Goal: Communication & Community: Share content

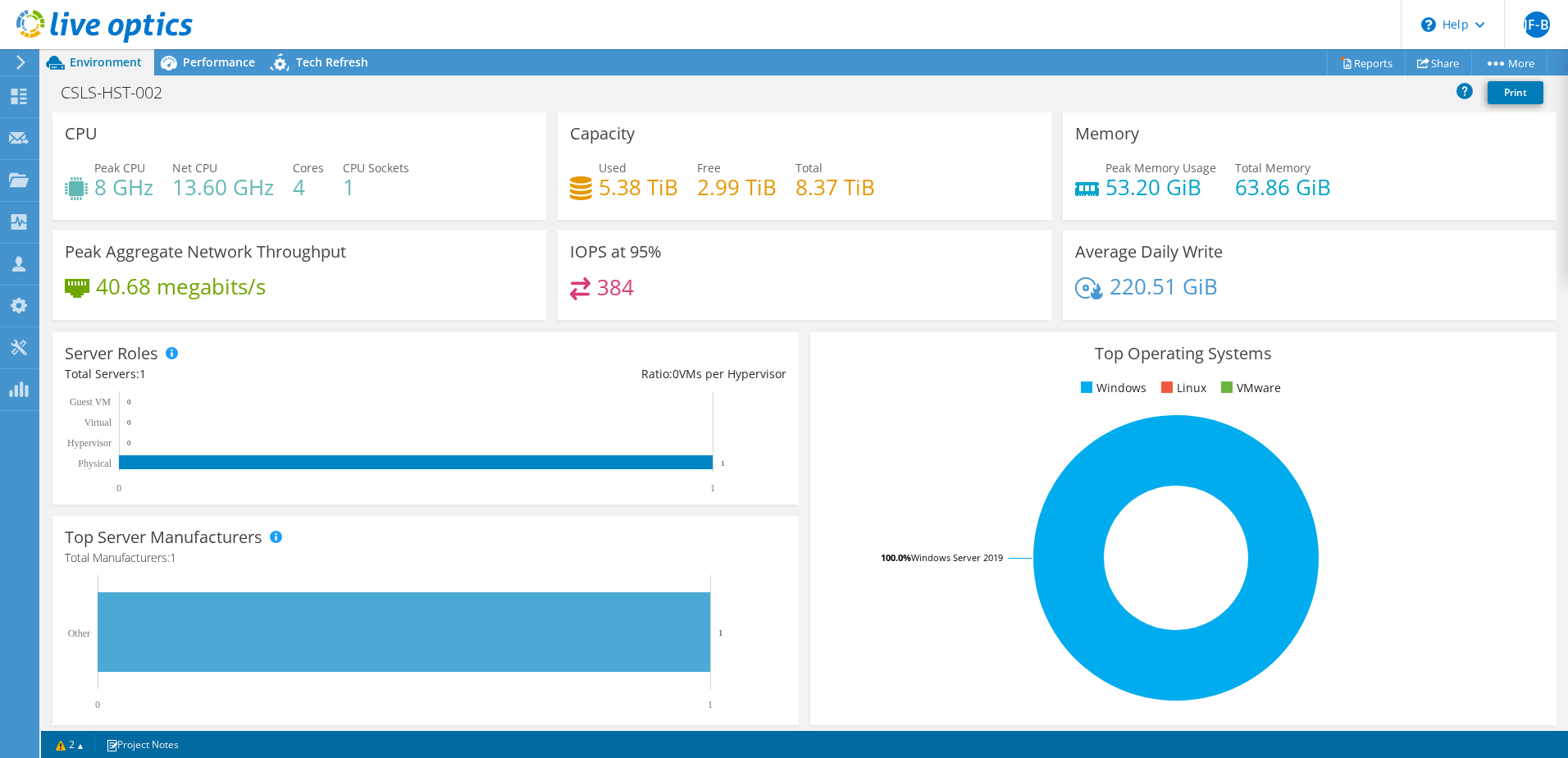
scroll to position [337, 0]
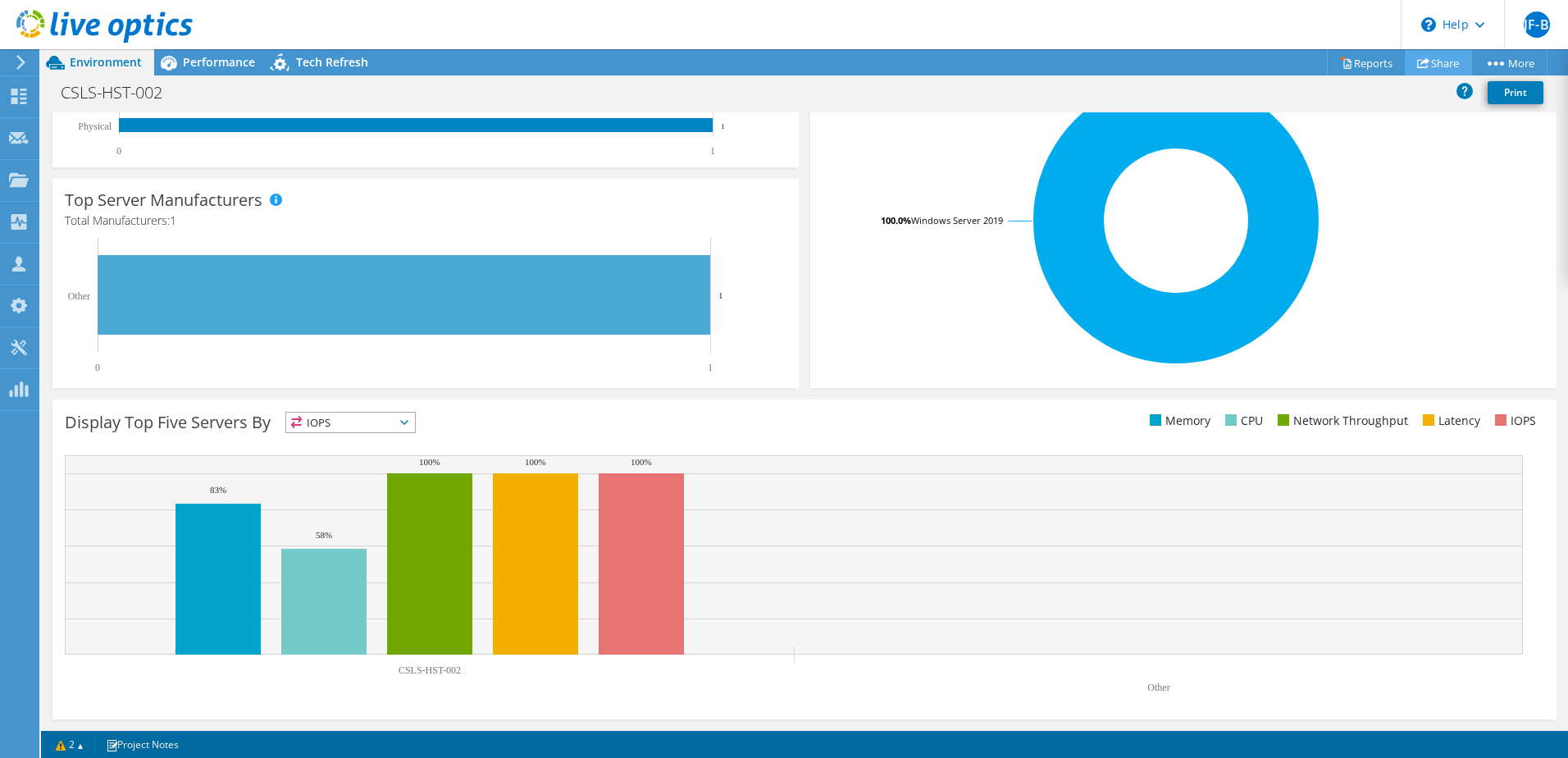
click at [1452, 64] on link "Share" at bounding box center [1437, 62] width 67 height 25
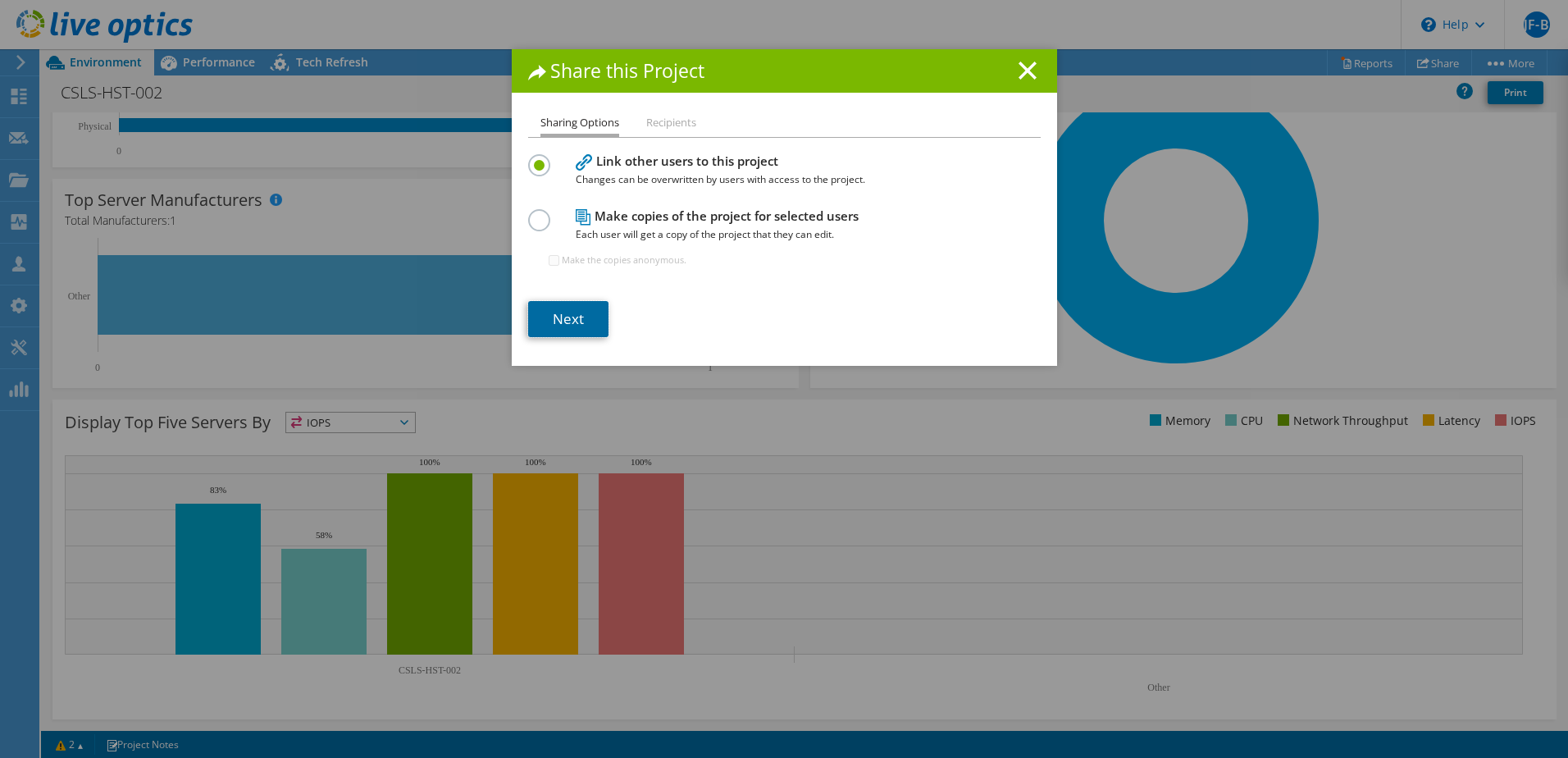
click at [568, 319] on link "Next" at bounding box center [568, 319] width 81 height 36
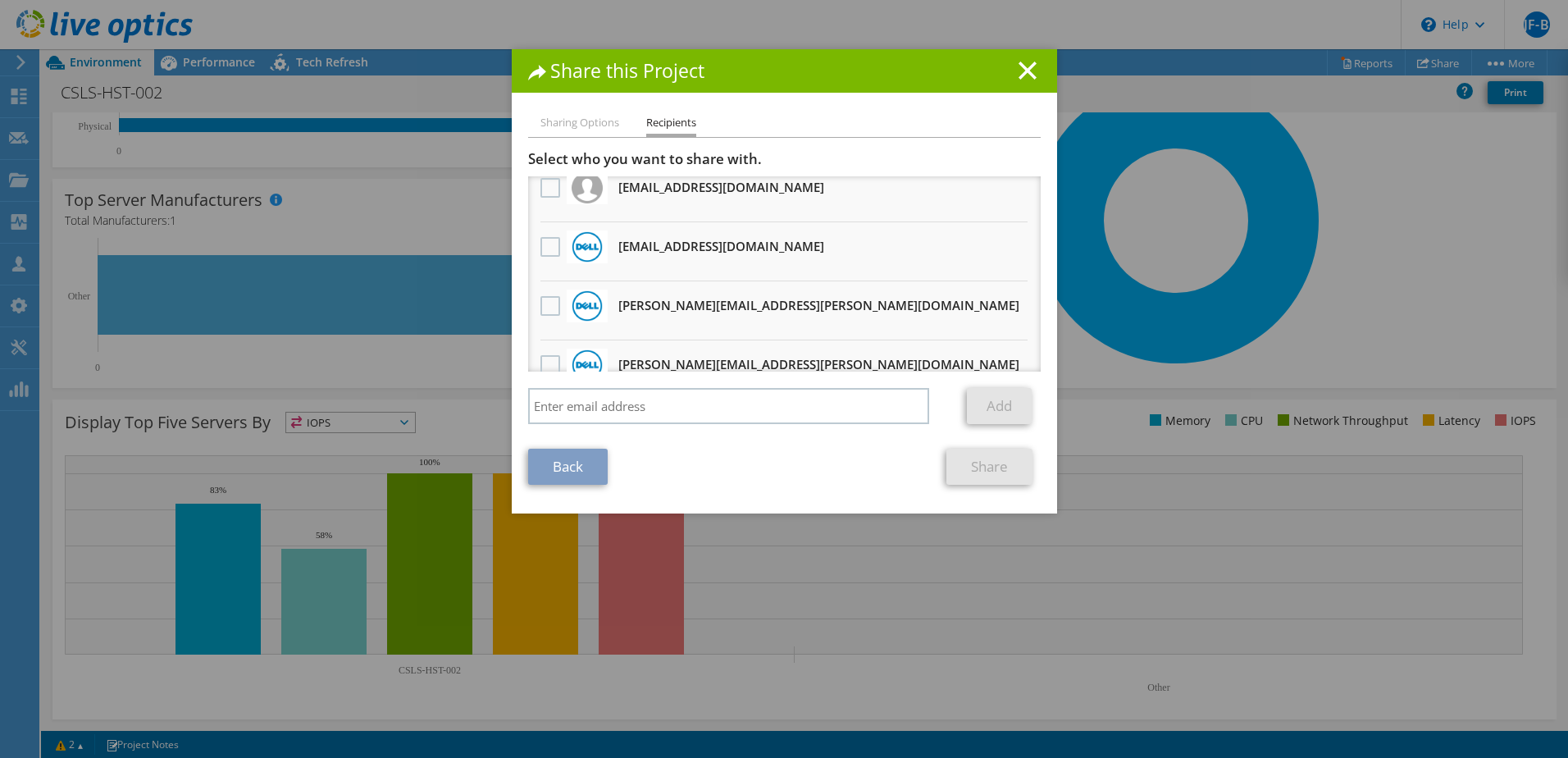
scroll to position [0, 0]
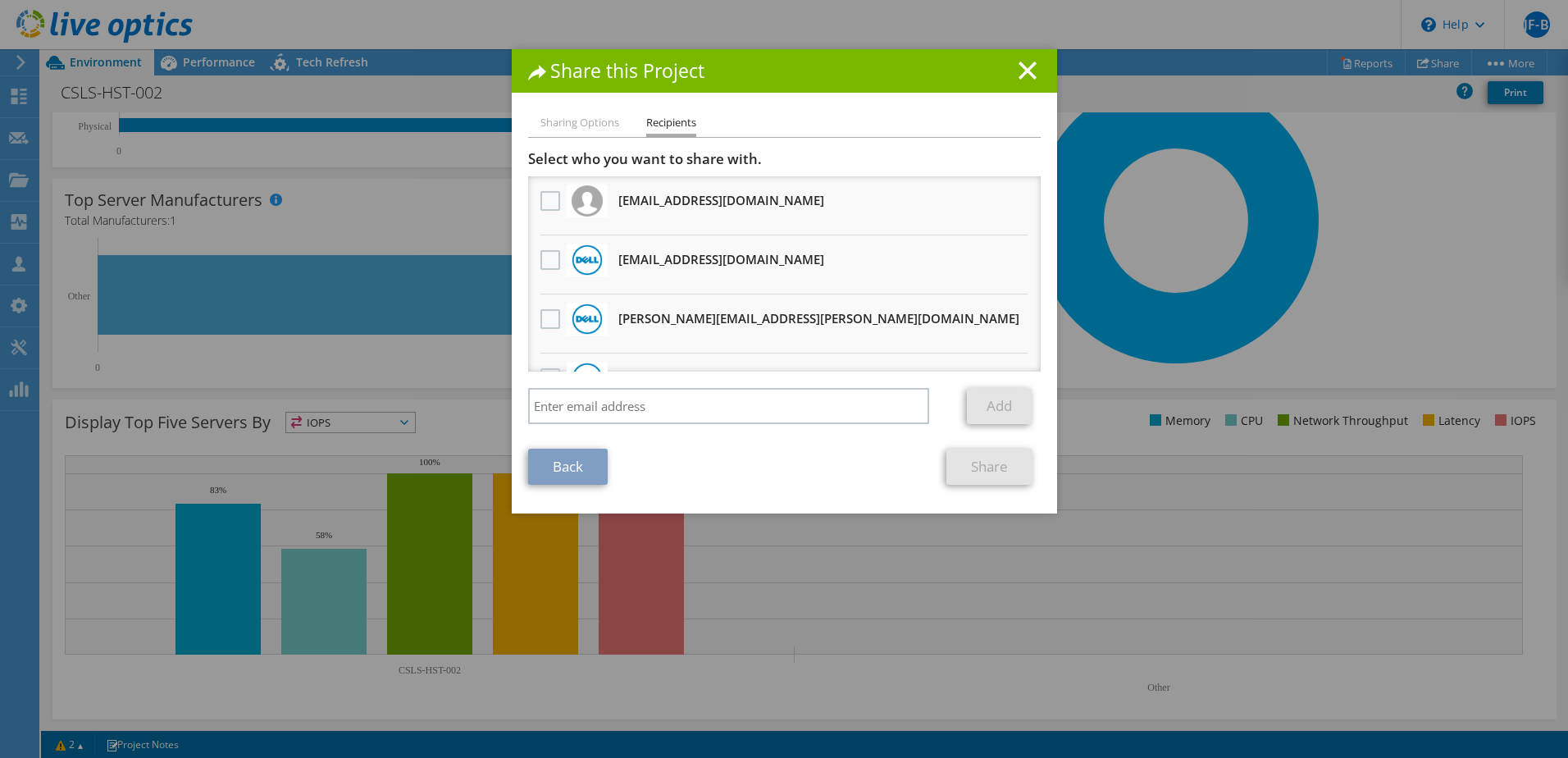
click at [592, 126] on li "Sharing Options" at bounding box center [579, 123] width 79 height 20
click at [599, 123] on li "Sharing Options" at bounding box center [579, 123] width 79 height 20
click at [1026, 77] on line at bounding box center [1027, 70] width 17 height 17
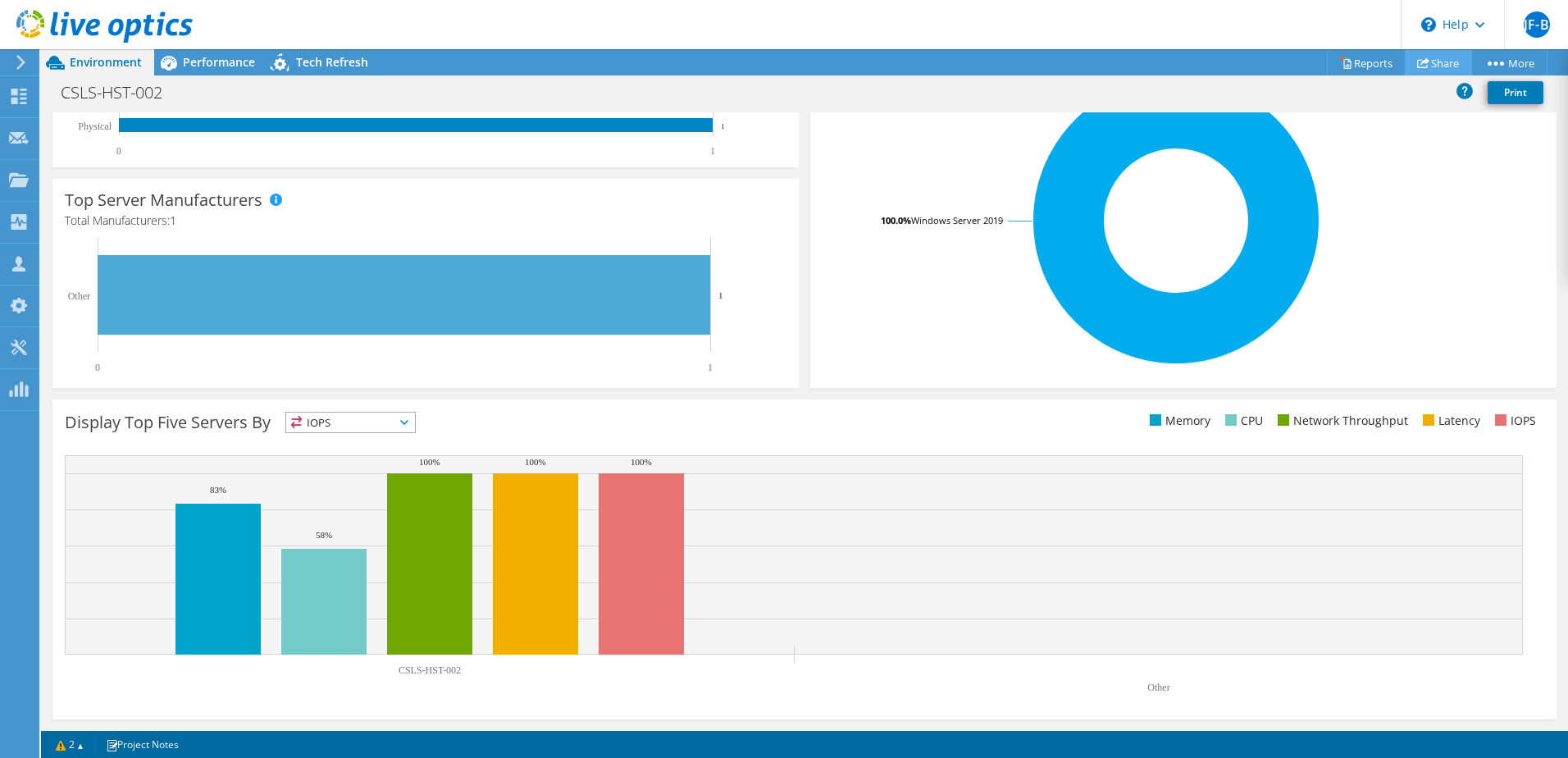
click at [1438, 65] on link "Share" at bounding box center [1437, 62] width 67 height 25
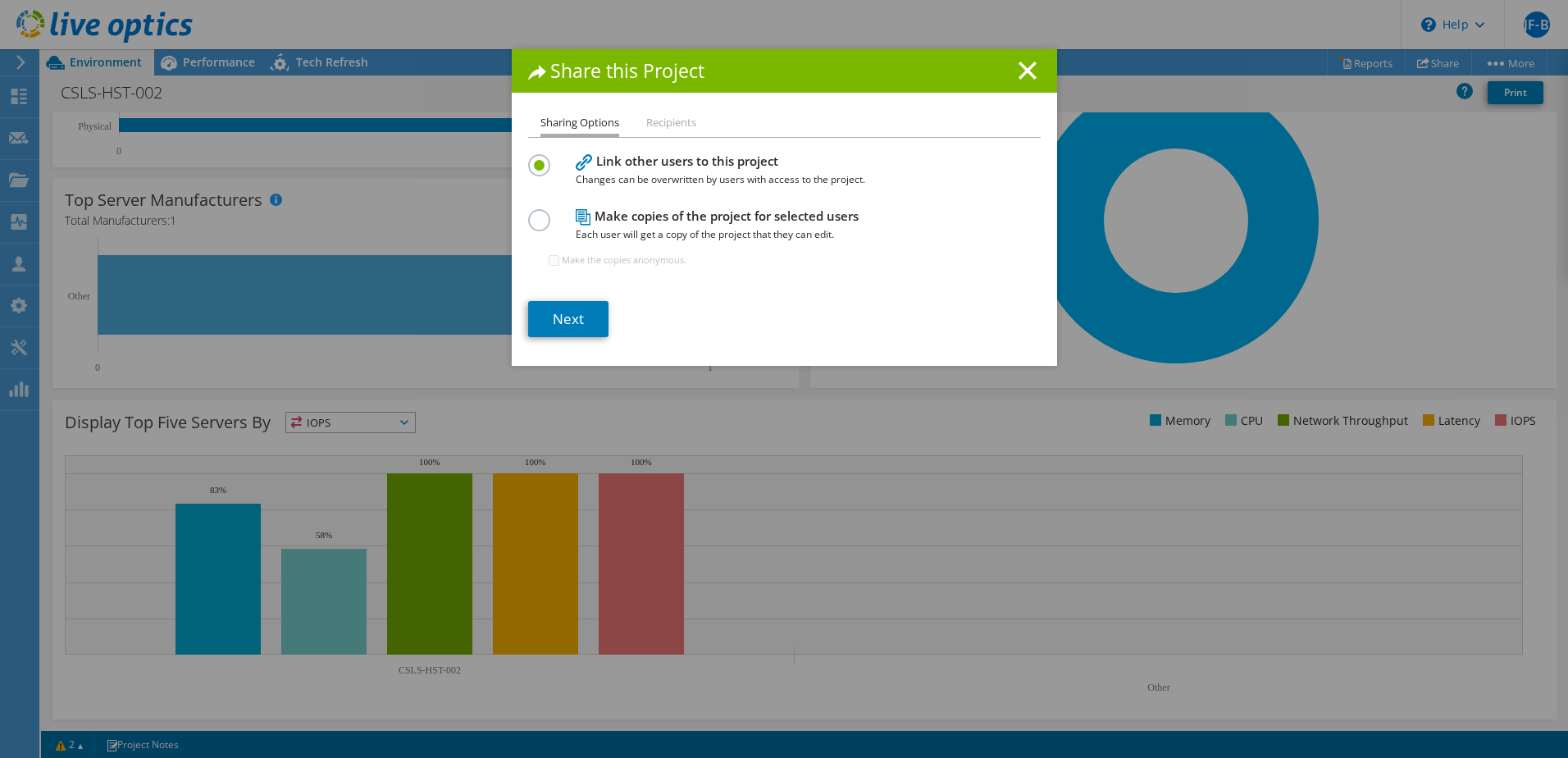
click at [543, 221] on div at bounding box center [541, 218] width 28 height 19
click at [534, 213] on label at bounding box center [541, 211] width 28 height 4
click at [0, 0] on input "radio" at bounding box center [0, 0] width 0 height 0
click at [562, 314] on link "Next" at bounding box center [568, 319] width 81 height 36
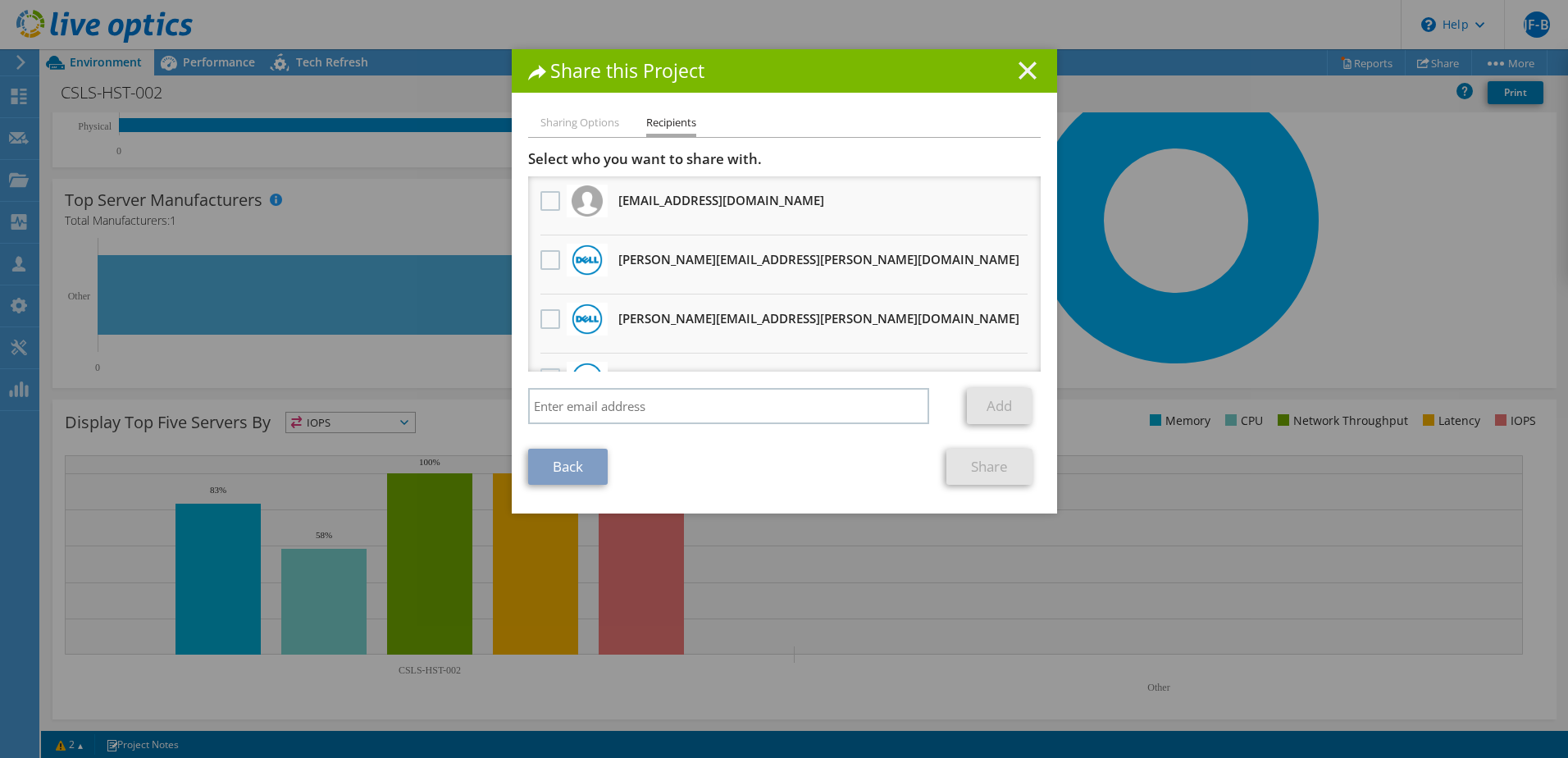
click at [1027, 73] on icon at bounding box center [1027, 70] width 19 height 19
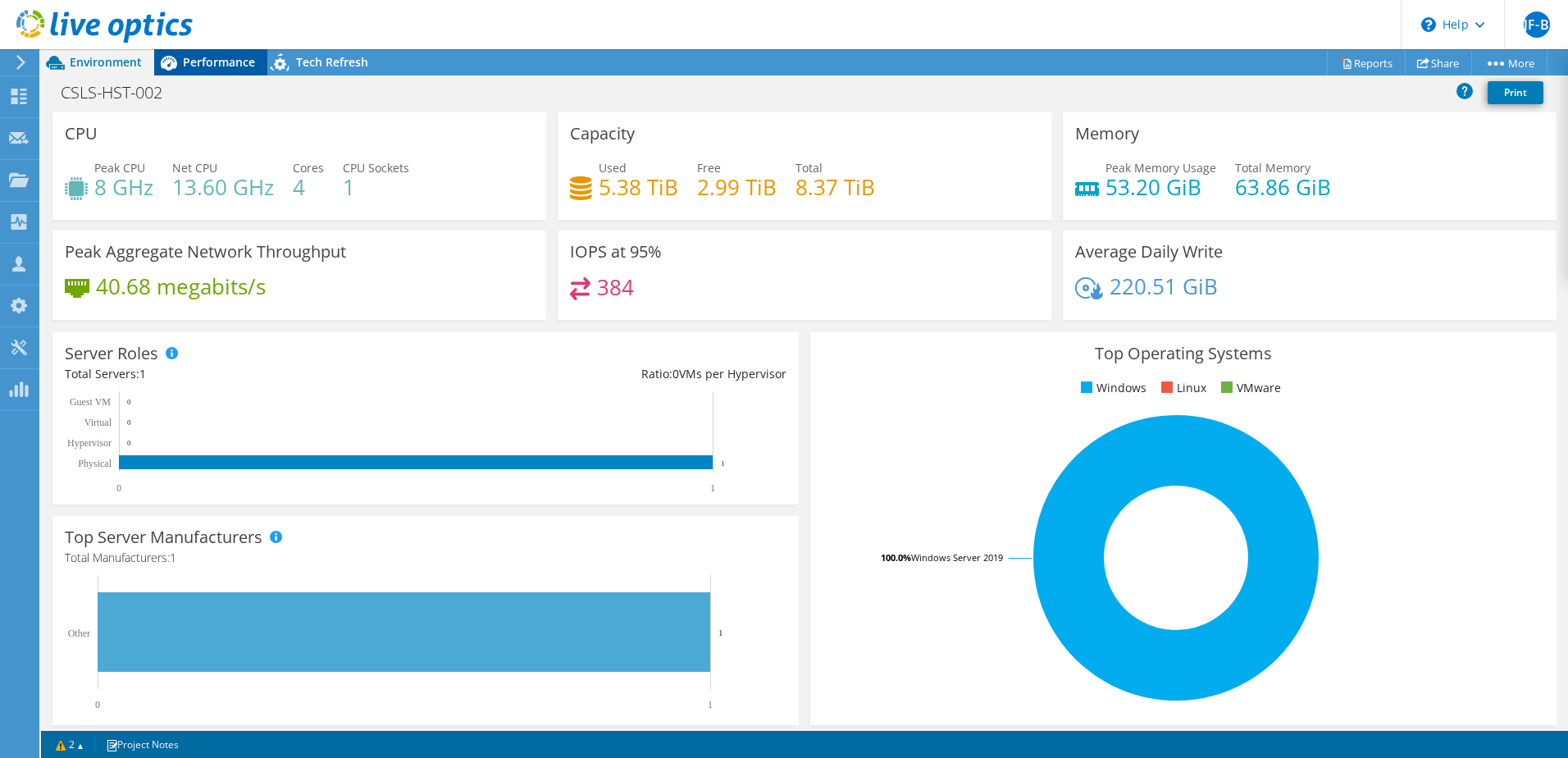
click at [207, 65] on span "Performance" at bounding box center [219, 62] width 72 height 16
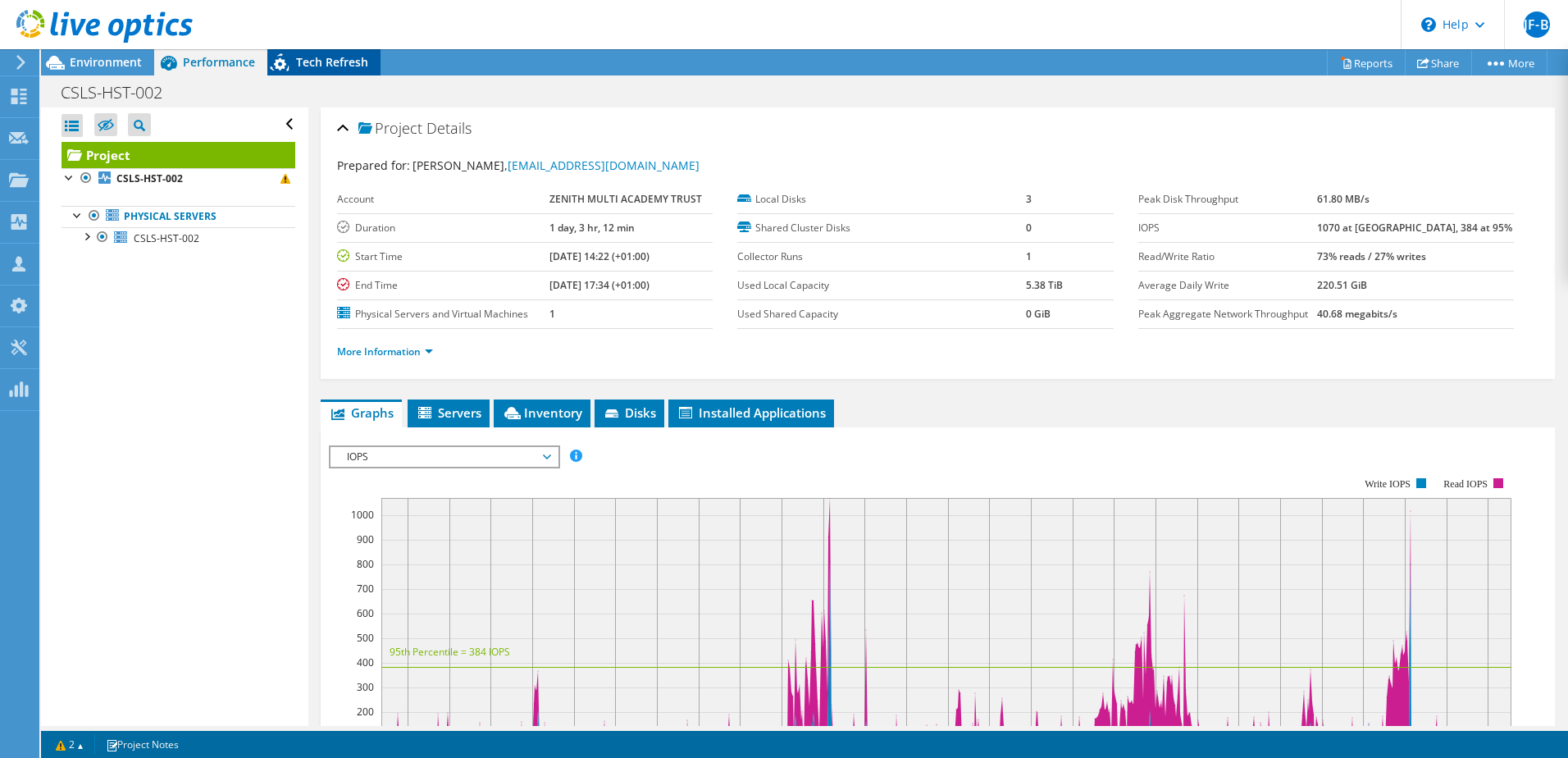
click at [335, 57] on span "Tech Refresh" at bounding box center [332, 62] width 72 height 16
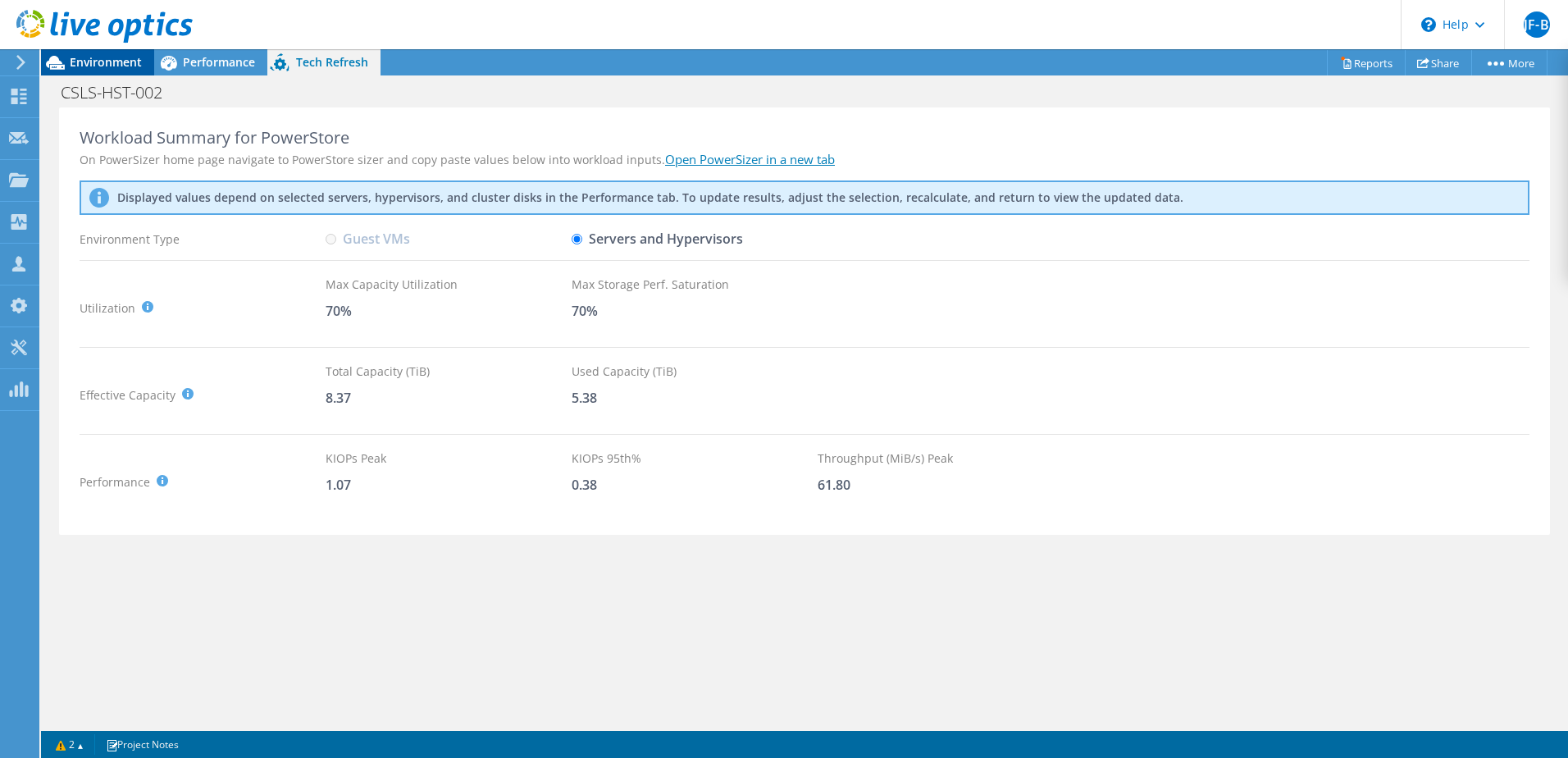
click at [93, 65] on span "Environment" at bounding box center [106, 62] width 72 height 16
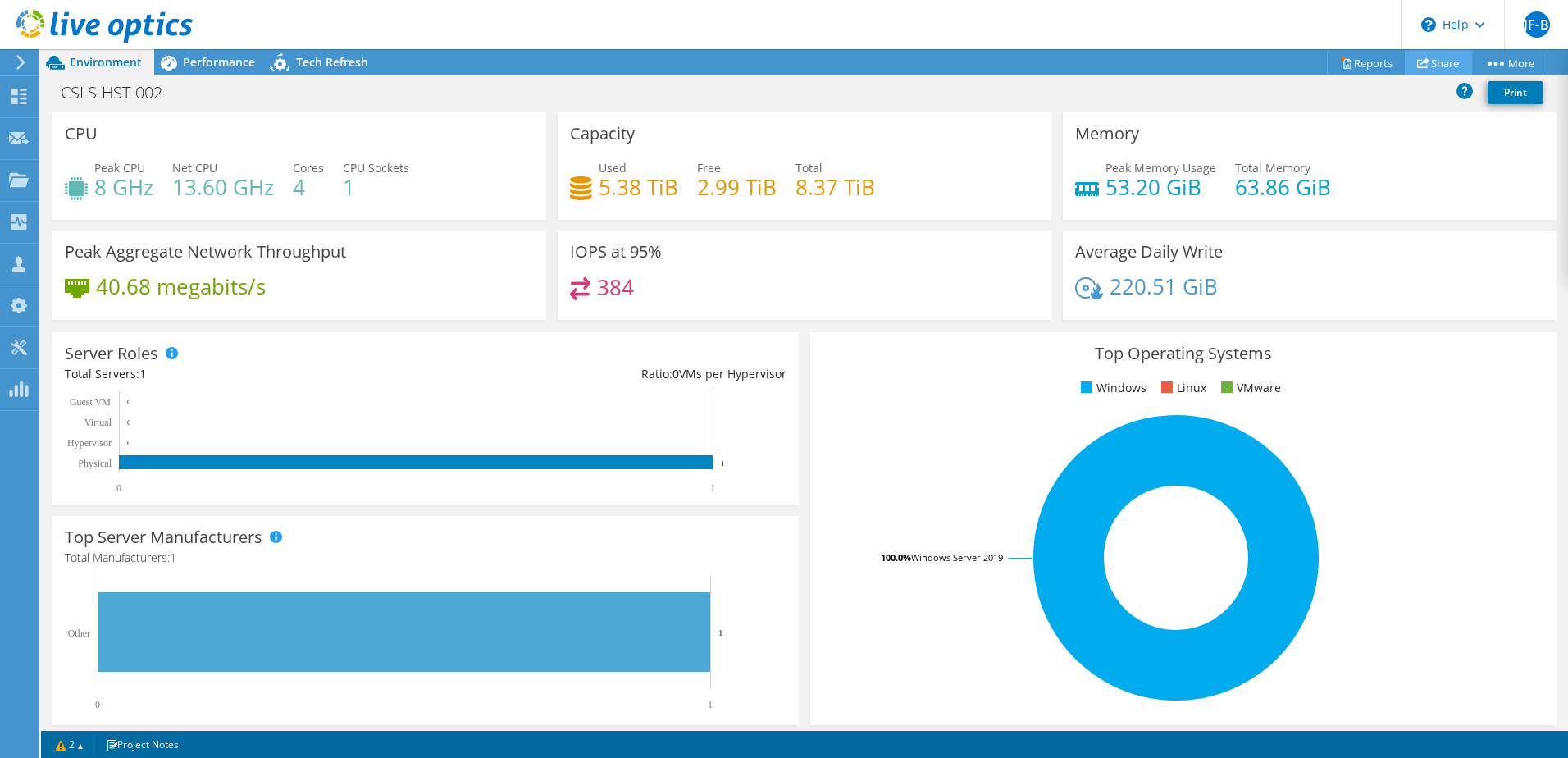
click at [1440, 65] on link "Share" at bounding box center [1437, 62] width 67 height 25
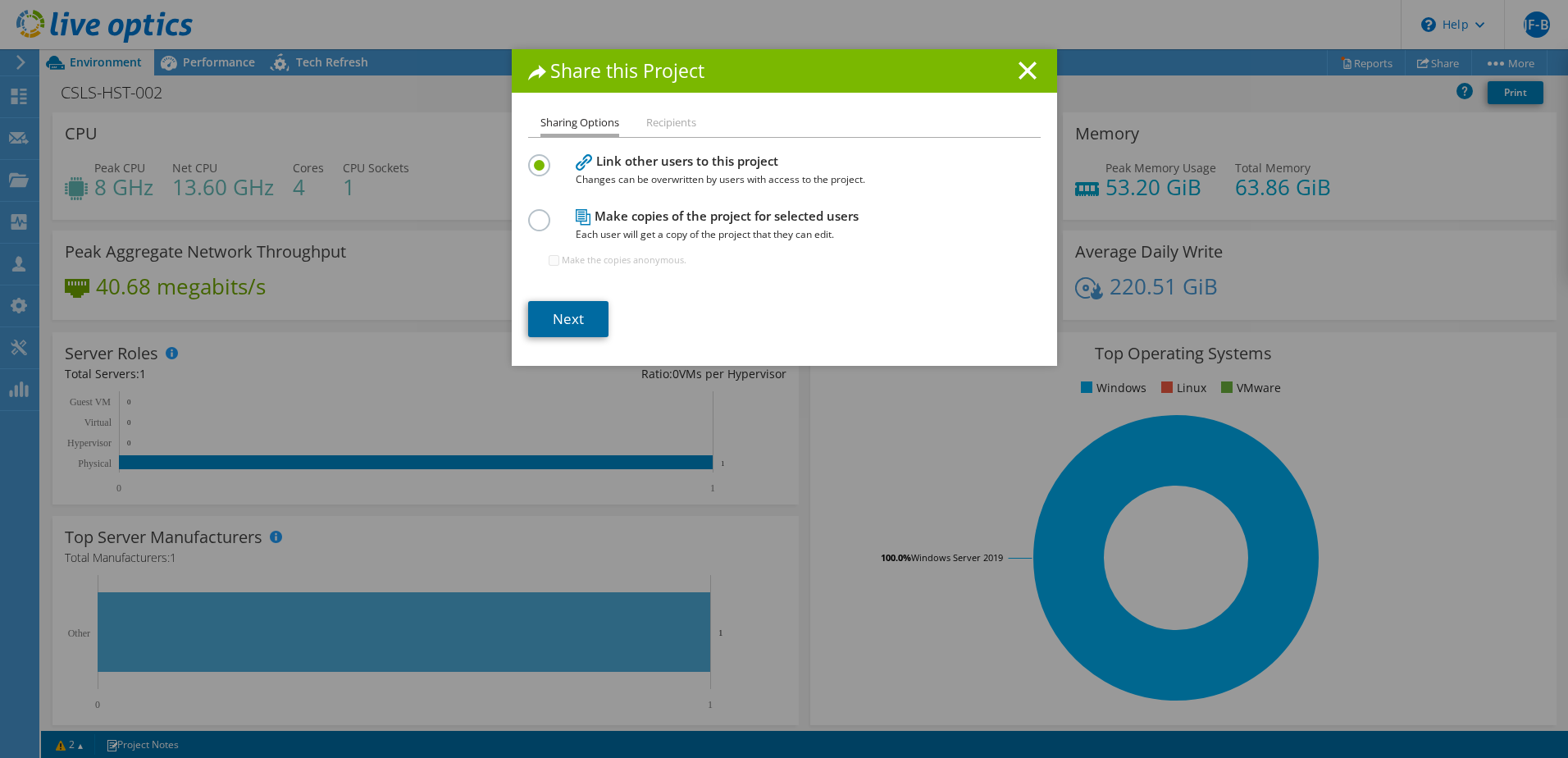
click at [582, 312] on link "Next" at bounding box center [568, 319] width 81 height 36
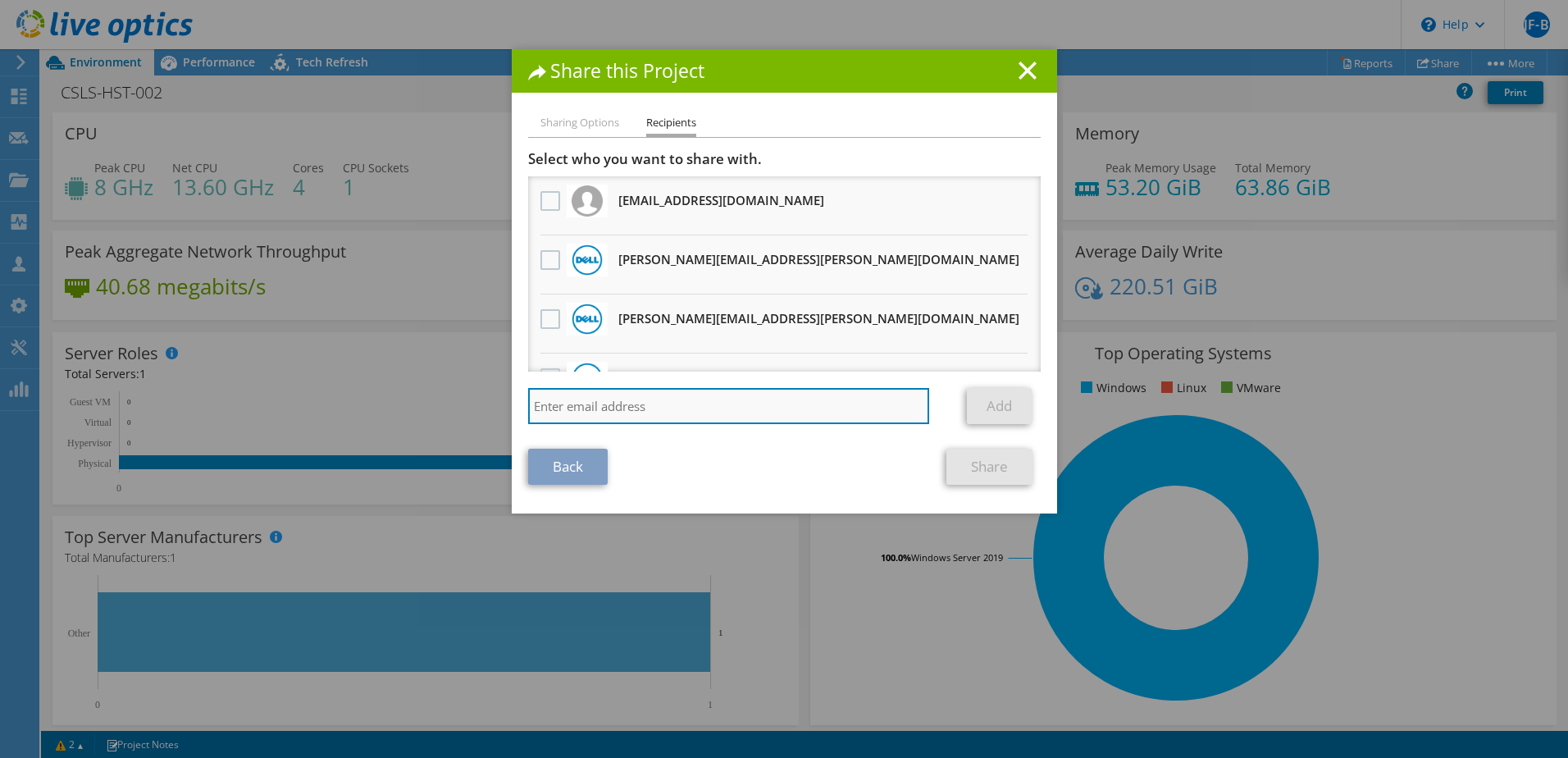
click at [613, 403] on input "search" at bounding box center [728, 405] width 402 height 36
paste input ""delltechtitplat@tdsynnex.com" <delltechtitplat@tdsynnex.com>"
type input ""delltechtitplat@tdsynnex.com" <delltechtitplat@tdsynnex.com>"
drag, startPoint x: 702, startPoint y: 404, endPoint x: 1159, endPoint y: 450, distance: 459.3
click at [1159, 450] on div "Share this Project Sharing Options Recipients Link other users to this project …" at bounding box center [784, 379] width 1568 height 660
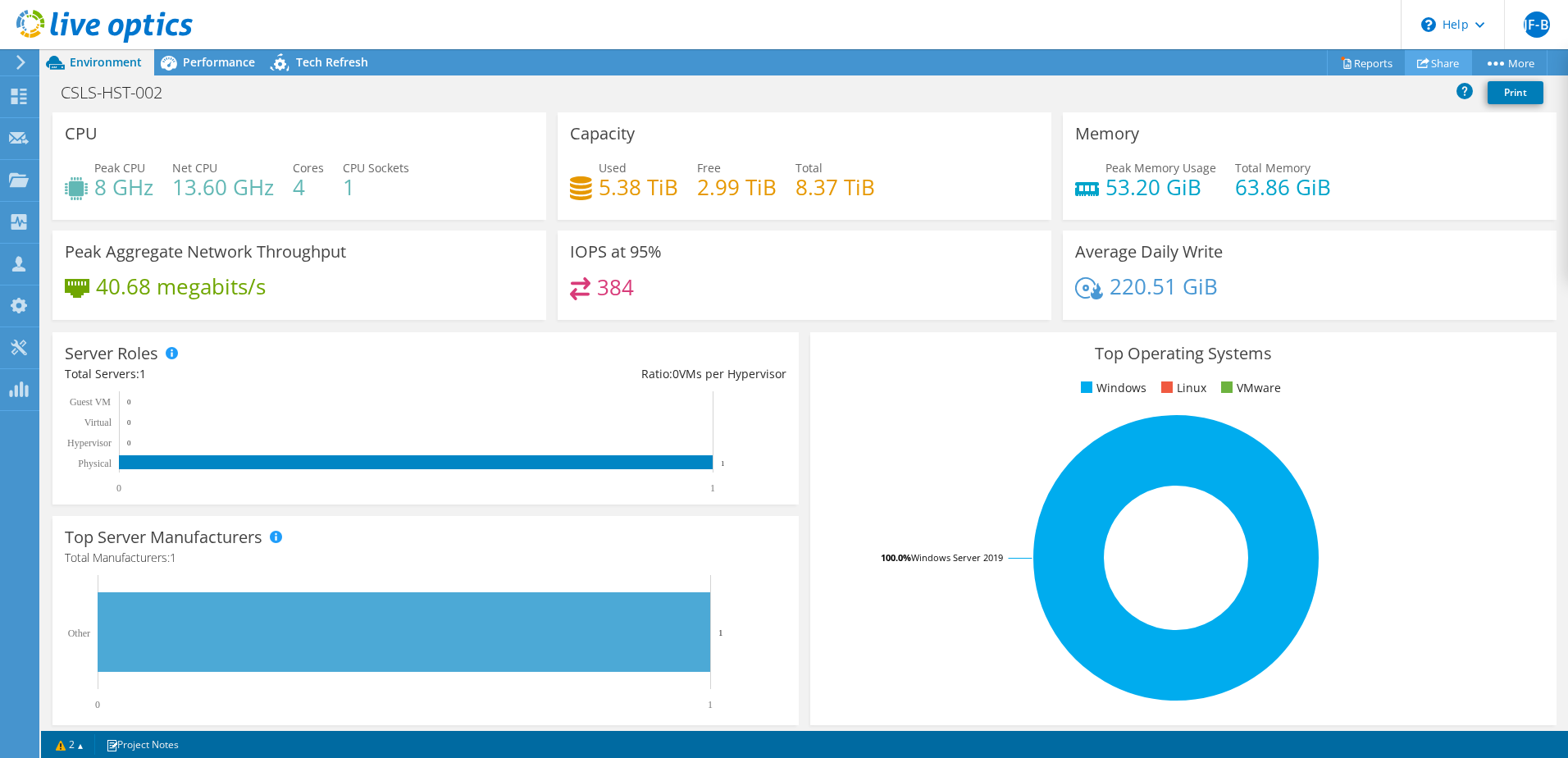
click at [1430, 59] on link "Share" at bounding box center [1437, 62] width 67 height 25
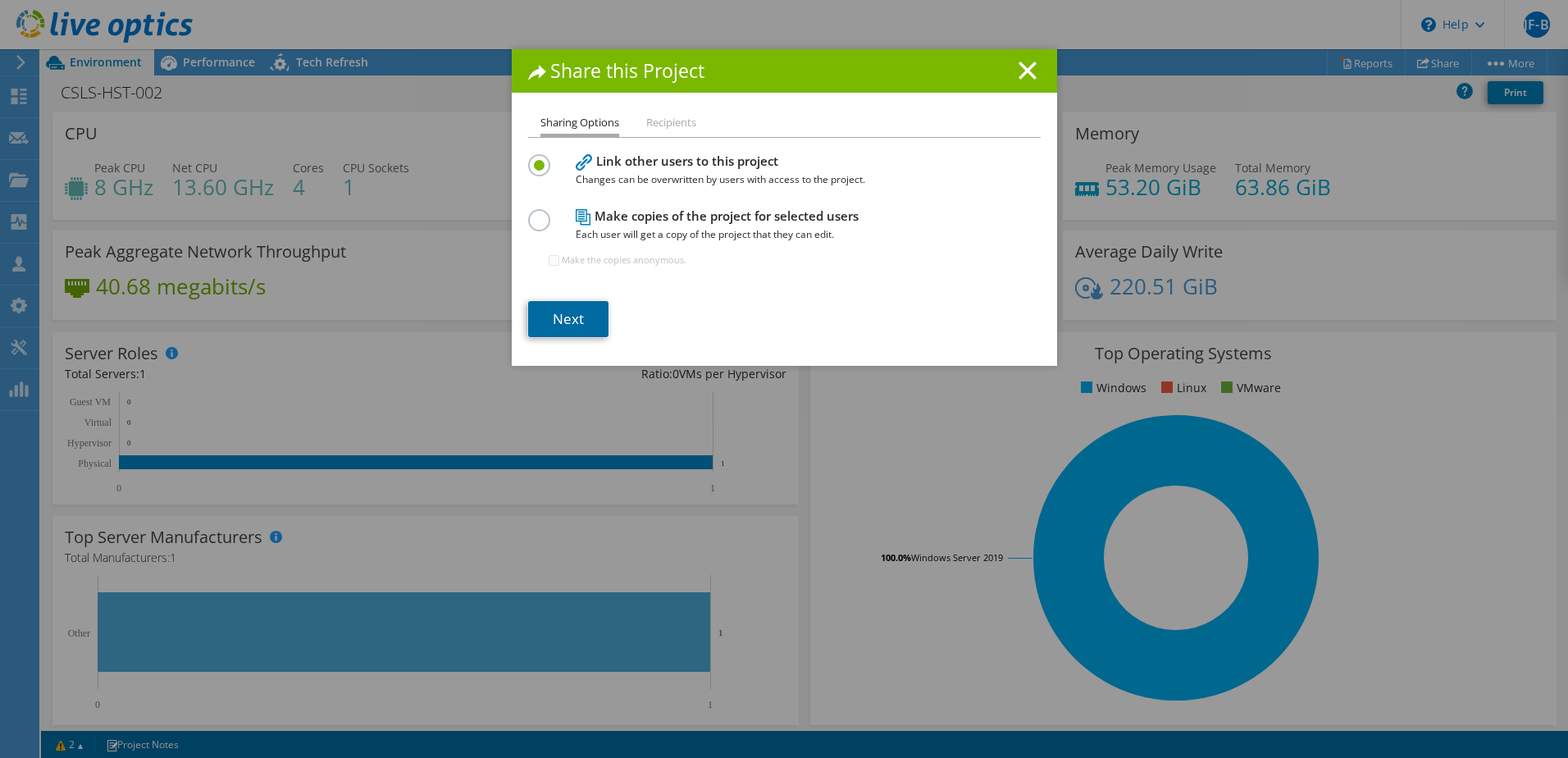
click at [572, 340] on div "Sharing Options Recipients Link other users to this project Changes can be over…" at bounding box center [784, 239] width 545 height 252
click at [577, 315] on link "Next" at bounding box center [568, 319] width 81 height 36
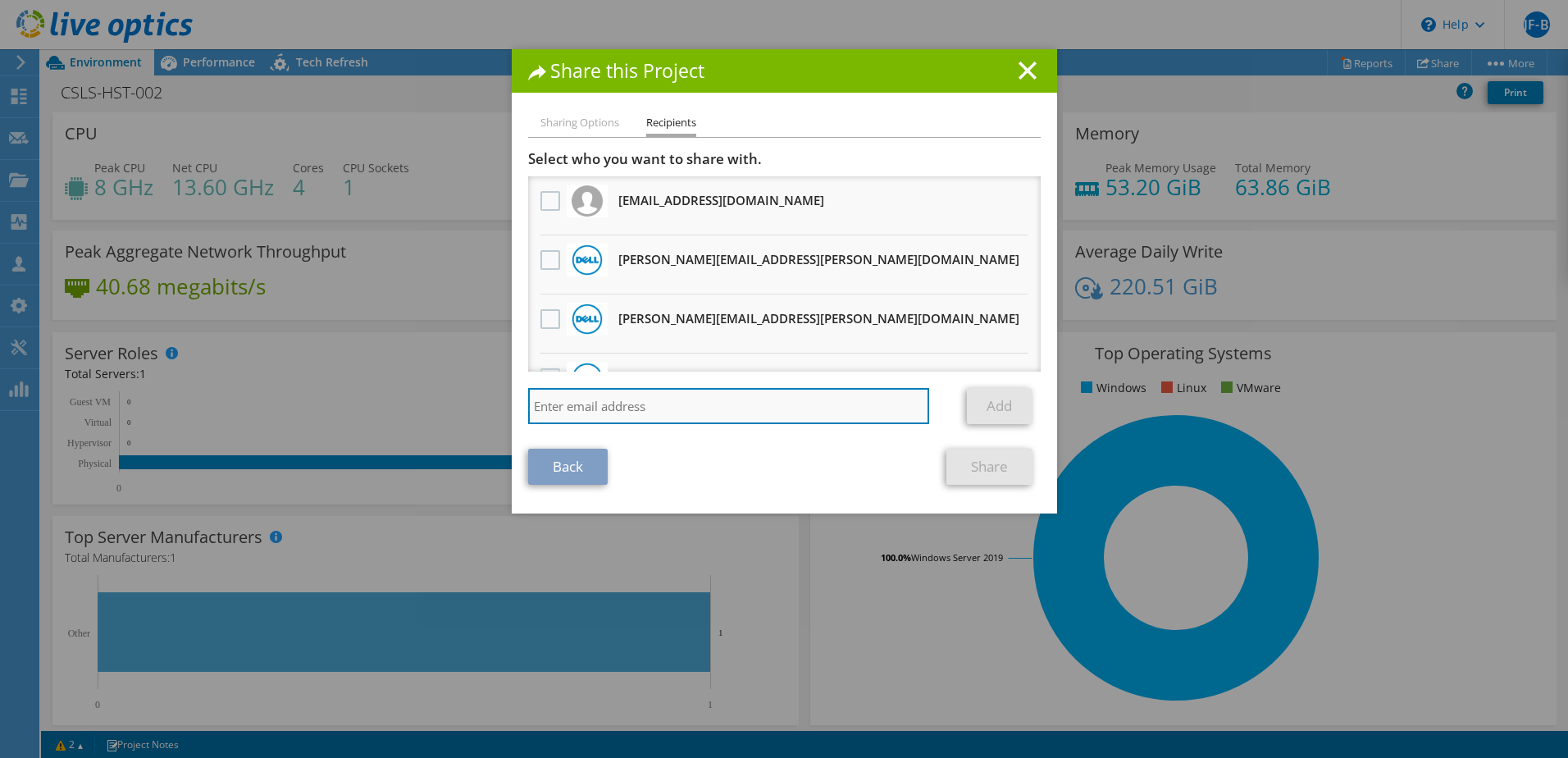
click at [627, 417] on input "search" at bounding box center [728, 405] width 402 height 36
paste input ""delltechtitplat@tdsynnex.com" <delltechtitplat@tdsynnex.com>"
drag, startPoint x: 702, startPoint y: 400, endPoint x: 936, endPoint y: 415, distance: 234.5
click at [936, 415] on div ""delltechtitplat@tdsynnex.com" <delltechtitplat@tdsynnex.com>" at bounding box center [741, 405] width 428 height 36
drag, startPoint x: 530, startPoint y: 405, endPoint x: 542, endPoint y: 420, distance: 19.2
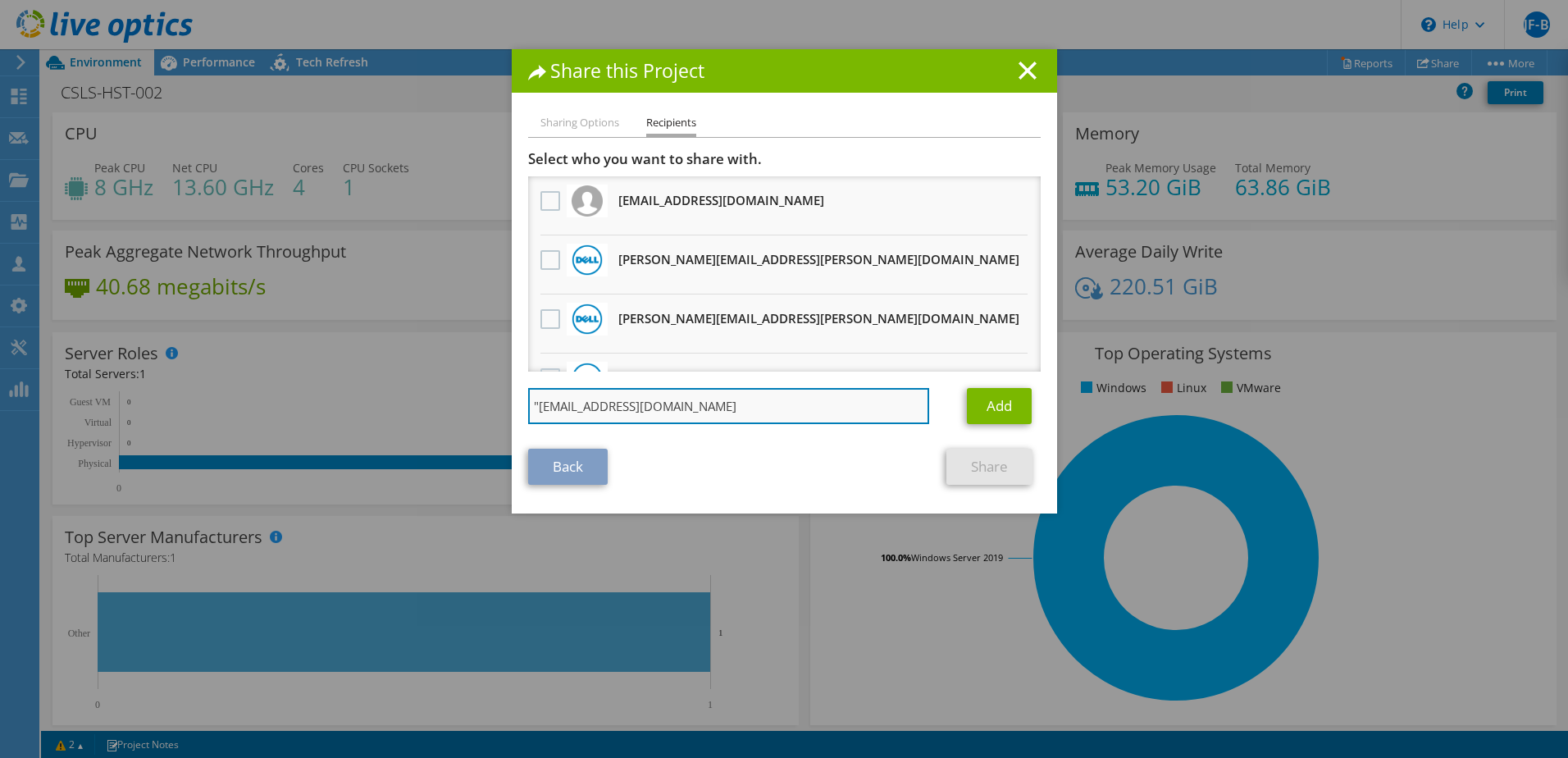
click at [530, 405] on input ""delltechtitplat@tdsynnex.com" at bounding box center [728, 405] width 402 height 36
type input "delltechtitplat@tdsynnex.com"
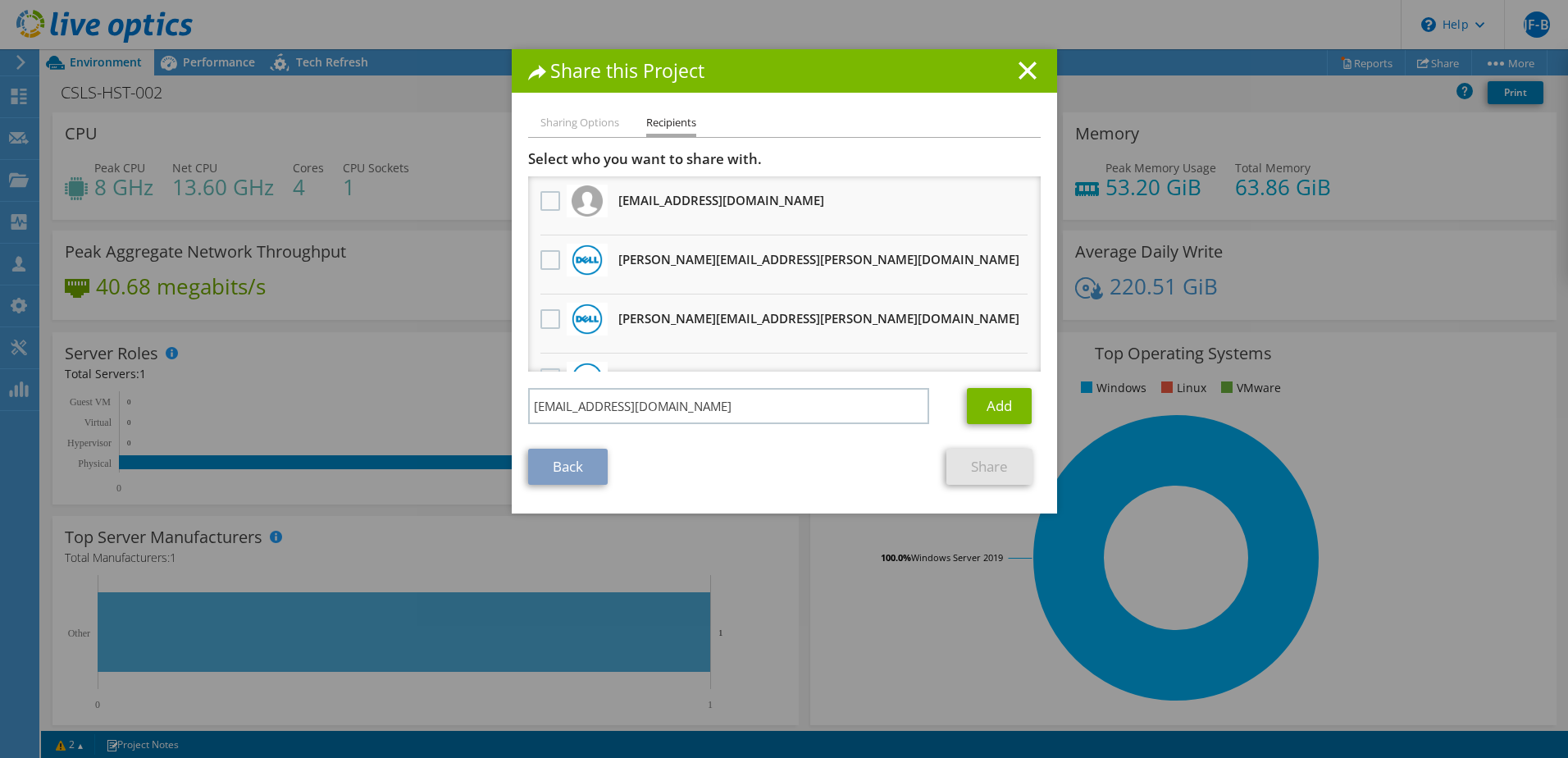
click at [784, 464] on div "Back Share" at bounding box center [784, 466] width 512 height 36
click at [998, 397] on link "Add" at bounding box center [999, 405] width 65 height 36
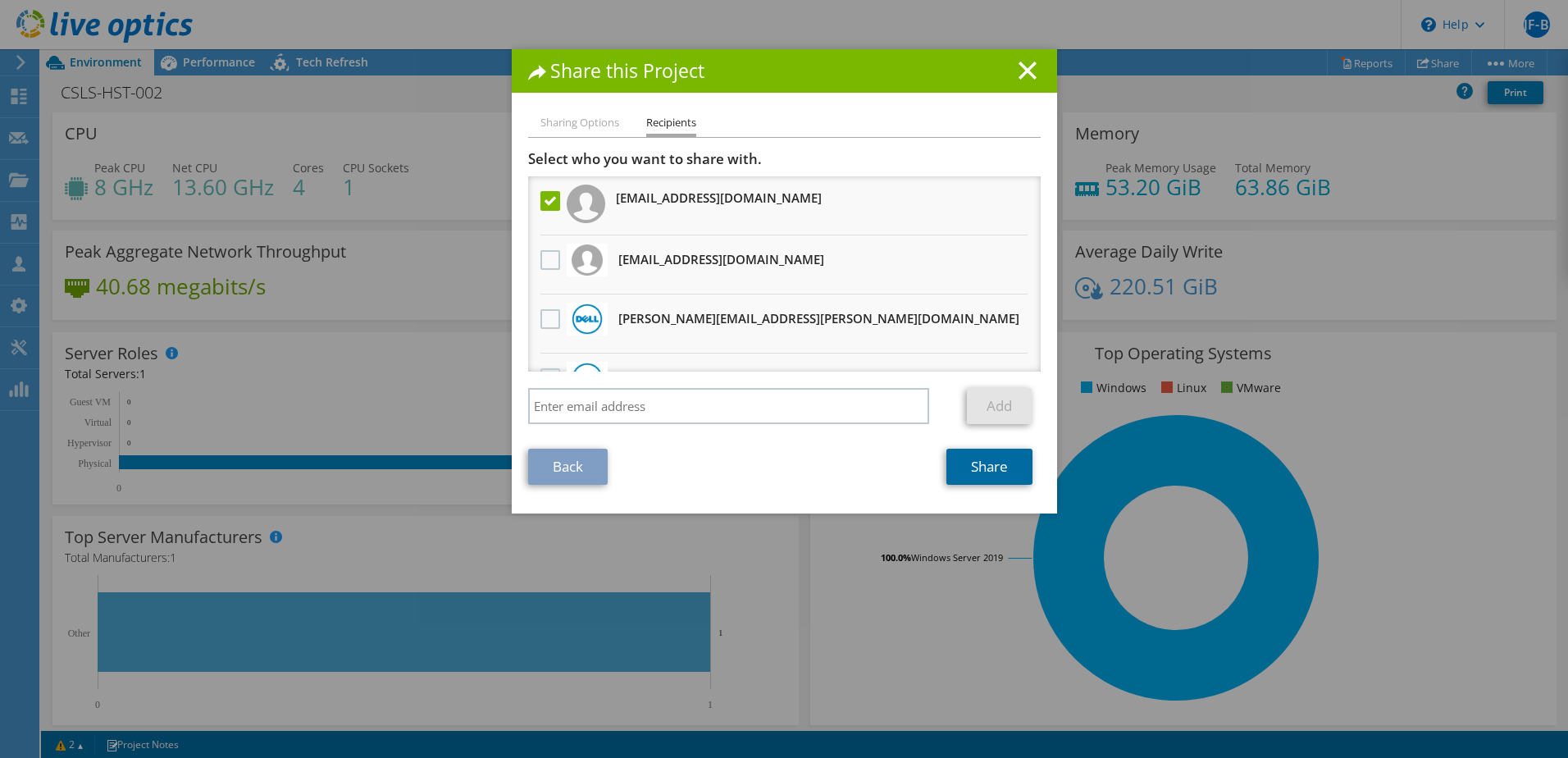
click at [959, 467] on link "Share" at bounding box center [989, 466] width 86 height 36
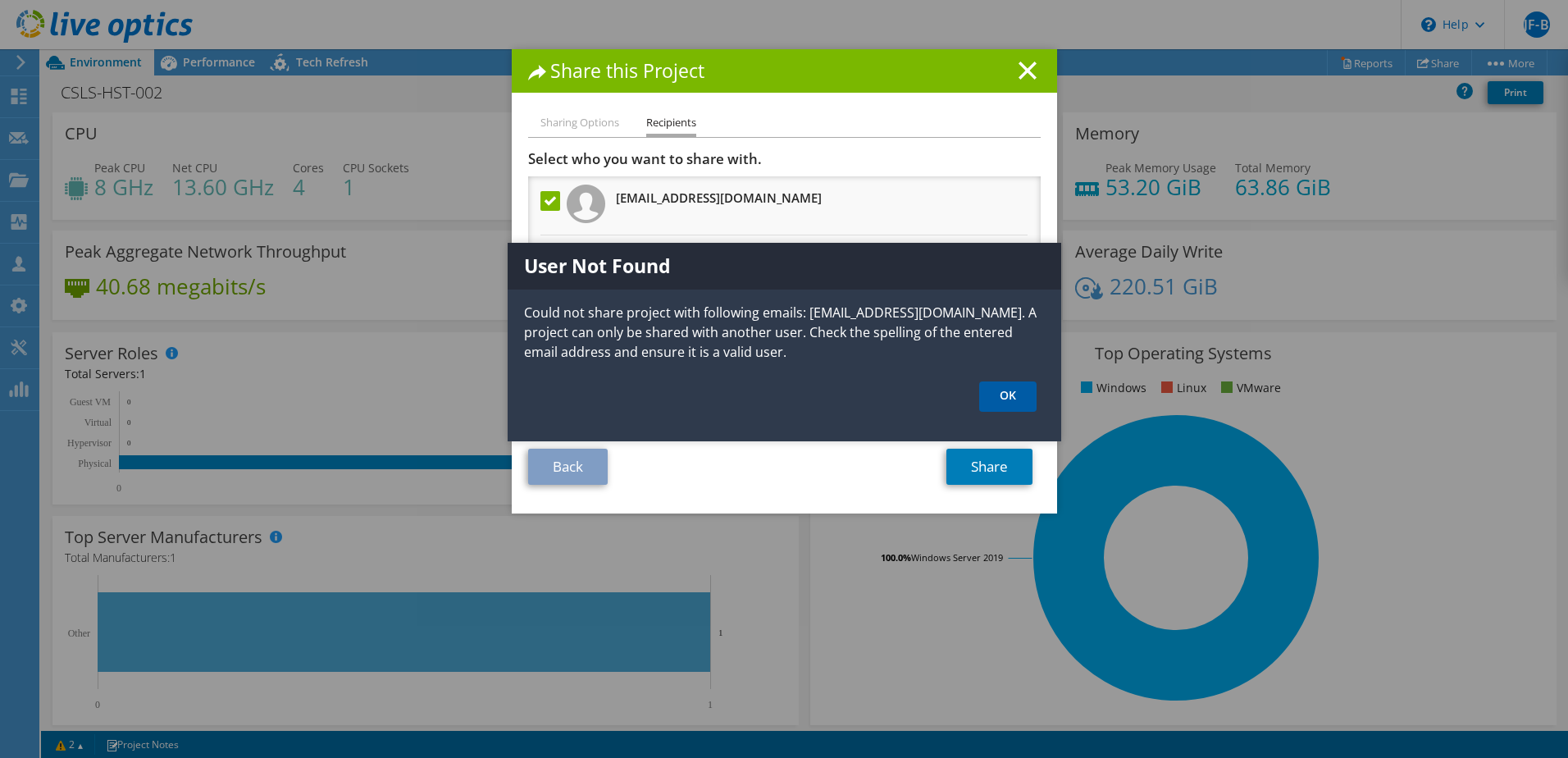
click at [1000, 402] on link "OK" at bounding box center [1007, 396] width 57 height 30
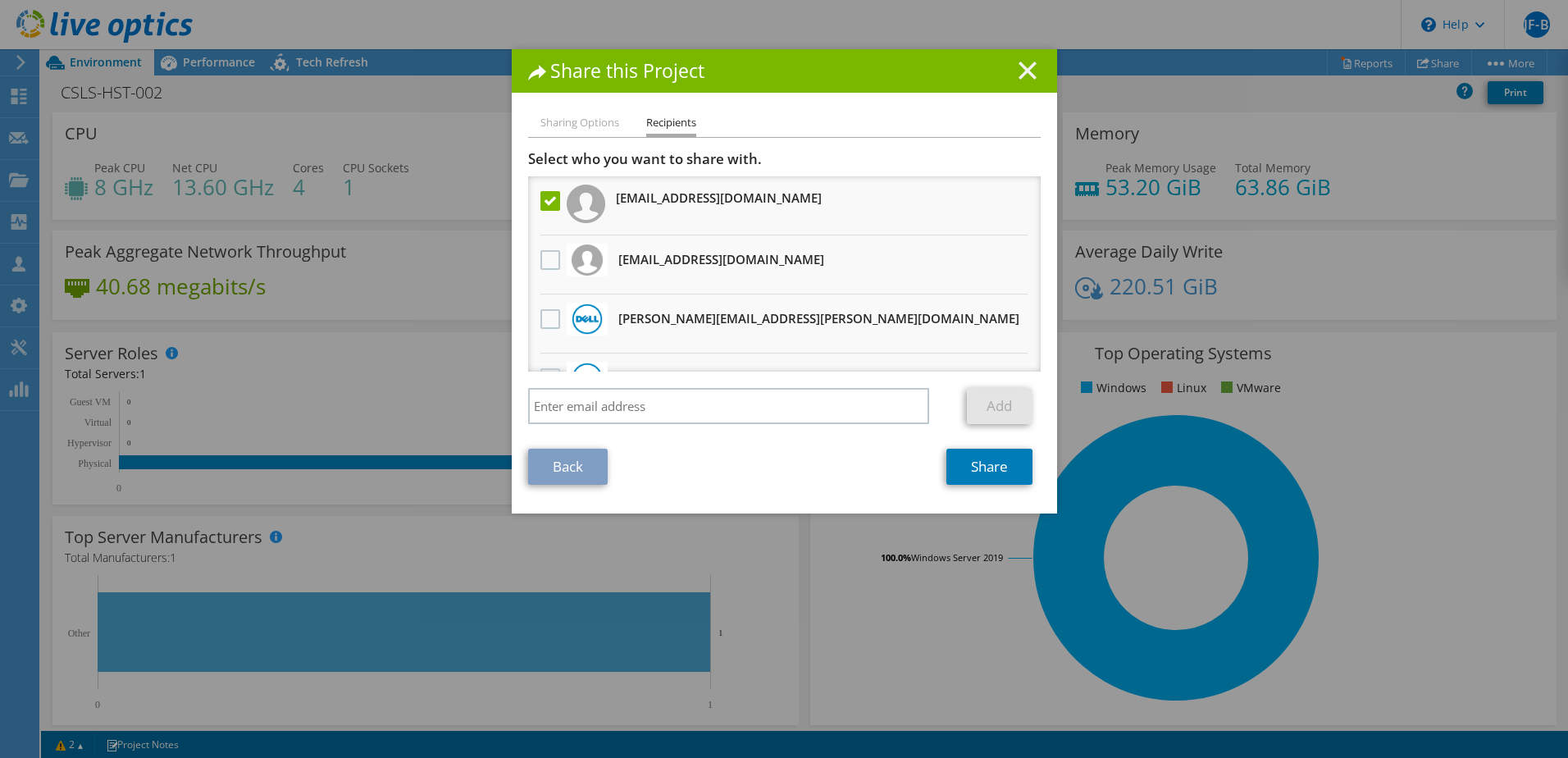
click at [1022, 70] on line at bounding box center [1027, 70] width 17 height 17
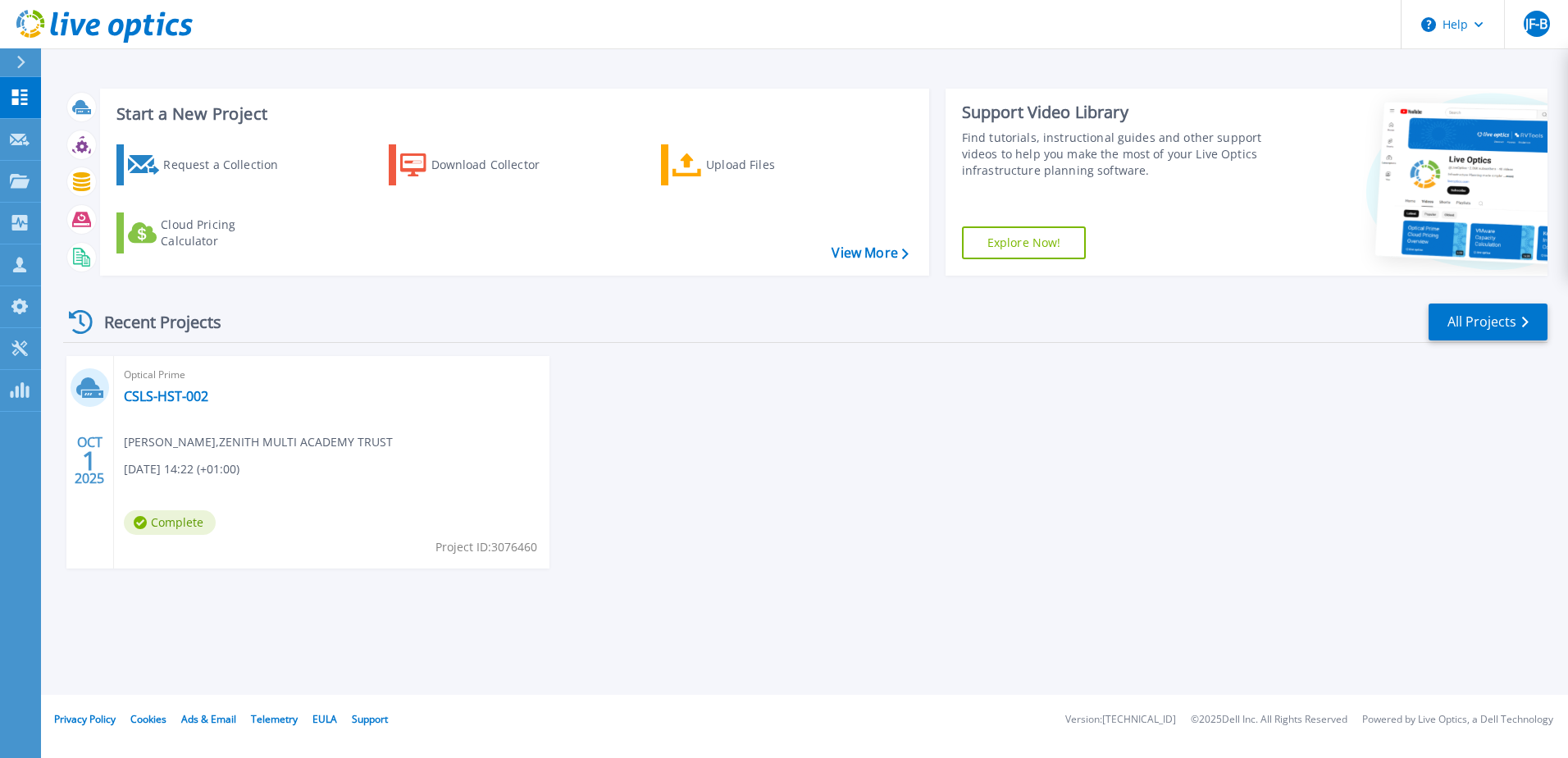
click at [213, 479] on div "Optical Prime CSLS-HST-002 Sean Goodwin , ZENITH MULTI ACADEMY TRUST 10/01/2025…" at bounding box center [331, 462] width 435 height 212
click at [155, 392] on link "CSLS-HST-002" at bounding box center [166, 396] width 85 height 17
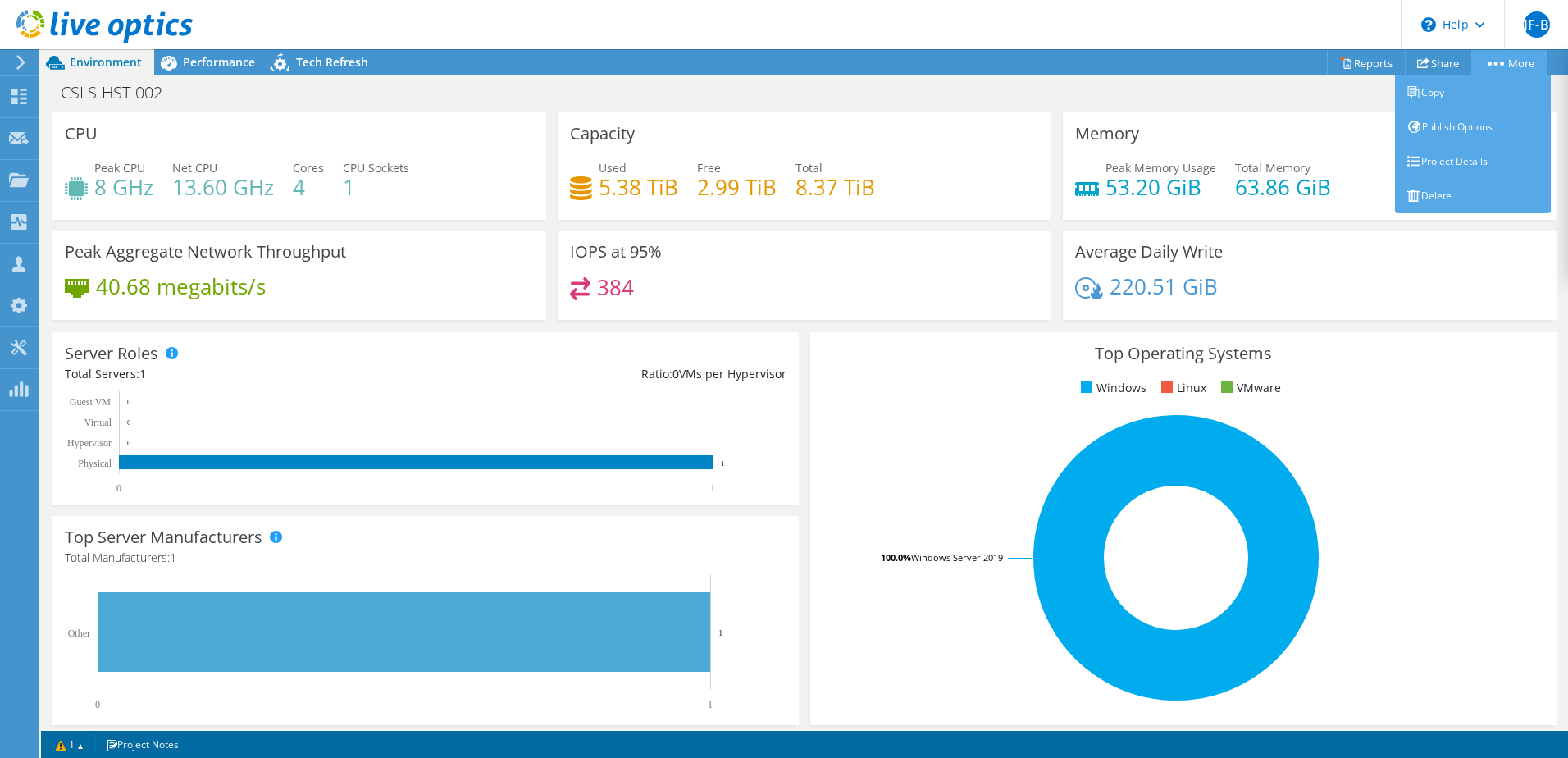
click at [1518, 59] on link "More" at bounding box center [1509, 62] width 76 height 25
click at [1443, 92] on link "Copy" at bounding box center [1473, 92] width 156 height 34
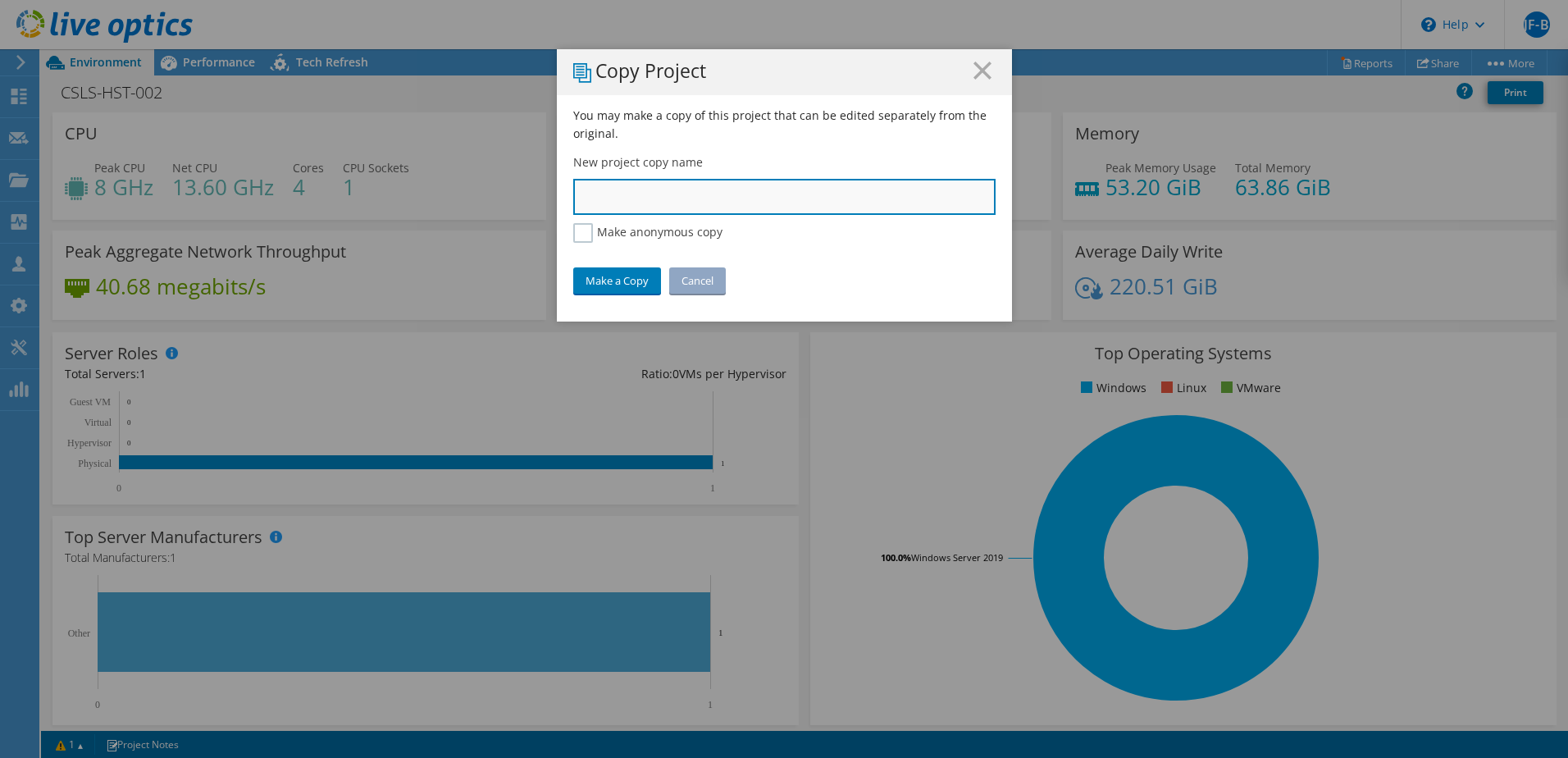
click at [627, 200] on input "text" at bounding box center [784, 197] width 423 height 36
type input "[GEOGRAPHIC_DATA] - Liveoptics for Single Server Replacement"
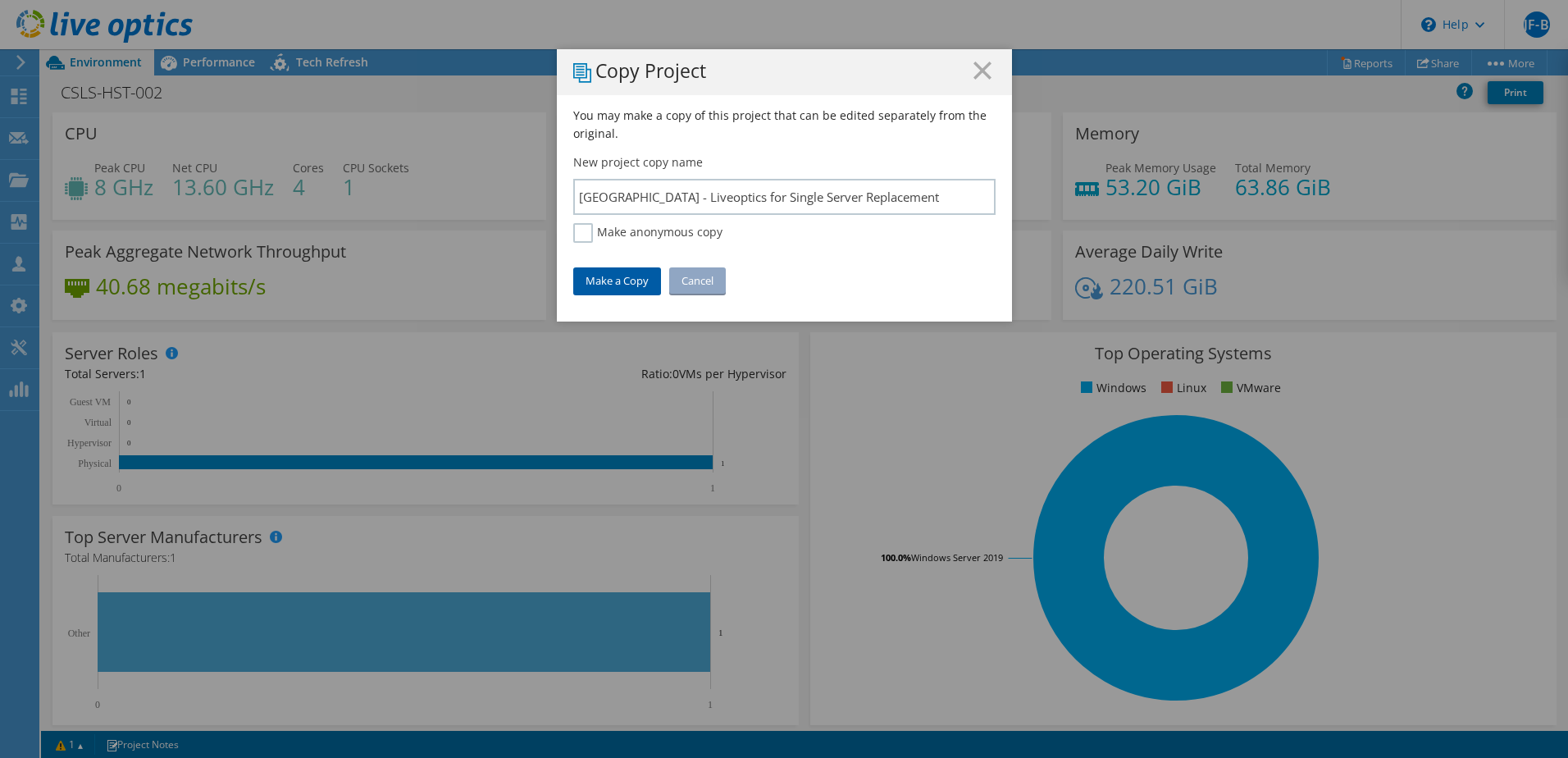
click at [626, 284] on link "Make a Copy" at bounding box center [616, 280] width 88 height 26
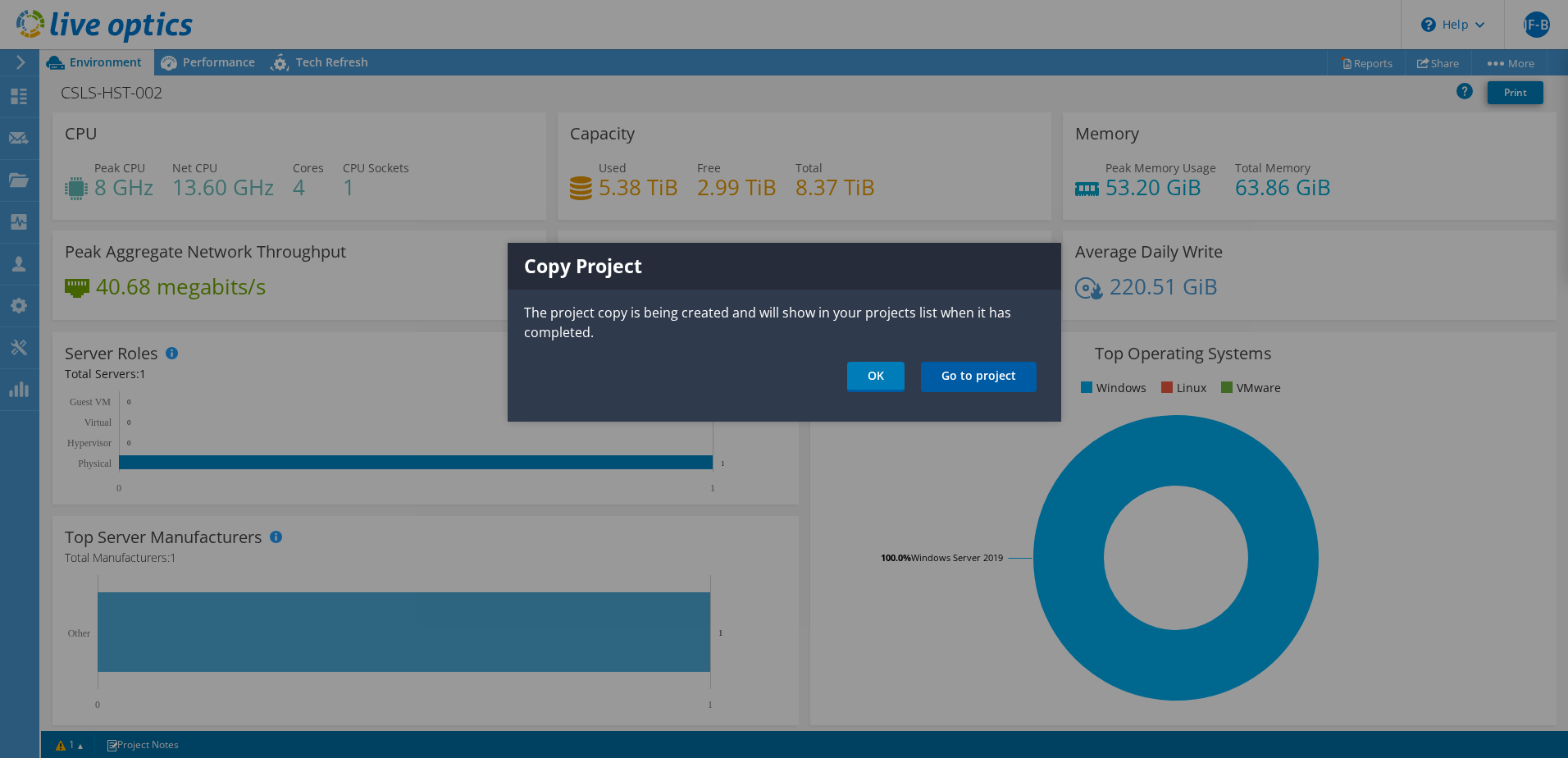
click at [964, 379] on link "Go to project" at bounding box center [978, 376] width 116 height 30
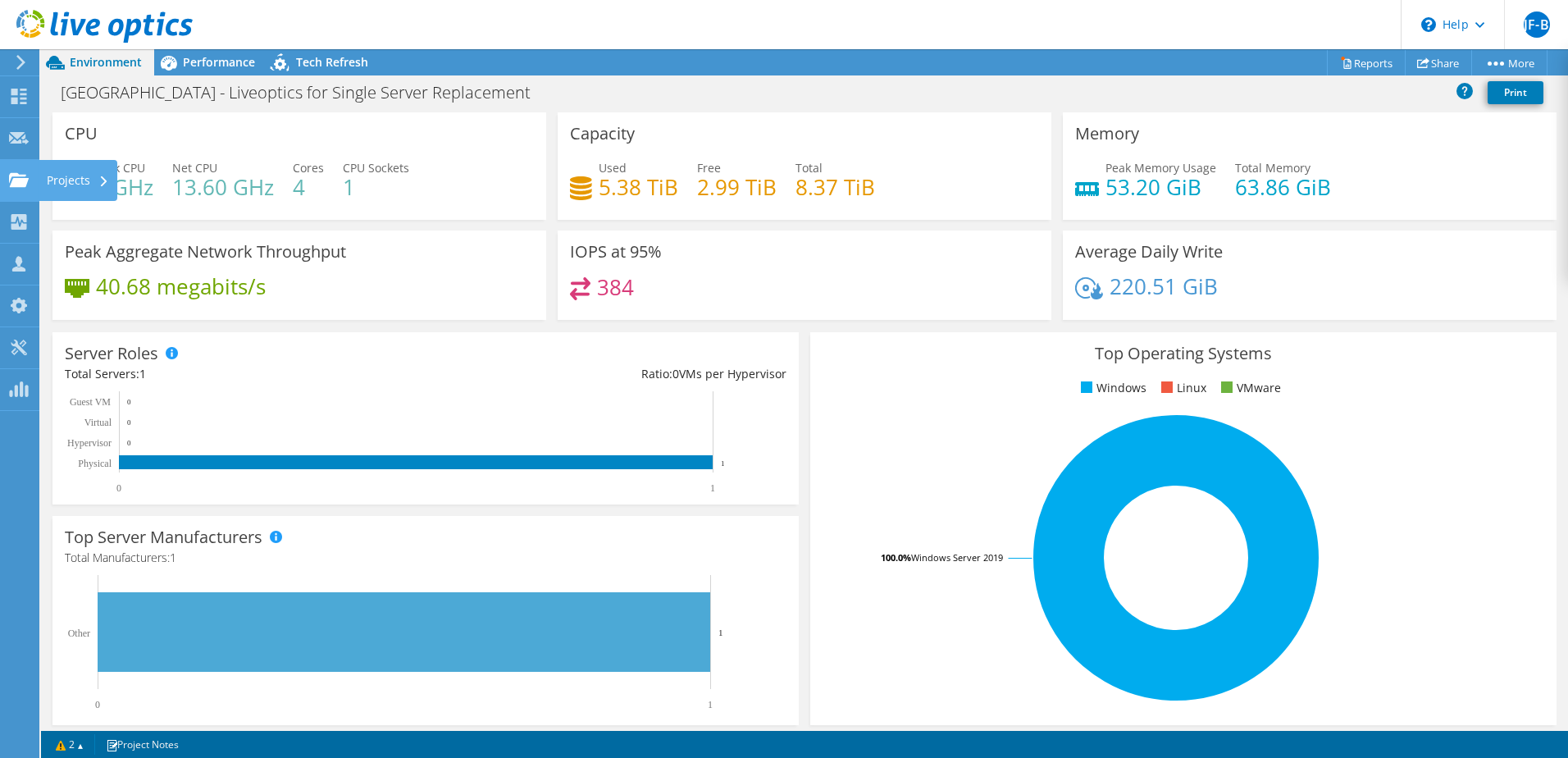
click at [19, 187] on icon at bounding box center [19, 180] width 19 height 16
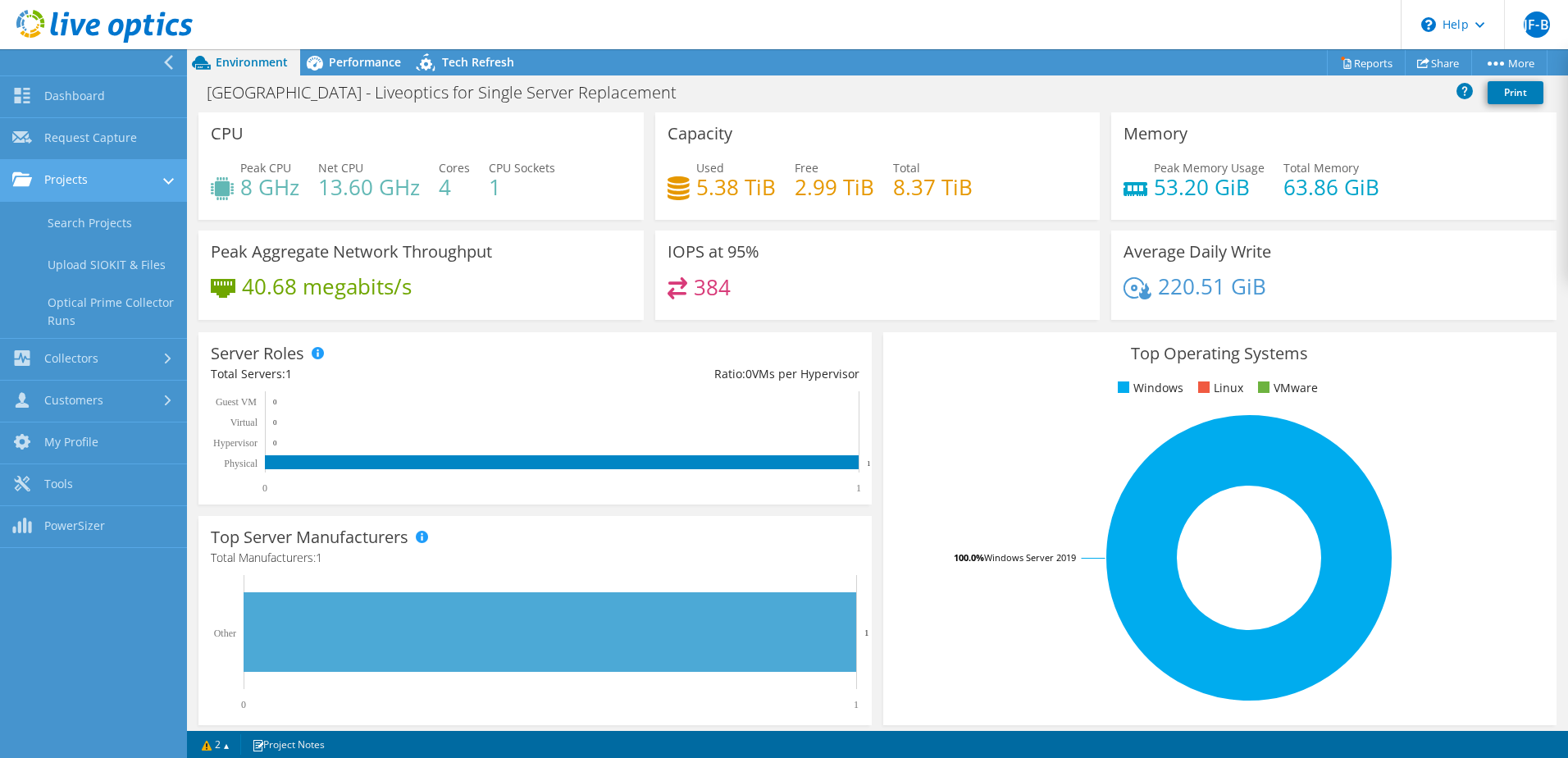
click at [117, 186] on link "Projects" at bounding box center [93, 180] width 187 height 42
click at [112, 173] on link "Projects" at bounding box center [93, 180] width 187 height 42
click at [131, 223] on link "Search Projects" at bounding box center [93, 222] width 187 height 42
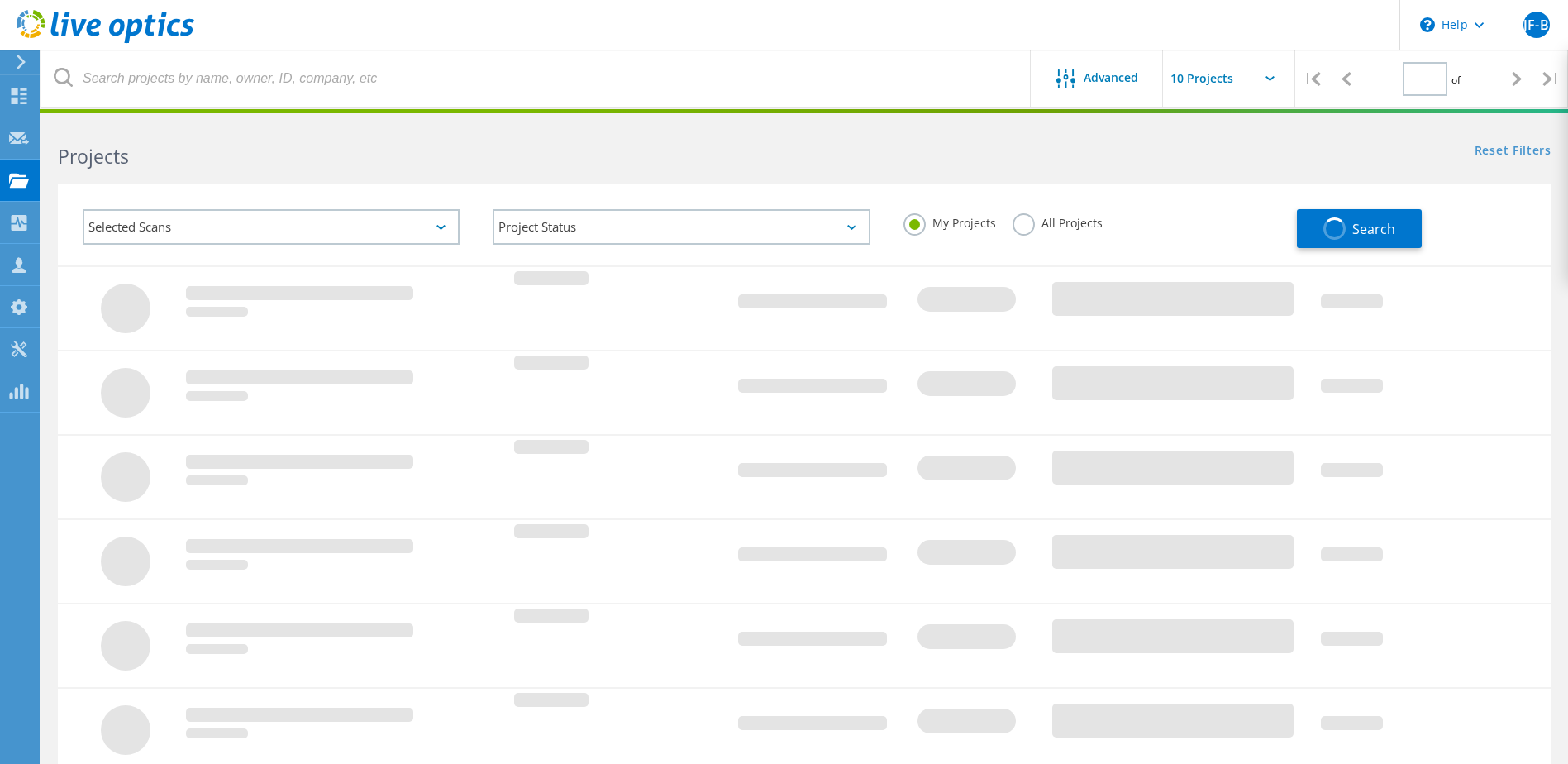
type input "1"
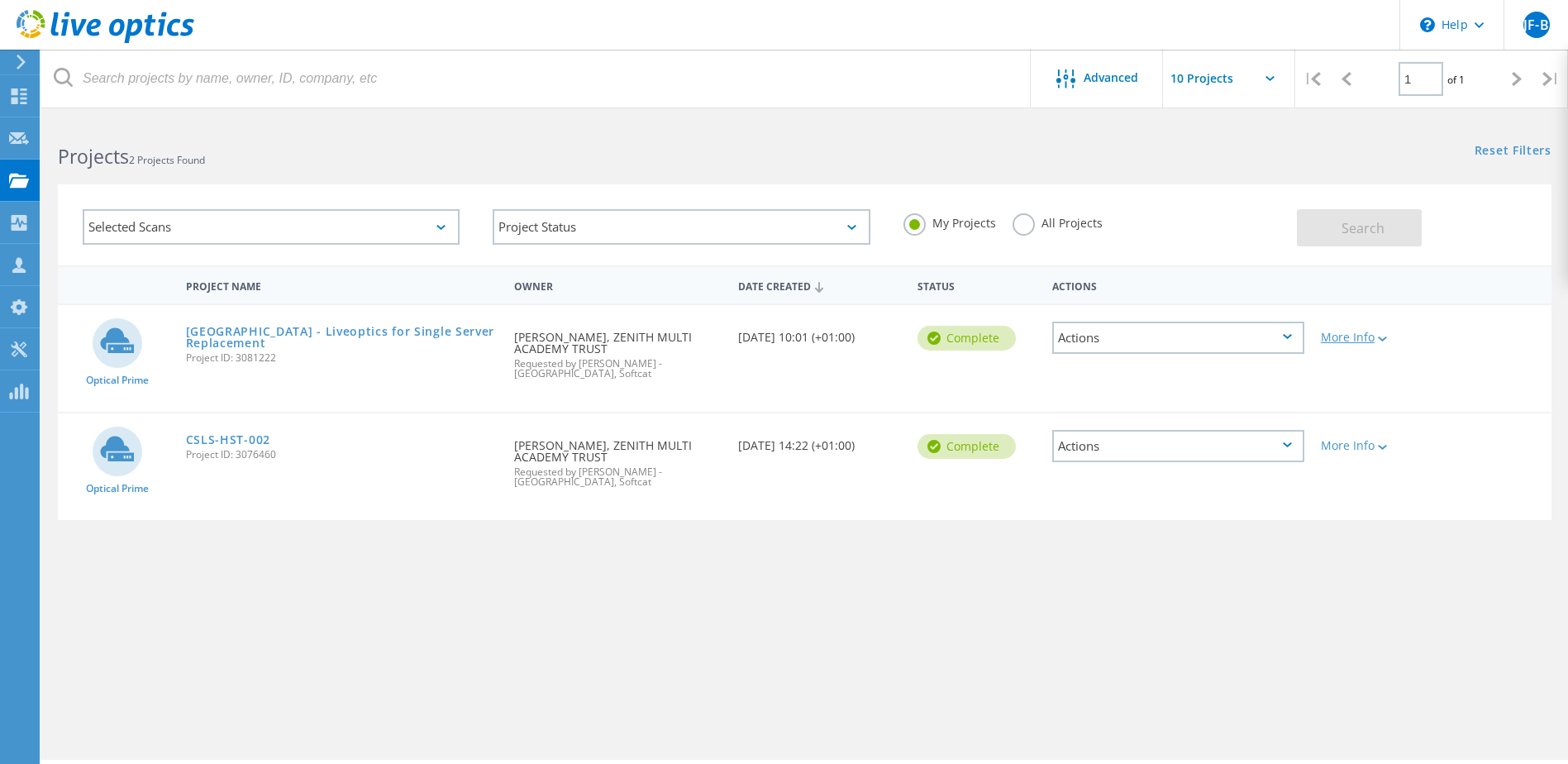
click at [1382, 343] on div at bounding box center [1380, 338] width 13 height 10
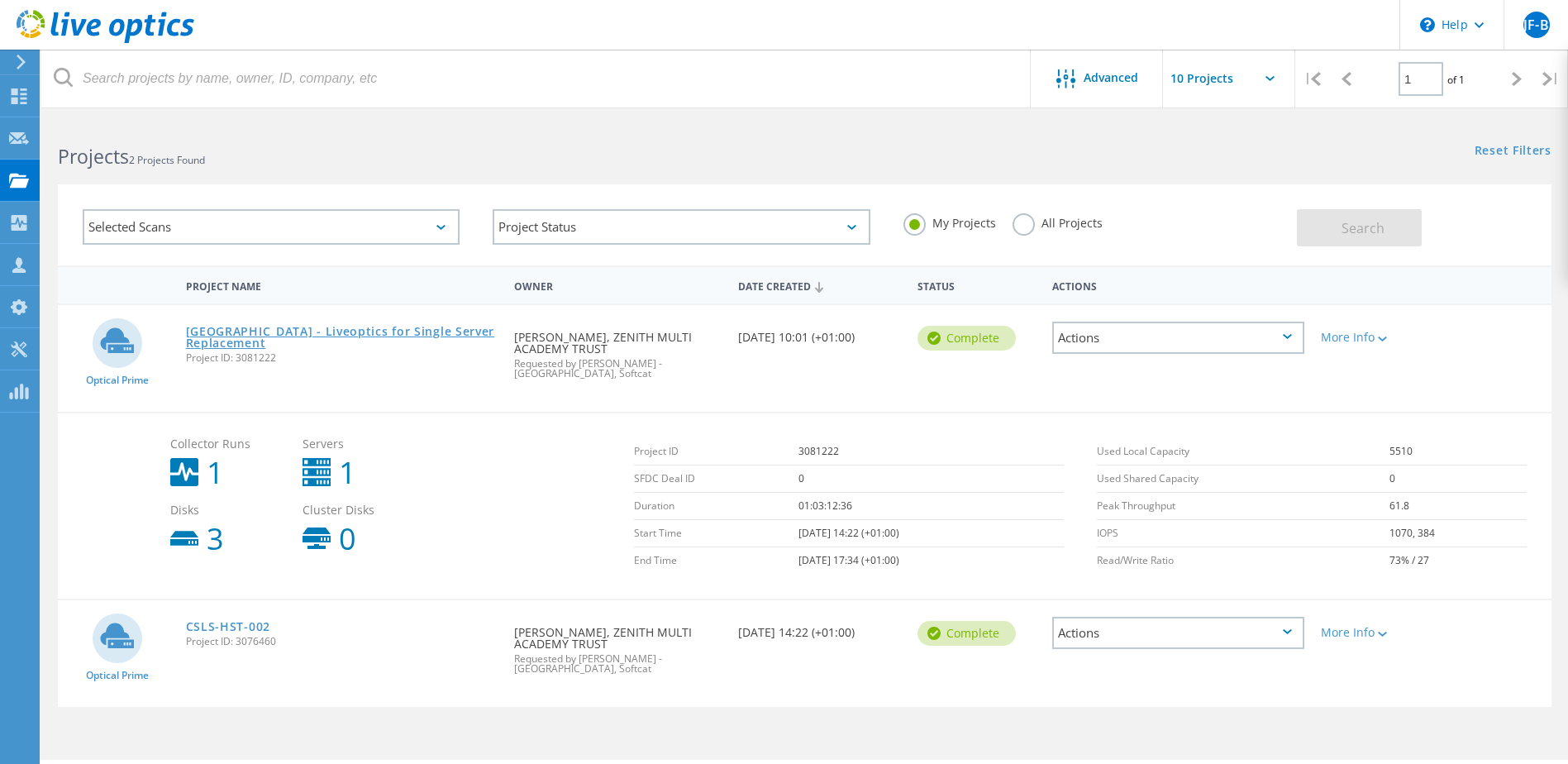
click at [307, 326] on link "[GEOGRAPHIC_DATA] - Liveoptics for Single Server Replacement" at bounding box center [342, 338] width 312 height 24
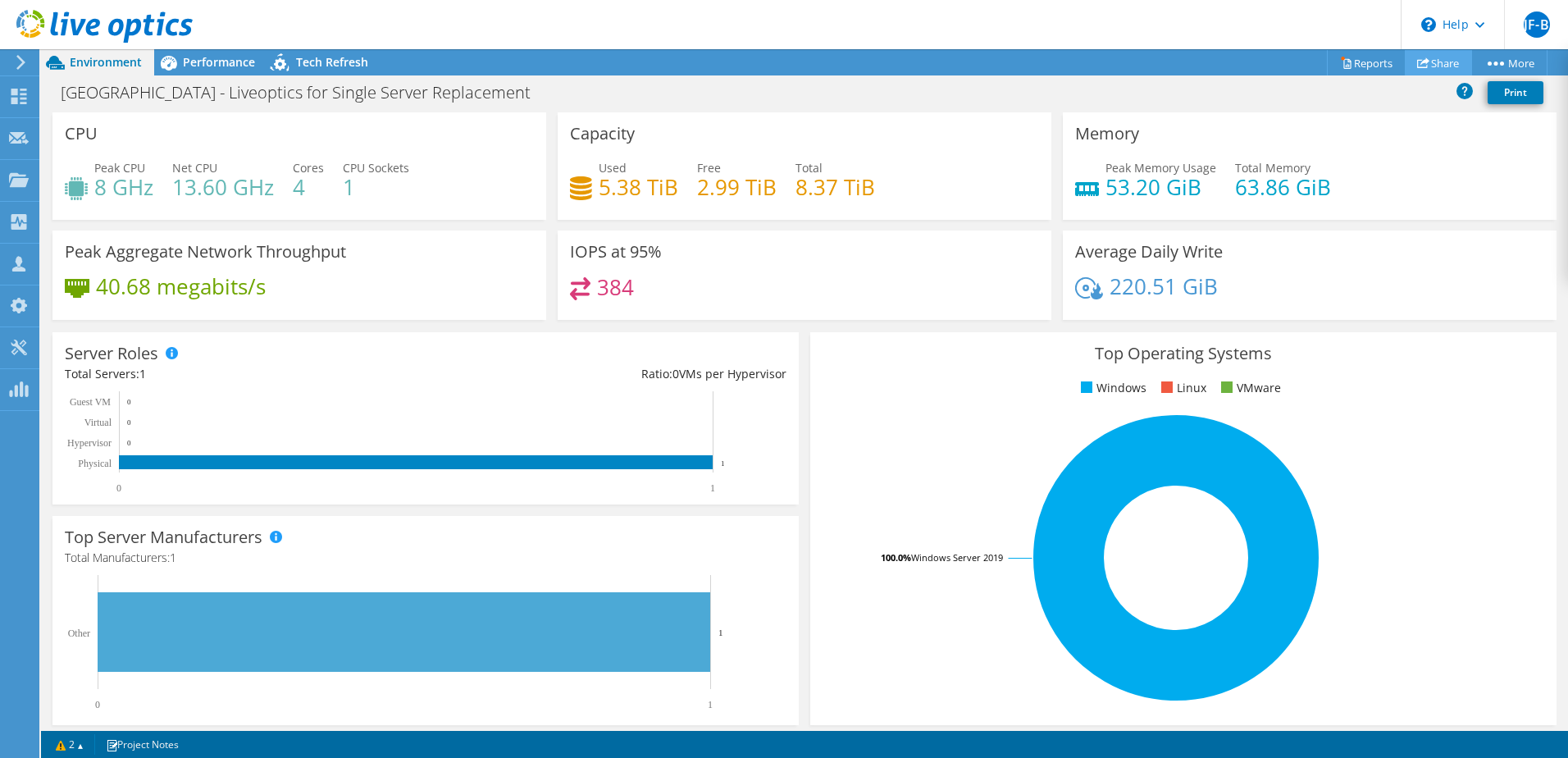
click at [1437, 64] on link "Share" at bounding box center [1437, 62] width 67 height 25
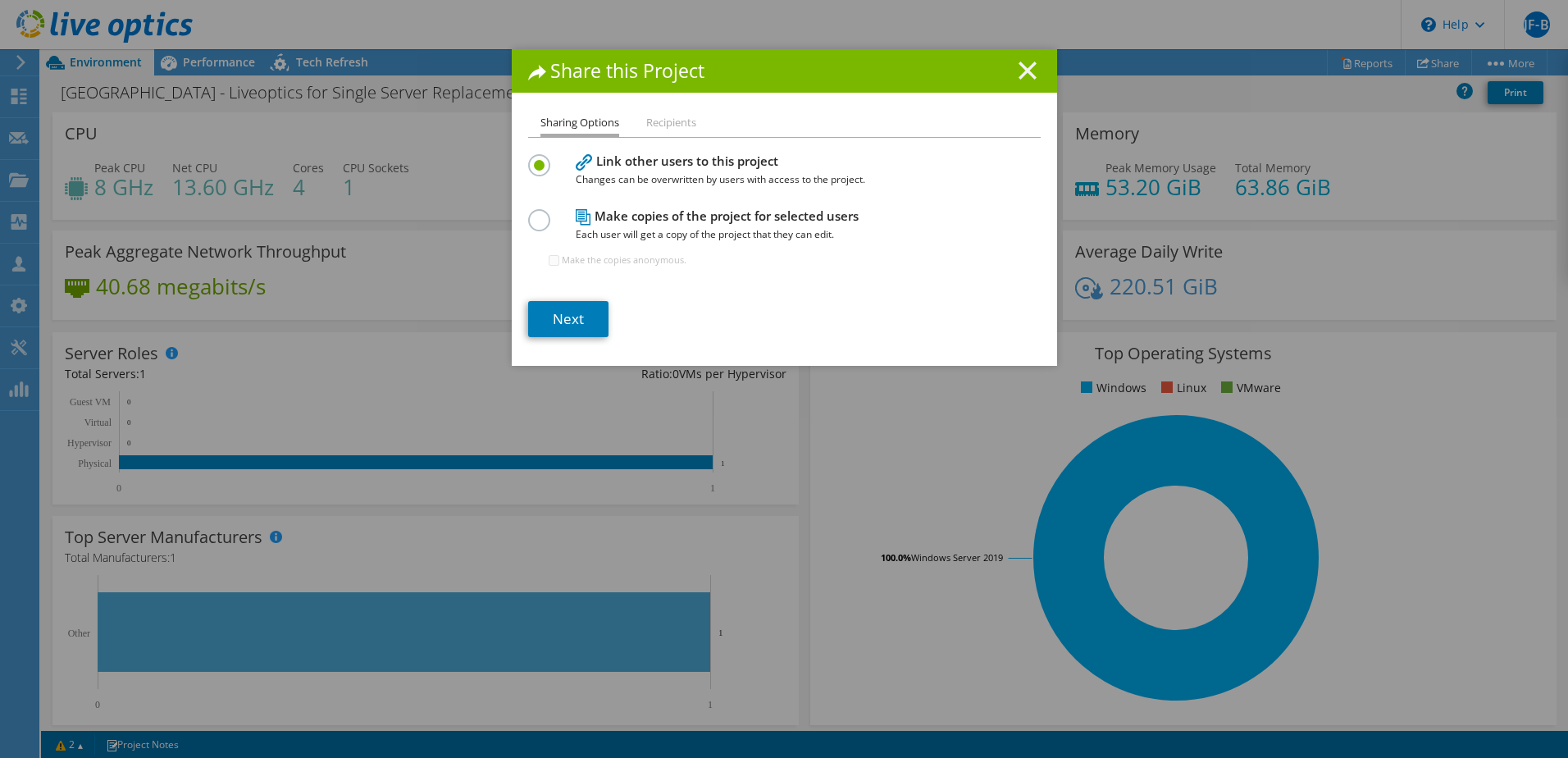
click at [1019, 70] on icon at bounding box center [1027, 70] width 19 height 19
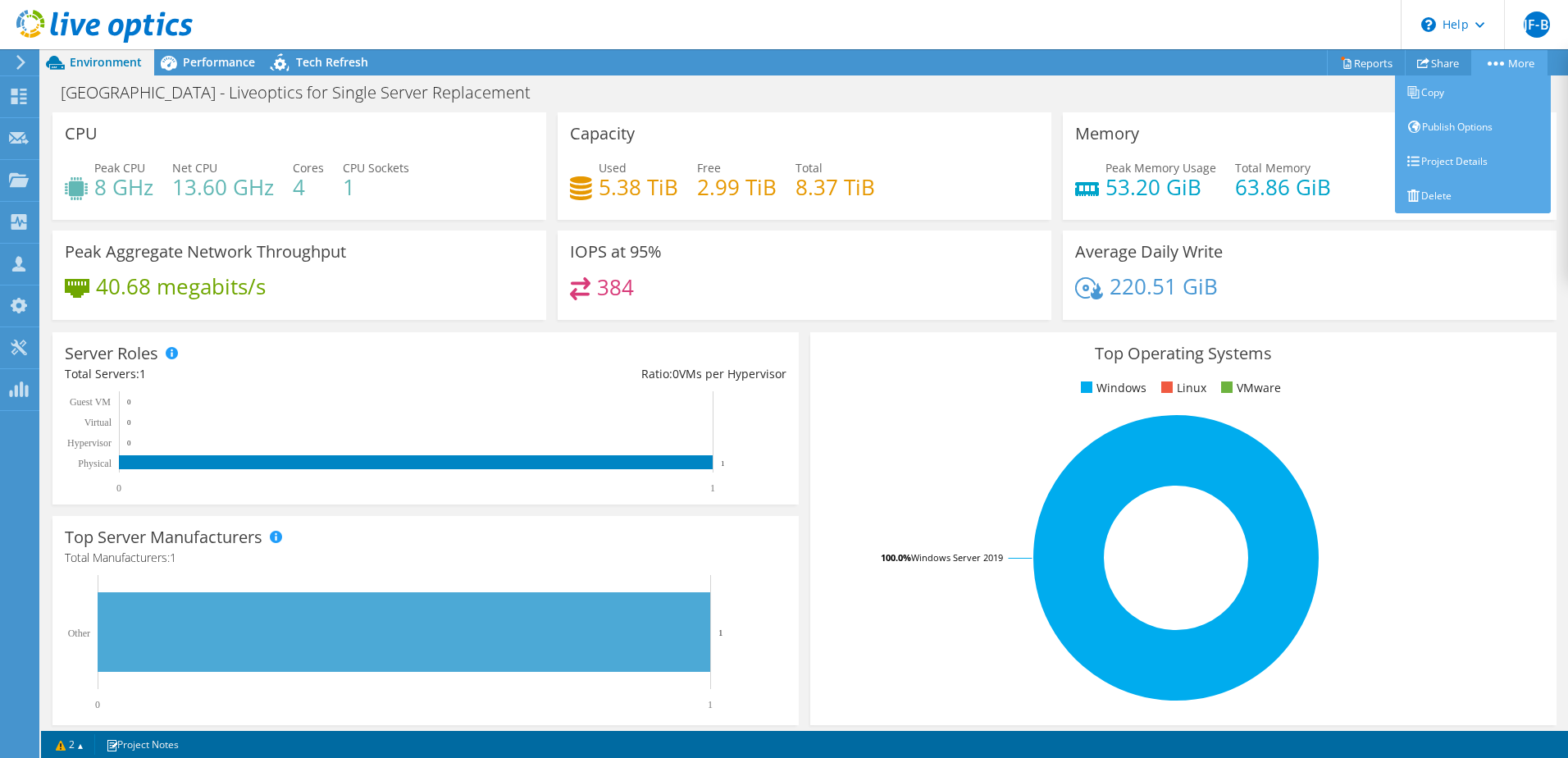
click at [1498, 59] on link "More" at bounding box center [1509, 62] width 76 height 25
click at [1465, 95] on link "Copy" at bounding box center [1473, 92] width 156 height 34
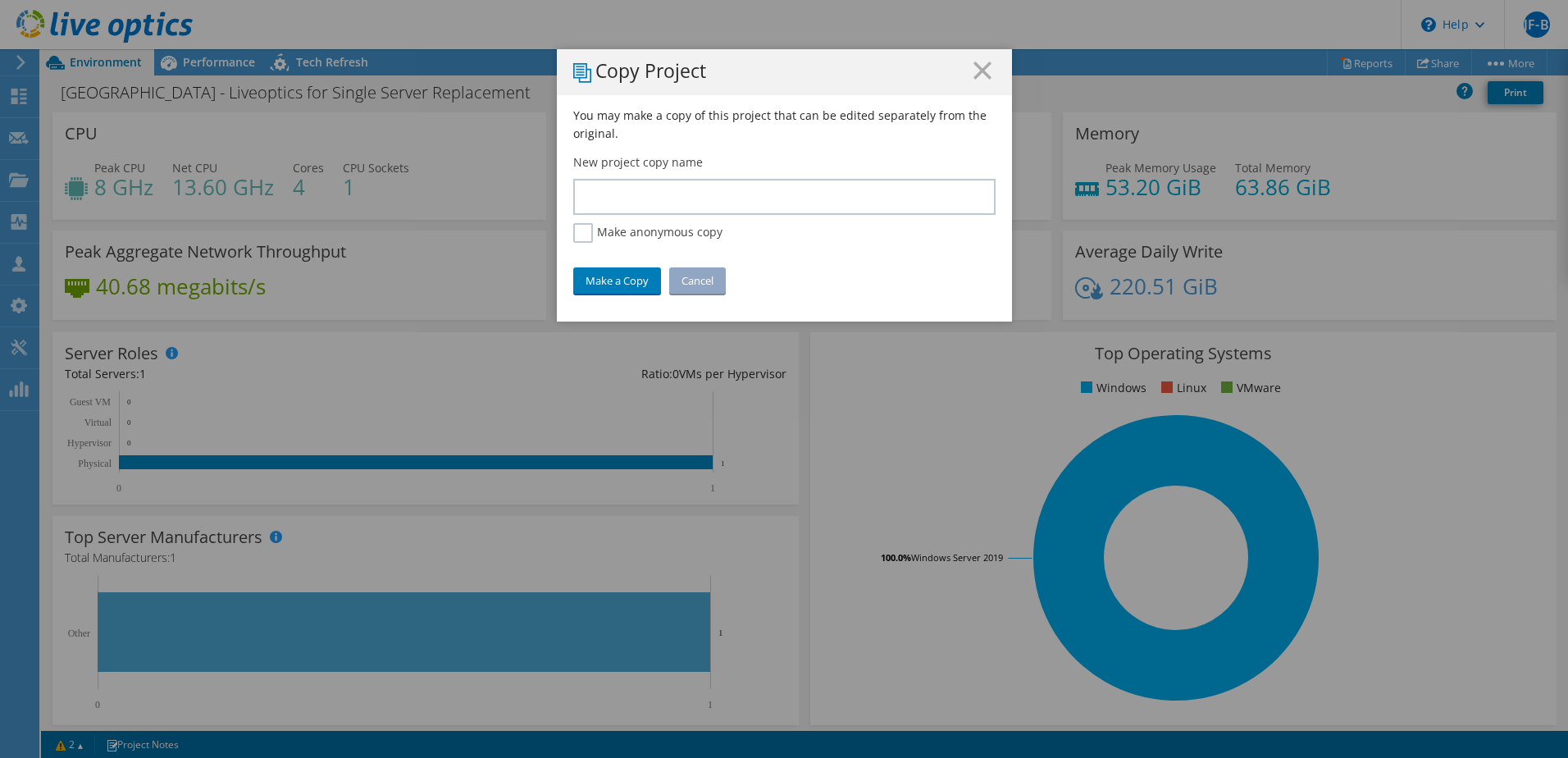
click at [984, 81] on h1 "Copy Project" at bounding box center [784, 72] width 423 height 21
click at [978, 69] on line at bounding box center [982, 70] width 17 height 17
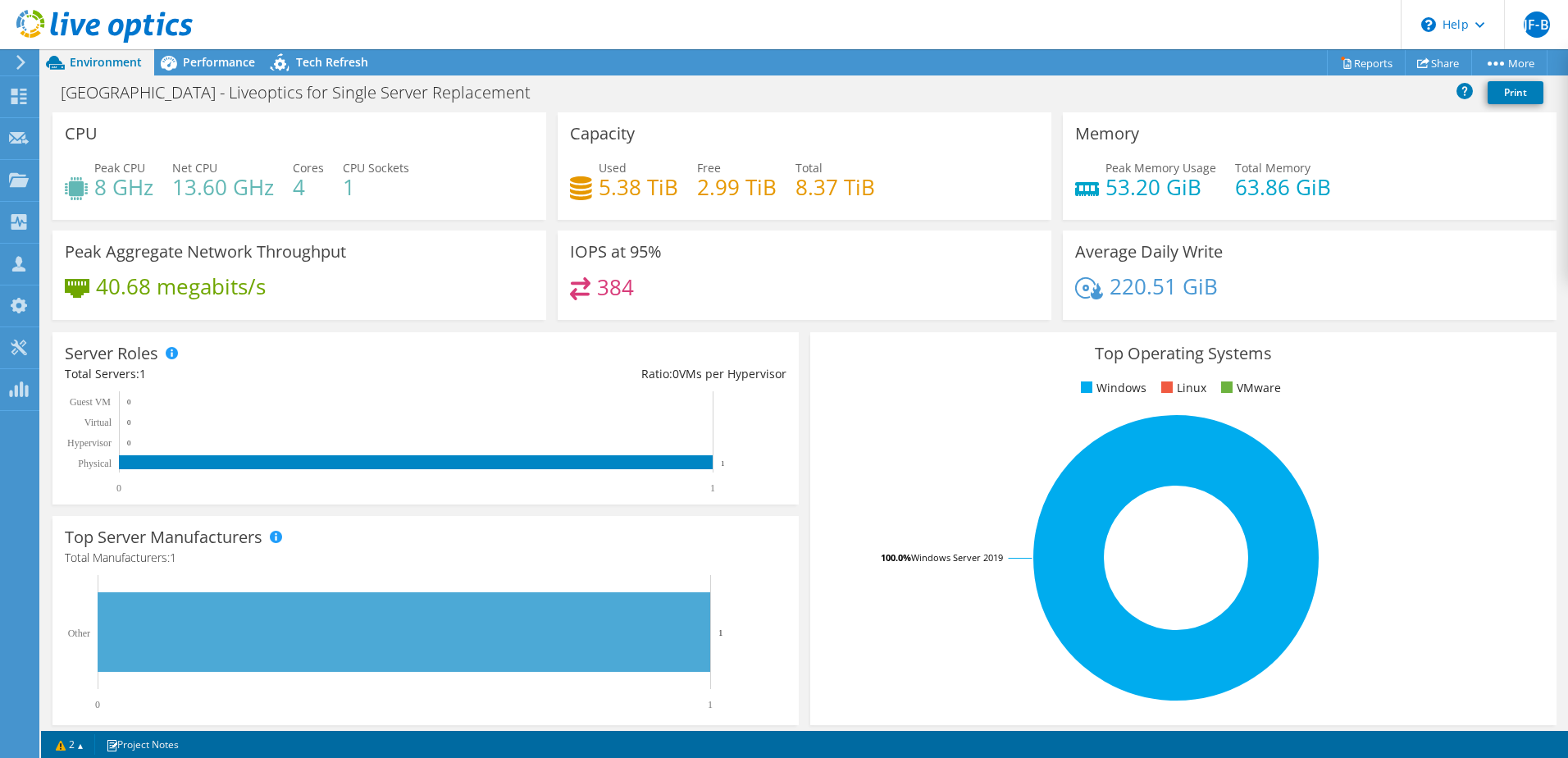
click at [1305, 111] on div "[GEOGRAPHIC_DATA] - Liveoptics for Single Server Replacement Print" at bounding box center [804, 95] width 1527 height 35
click at [1511, 94] on link "Print" at bounding box center [1514, 93] width 56 height 23
click at [1346, 100] on div "Castledon School - Liveoptics for Single Server Replacement Print" at bounding box center [804, 92] width 1527 height 30
click at [1445, 61] on link "Share" at bounding box center [1437, 62] width 67 height 25
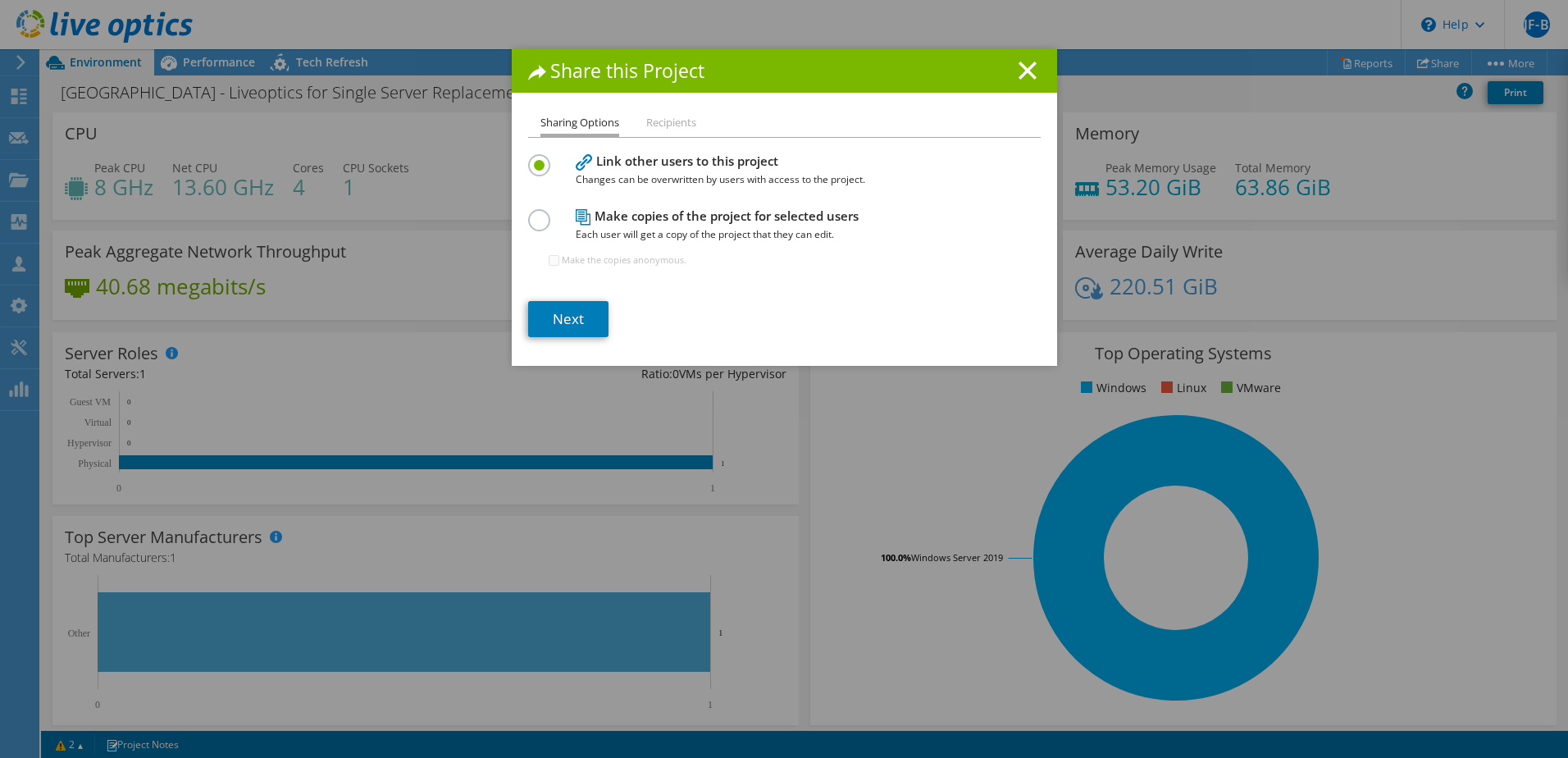
click at [672, 120] on li "Recipients" at bounding box center [670, 123] width 50 height 20
click at [688, 129] on li "Recipients" at bounding box center [670, 123] width 50 height 20
click at [547, 215] on div at bounding box center [541, 218] width 28 height 19
click at [535, 213] on label at bounding box center [541, 211] width 28 height 4
click at [0, 0] on input "radio" at bounding box center [0, 0] width 0 height 0
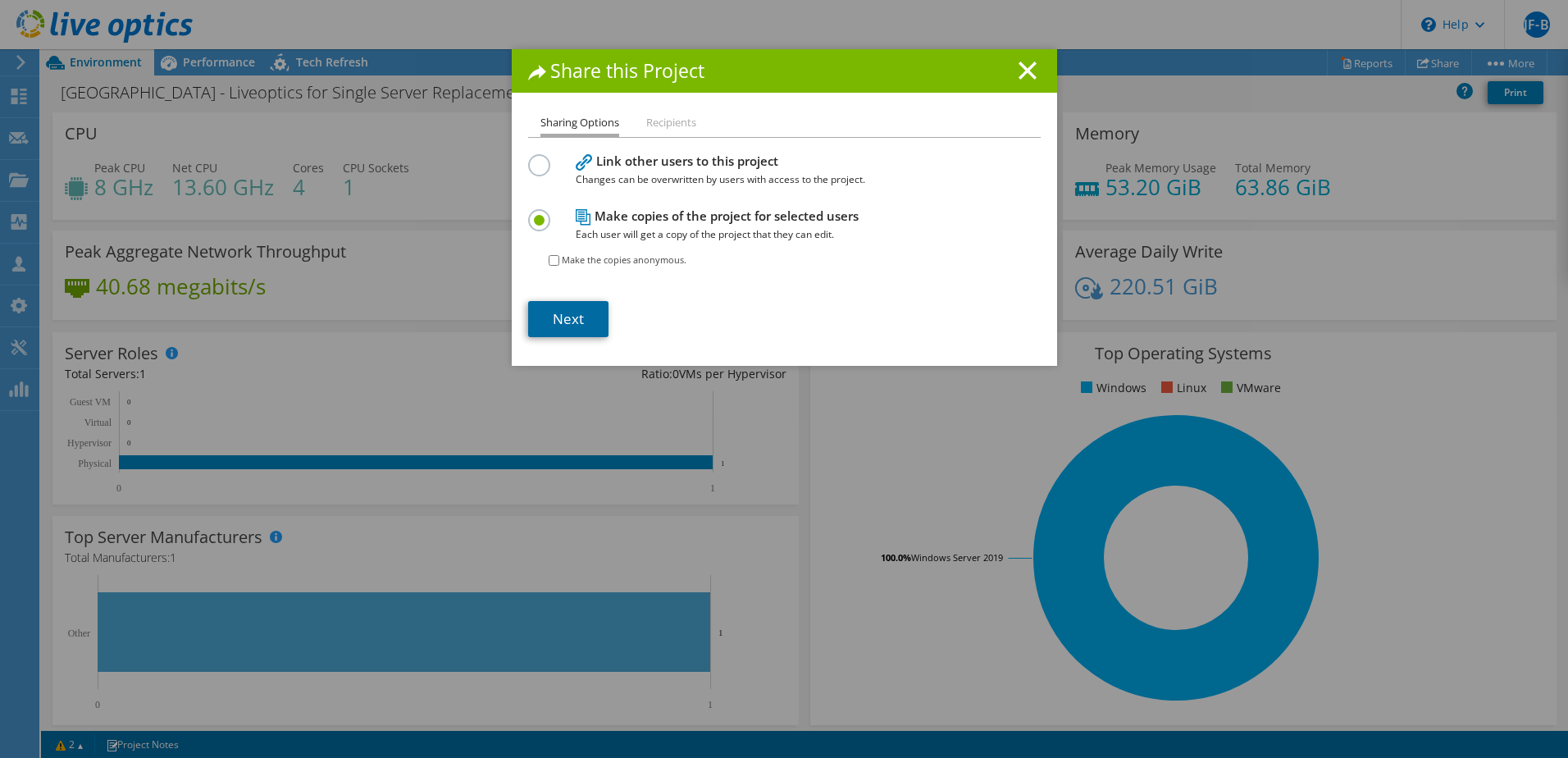
click at [554, 324] on link "Next" at bounding box center [568, 319] width 81 height 36
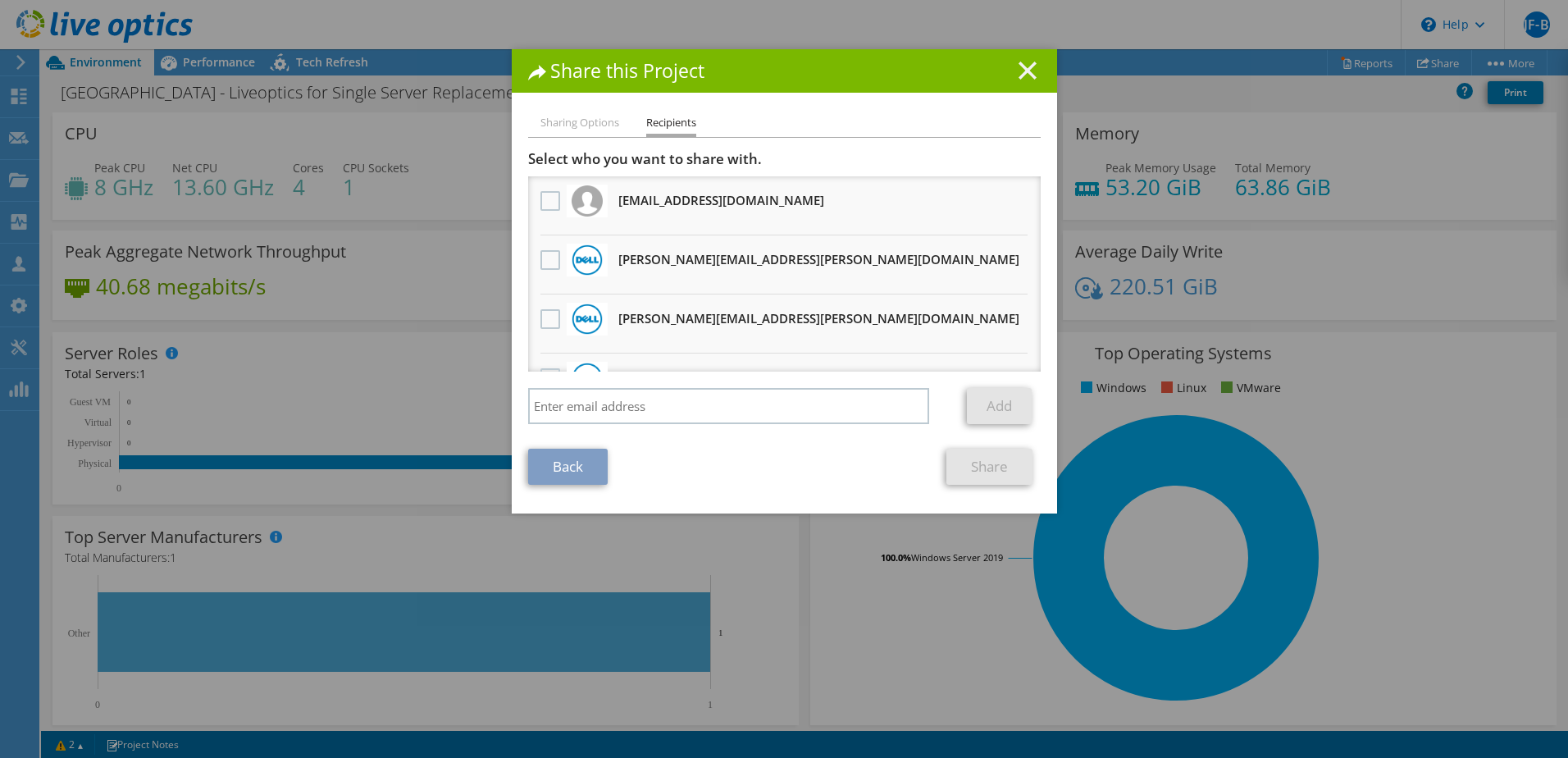
click at [1027, 66] on icon at bounding box center [1027, 70] width 19 height 19
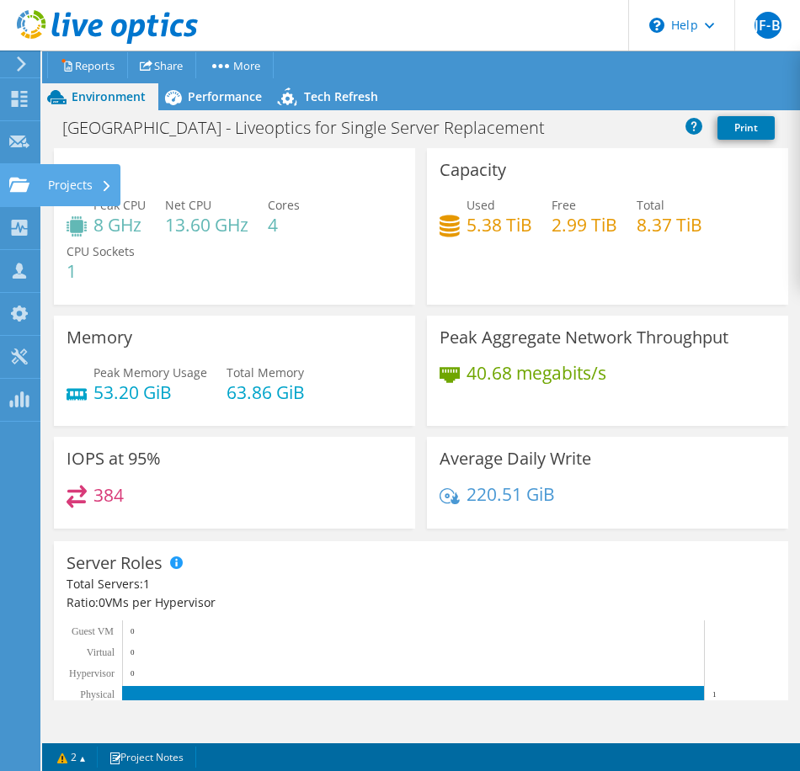
click at [24, 179] on use at bounding box center [19, 184] width 20 height 14
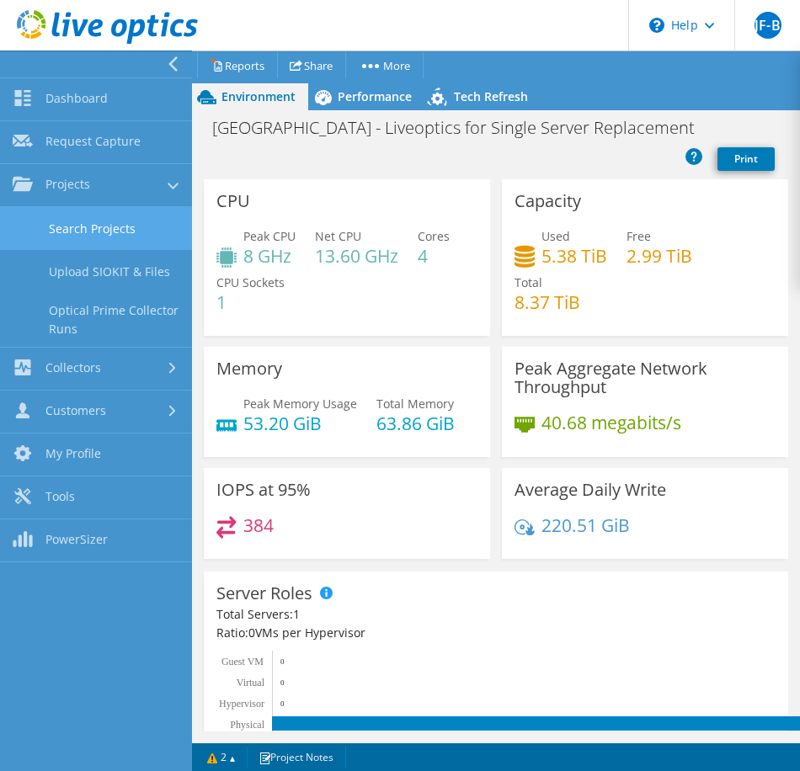
click at [87, 225] on link "Search Projects" at bounding box center [96, 228] width 192 height 43
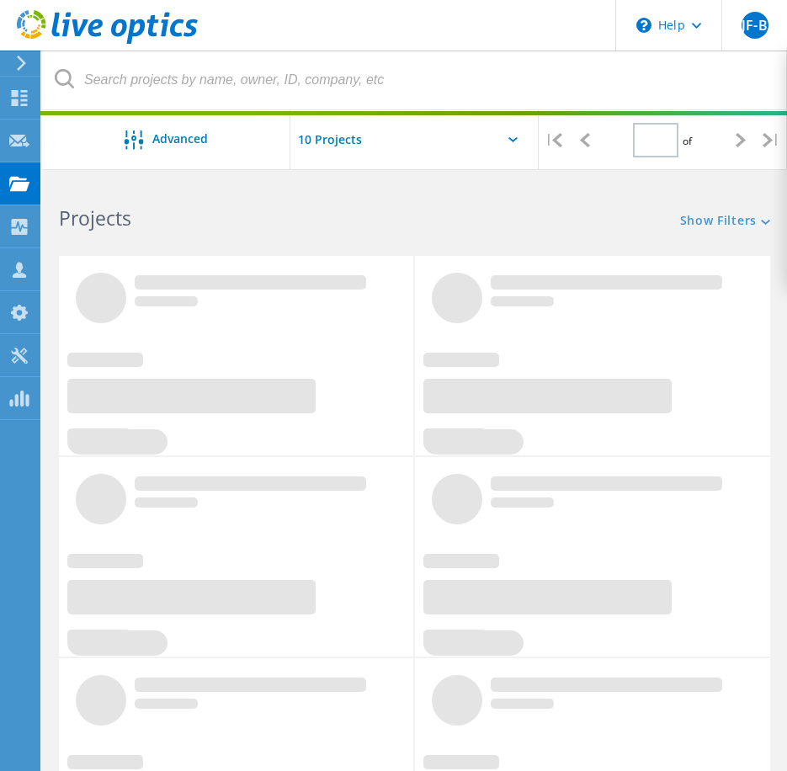
type input "1"
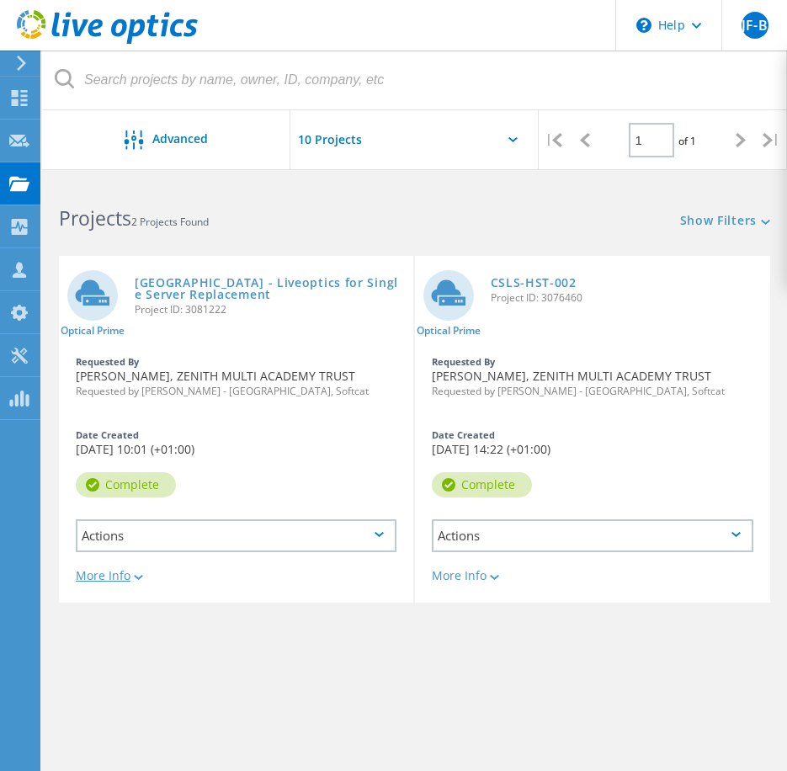
click at [146, 577] on div "More Info" at bounding box center [236, 576] width 321 height 12
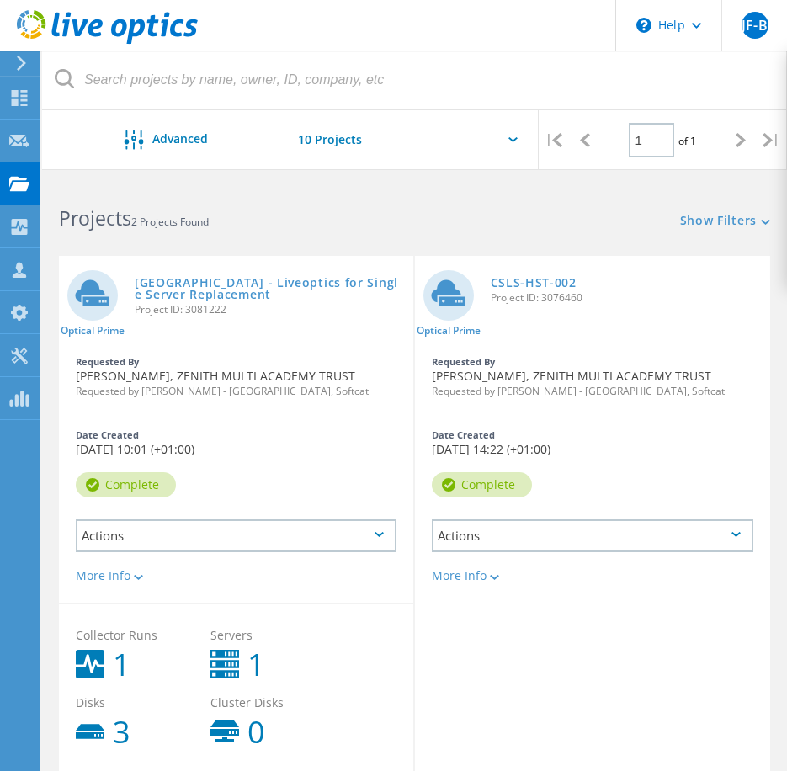
drag, startPoint x: 246, startPoint y: 285, endPoint x: 267, endPoint y: 223, distance: 65.8
click at [267, 223] on h2 "Projects 2 Projects Found" at bounding box center [228, 219] width 338 height 28
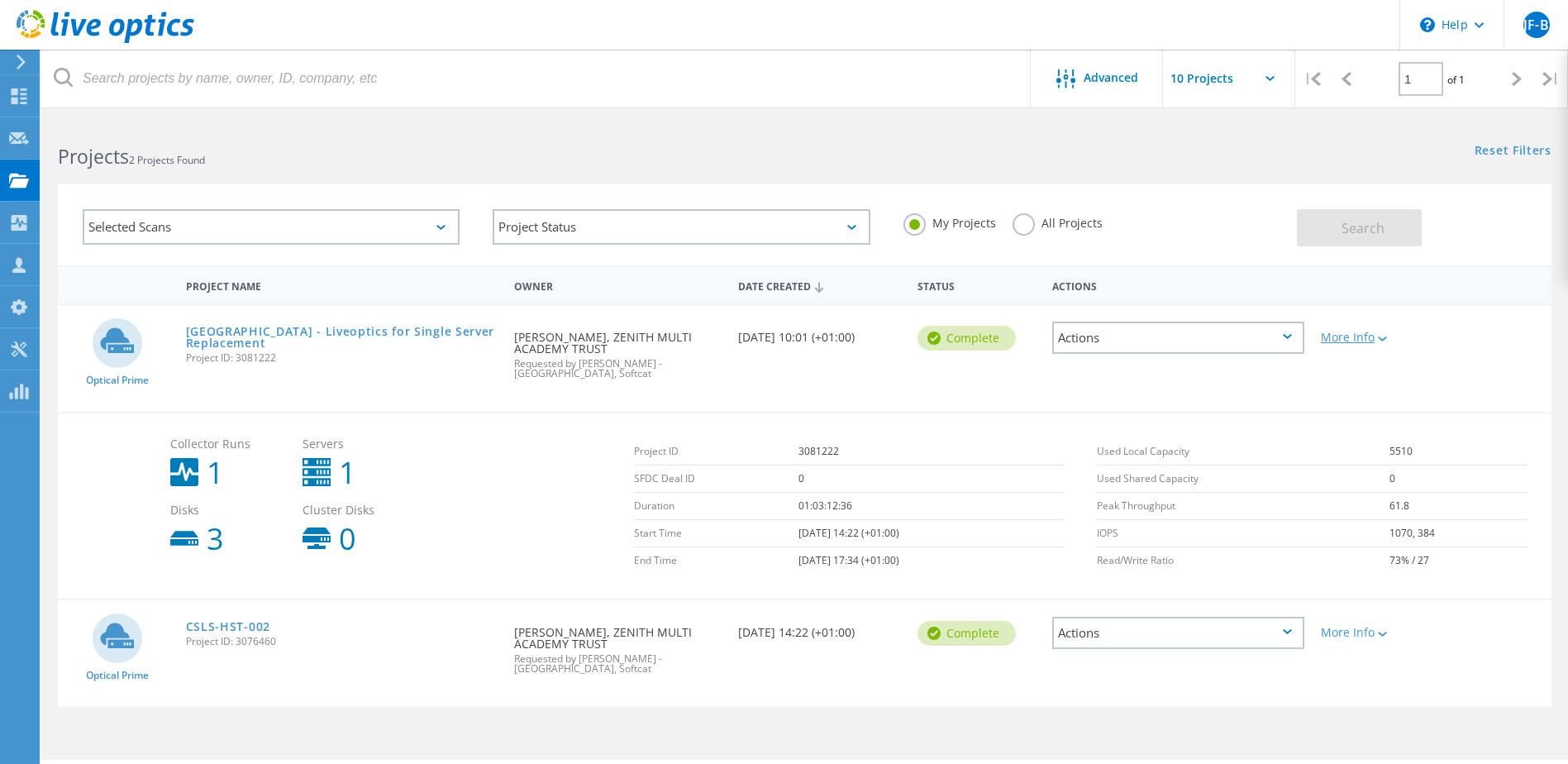
click at [784, 334] on div at bounding box center [1380, 338] width 13 height 10
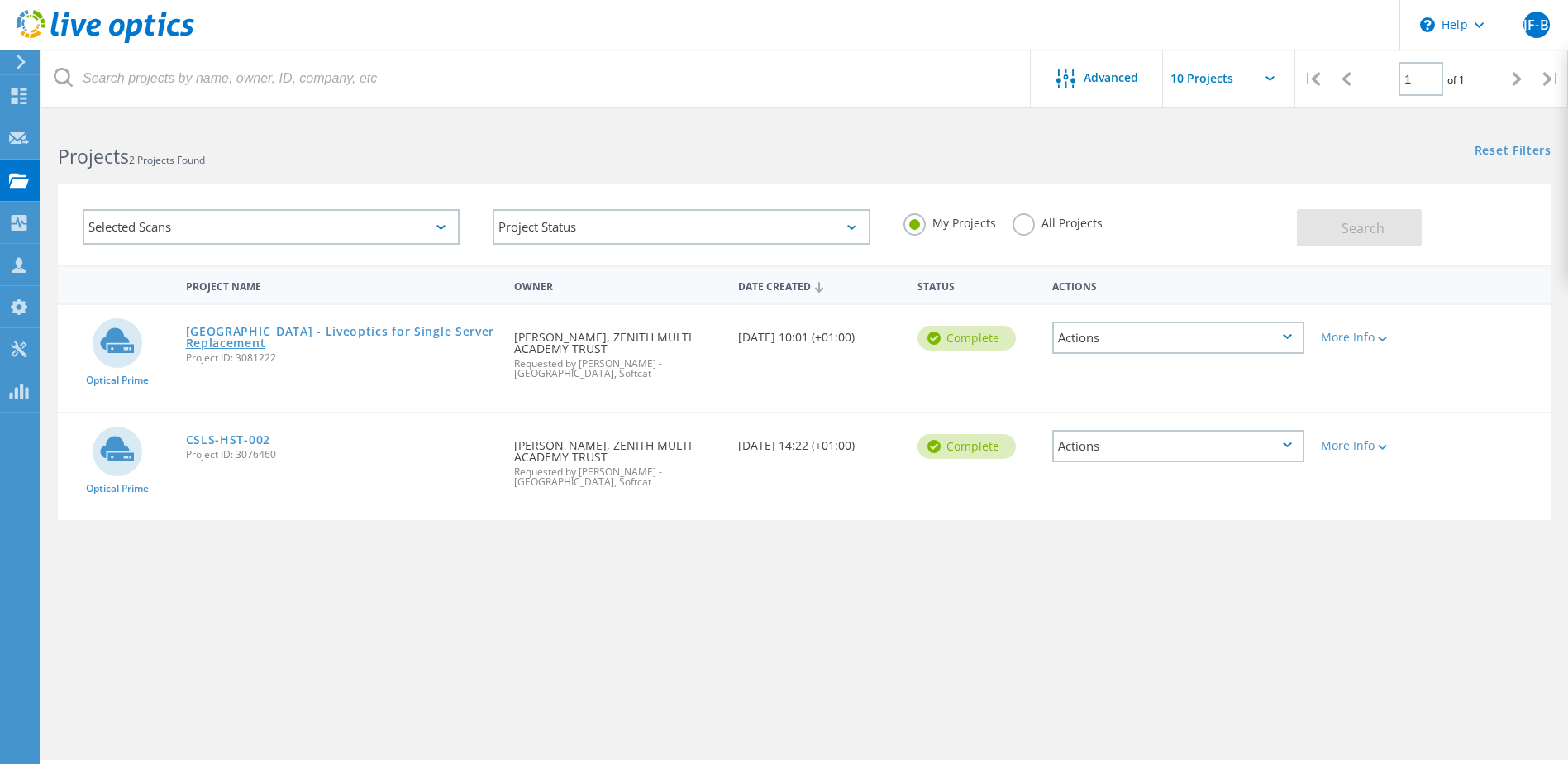
click at [360, 335] on link "[GEOGRAPHIC_DATA] - Liveoptics for Single Server Replacement" at bounding box center [342, 338] width 312 height 24
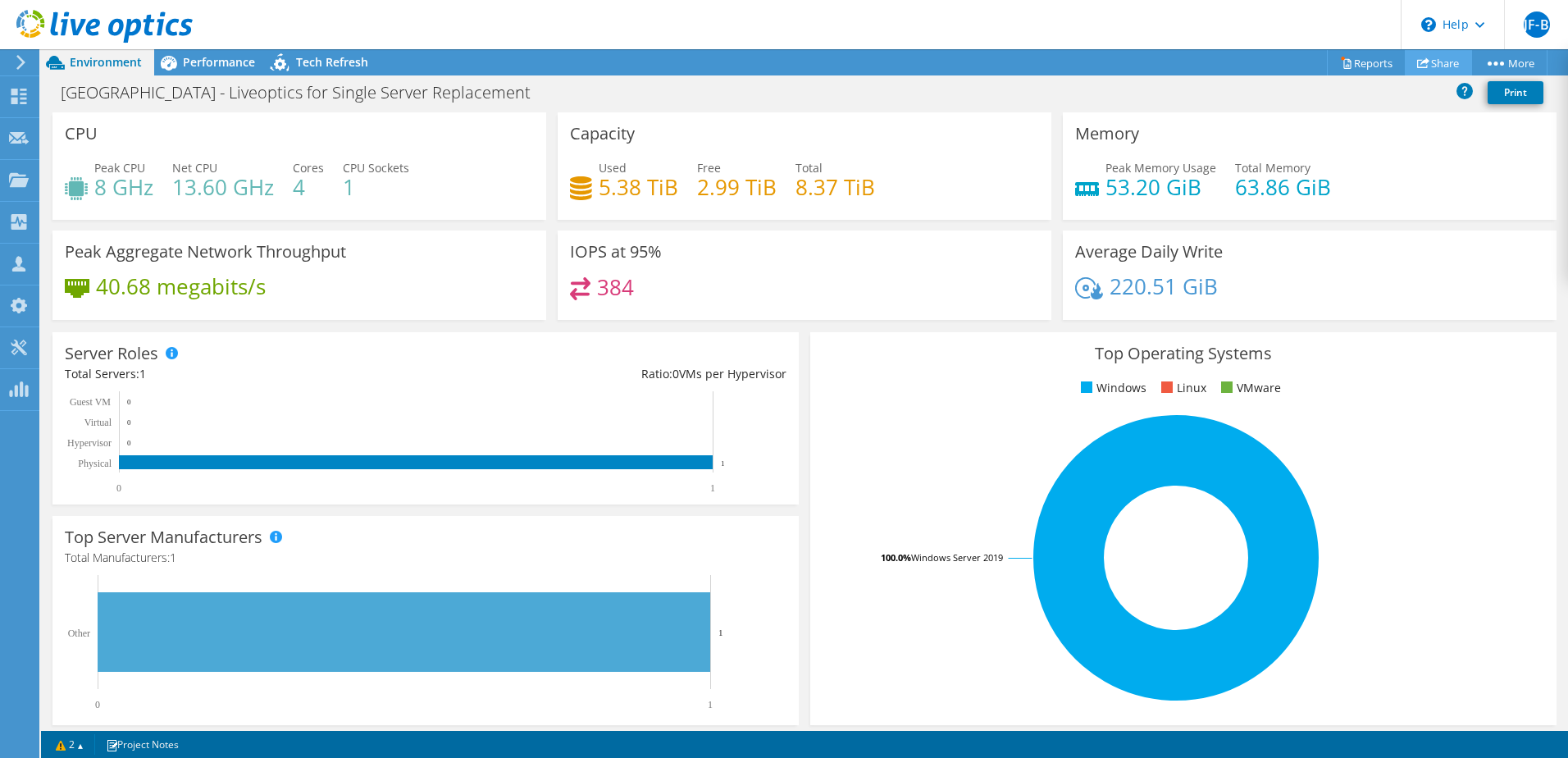
click at [1430, 61] on link "Share" at bounding box center [1437, 62] width 67 height 25
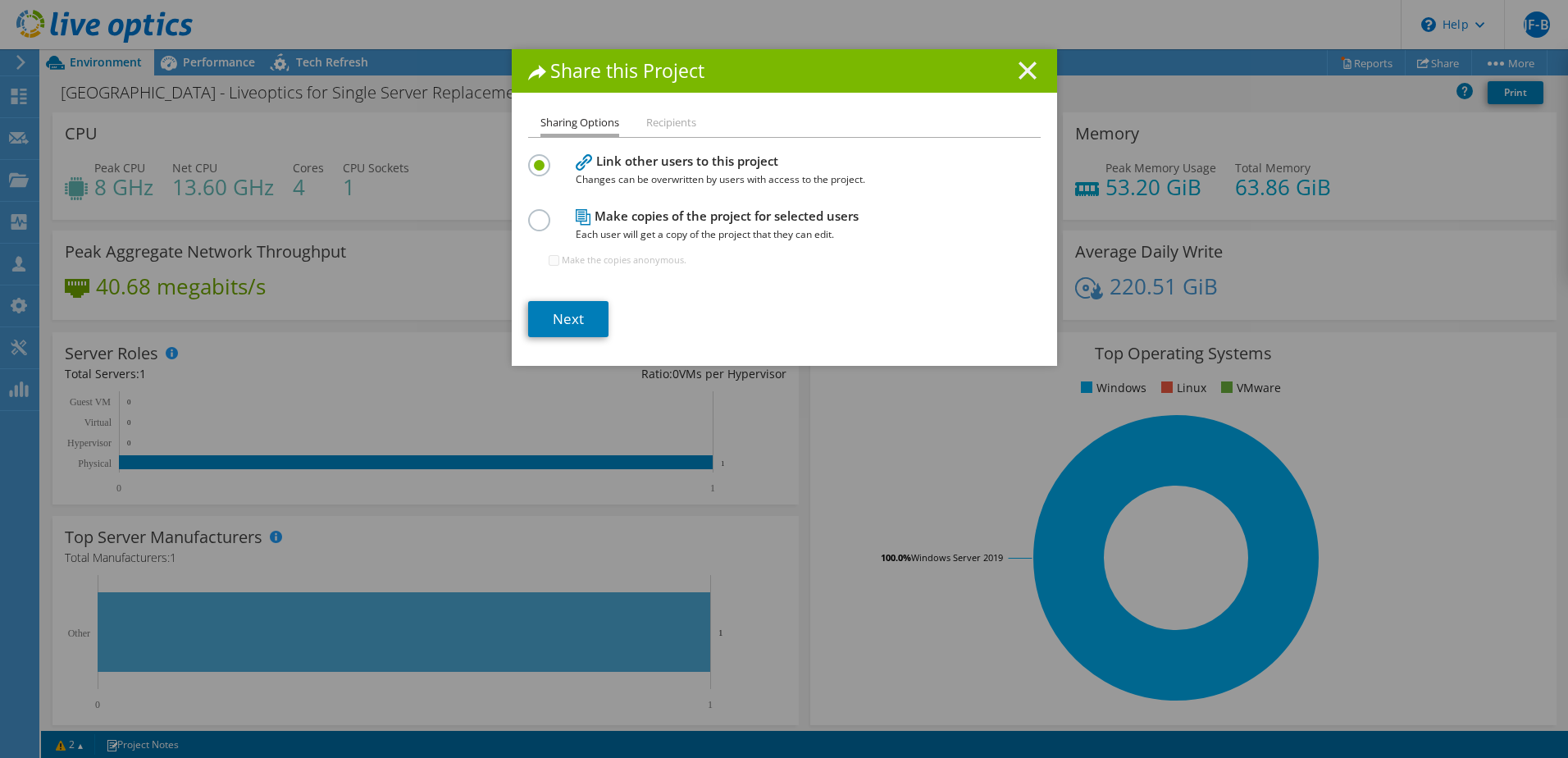
click at [1019, 66] on line at bounding box center [1027, 70] width 17 height 17
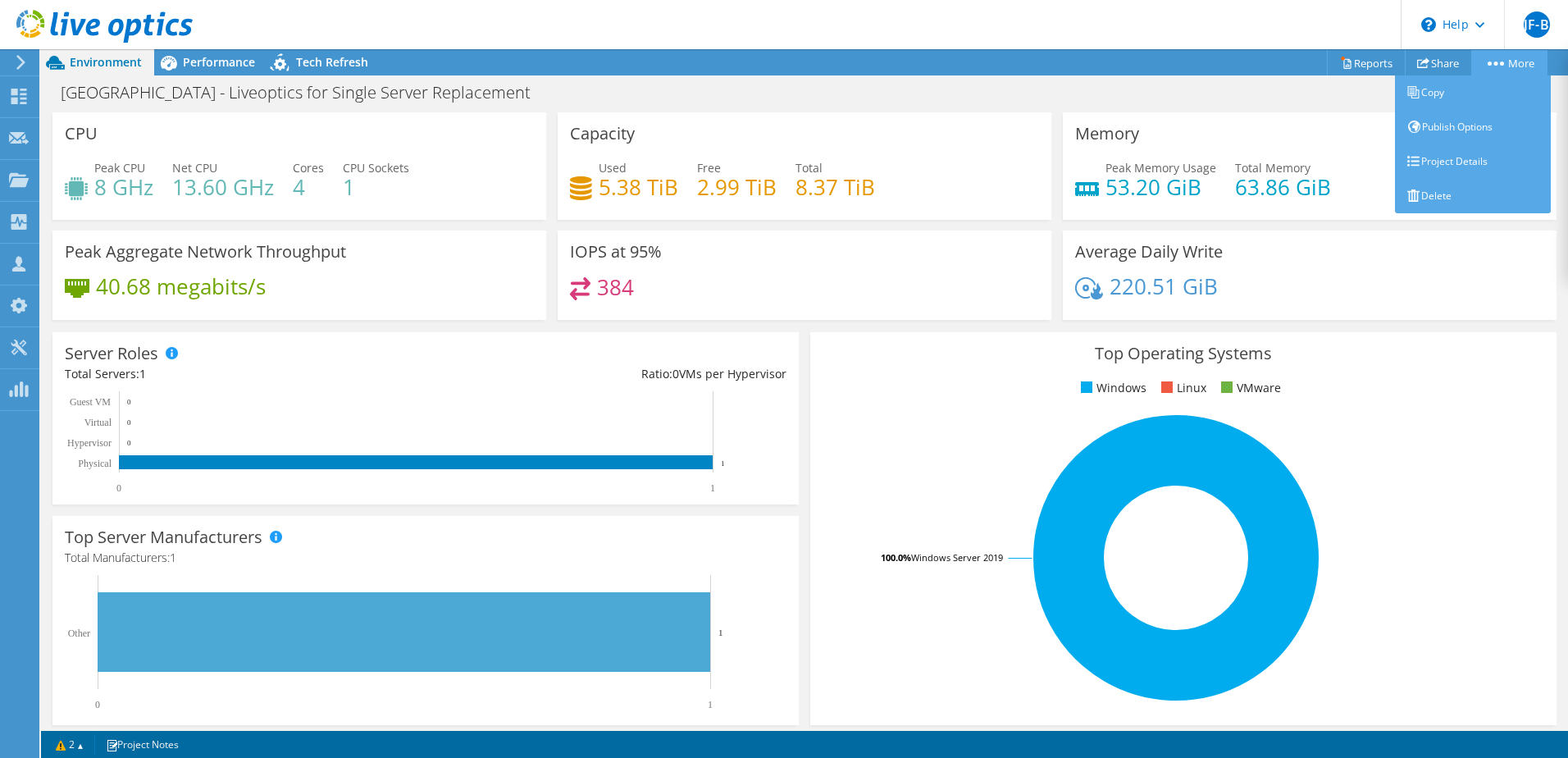
click at [1511, 55] on link "More" at bounding box center [1509, 62] width 76 height 25
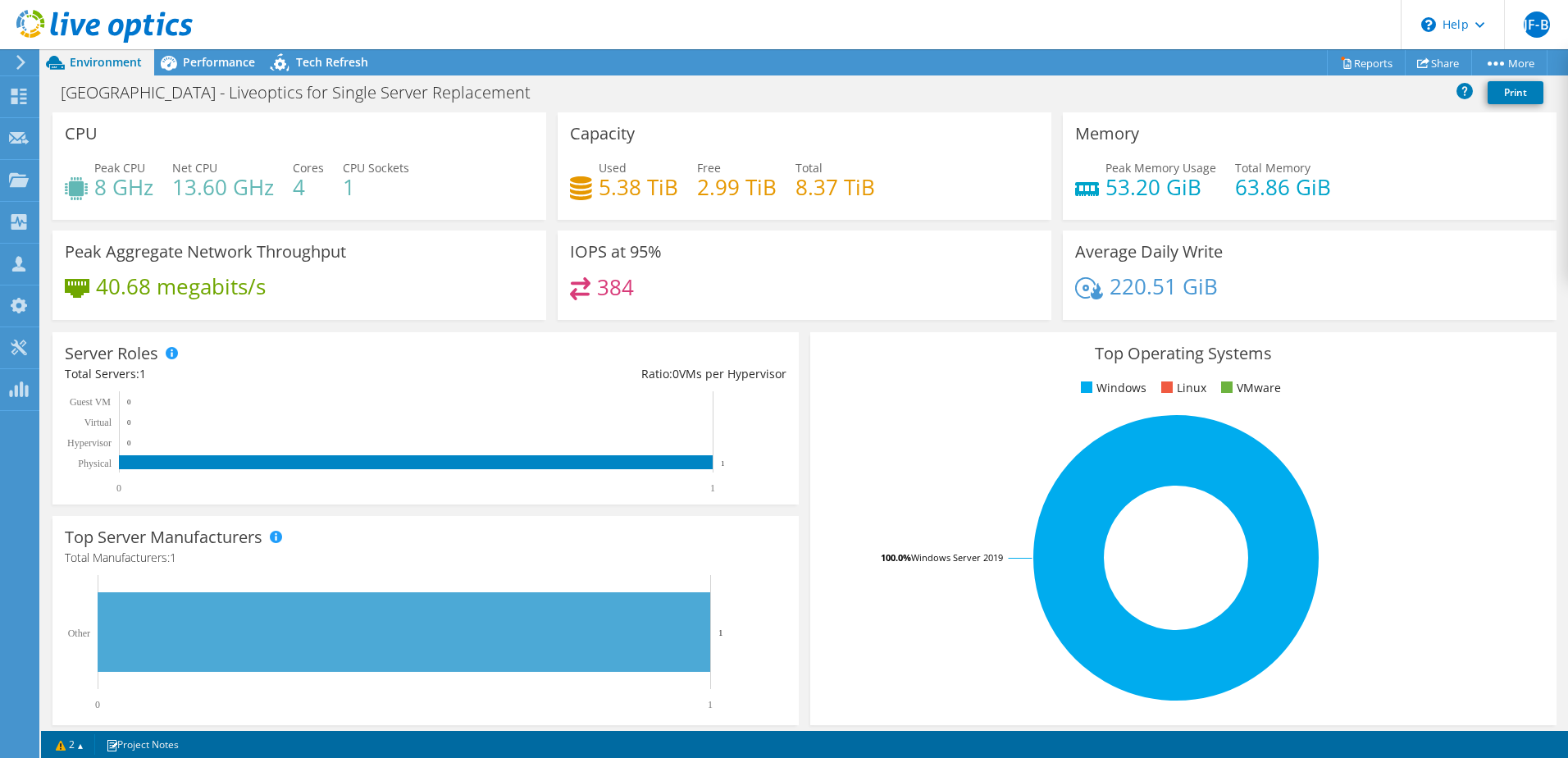
click at [1183, 98] on div "[GEOGRAPHIC_DATA] - Liveoptics for Single Server Replacement Print" at bounding box center [804, 92] width 1527 height 30
click at [1439, 30] on div "\n Help" at bounding box center [1452, 24] width 103 height 50
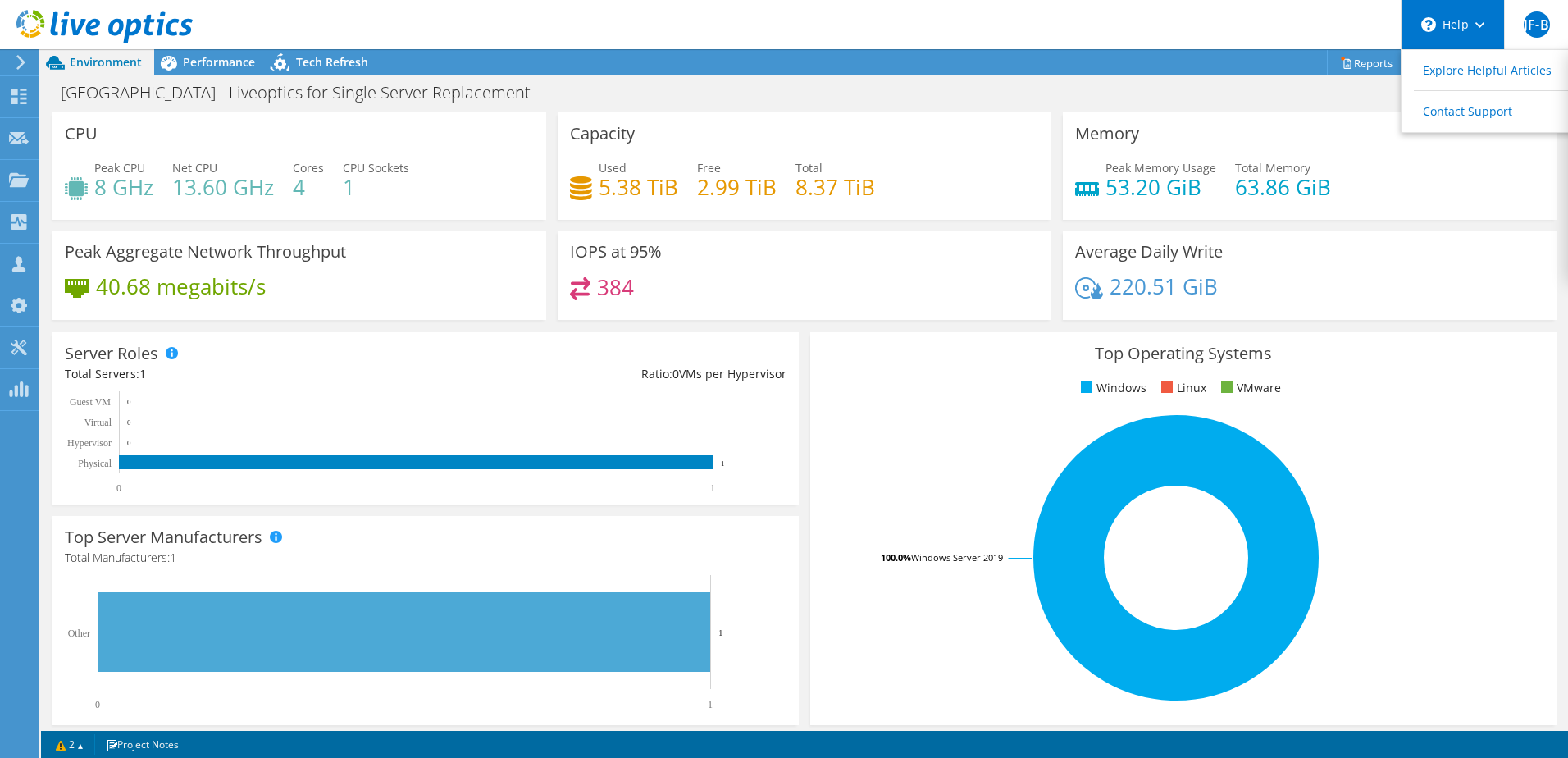
click at [1439, 30] on div "\n Help" at bounding box center [1452, 24] width 103 height 50
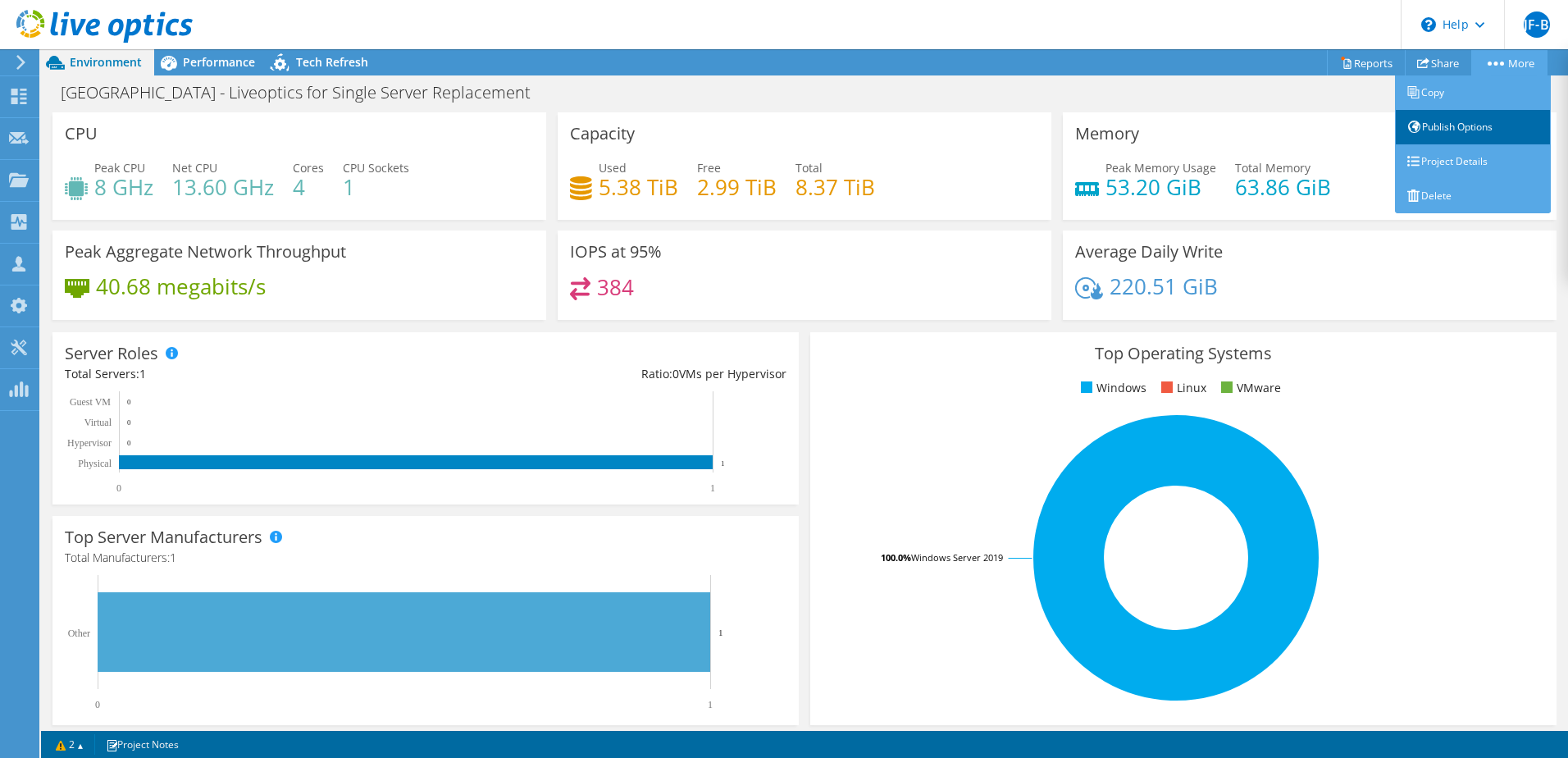
click at [1474, 127] on link "Publish Options" at bounding box center [1473, 127] width 156 height 34
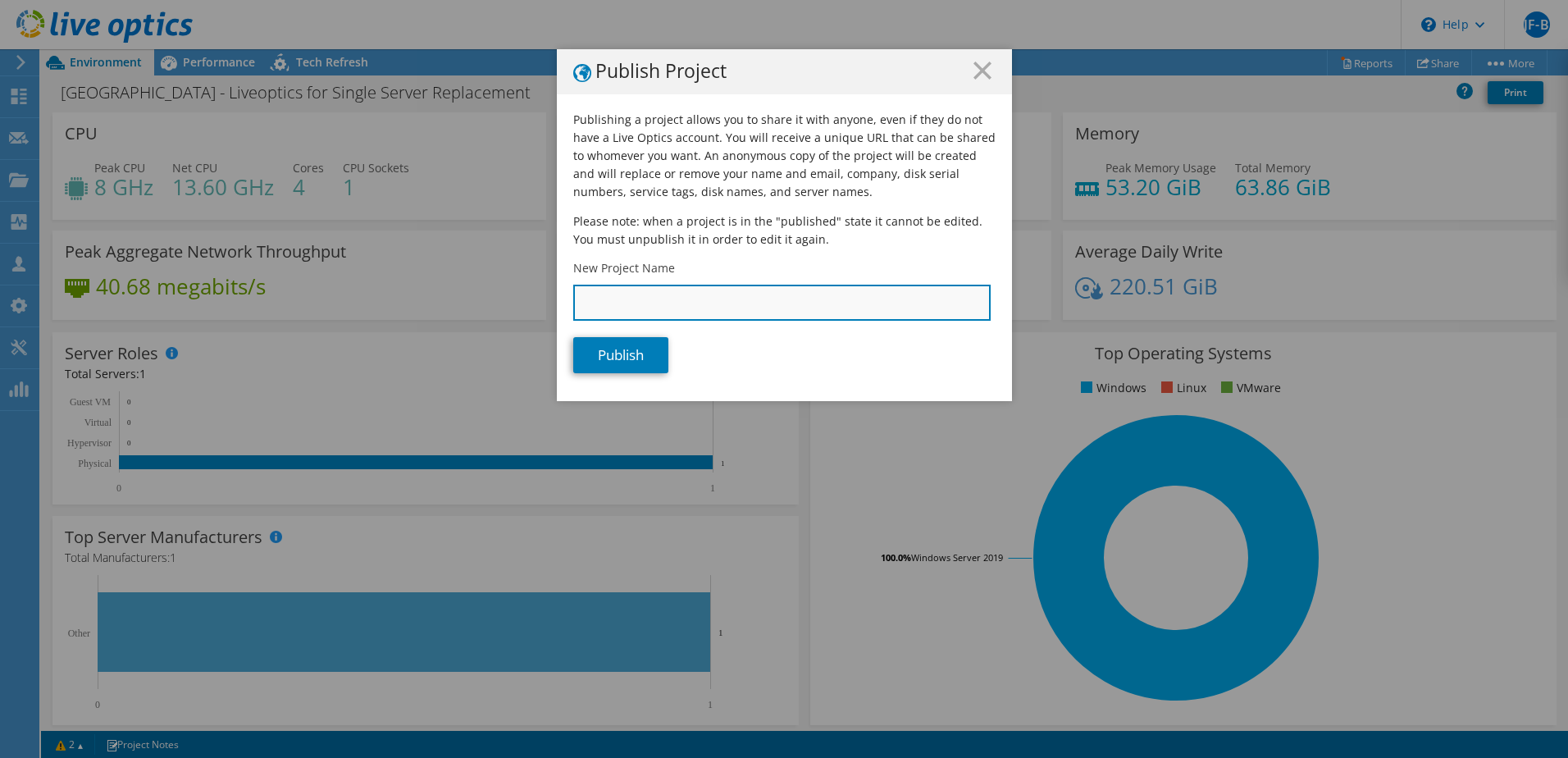
click at [789, 298] on input "New Project Name" at bounding box center [781, 302] width 417 height 36
click at [733, 307] on input "New Project Name" at bounding box center [781, 302] width 417 height 36
type input "[GEOGRAPHIC_DATA] - Single Server Replacement"
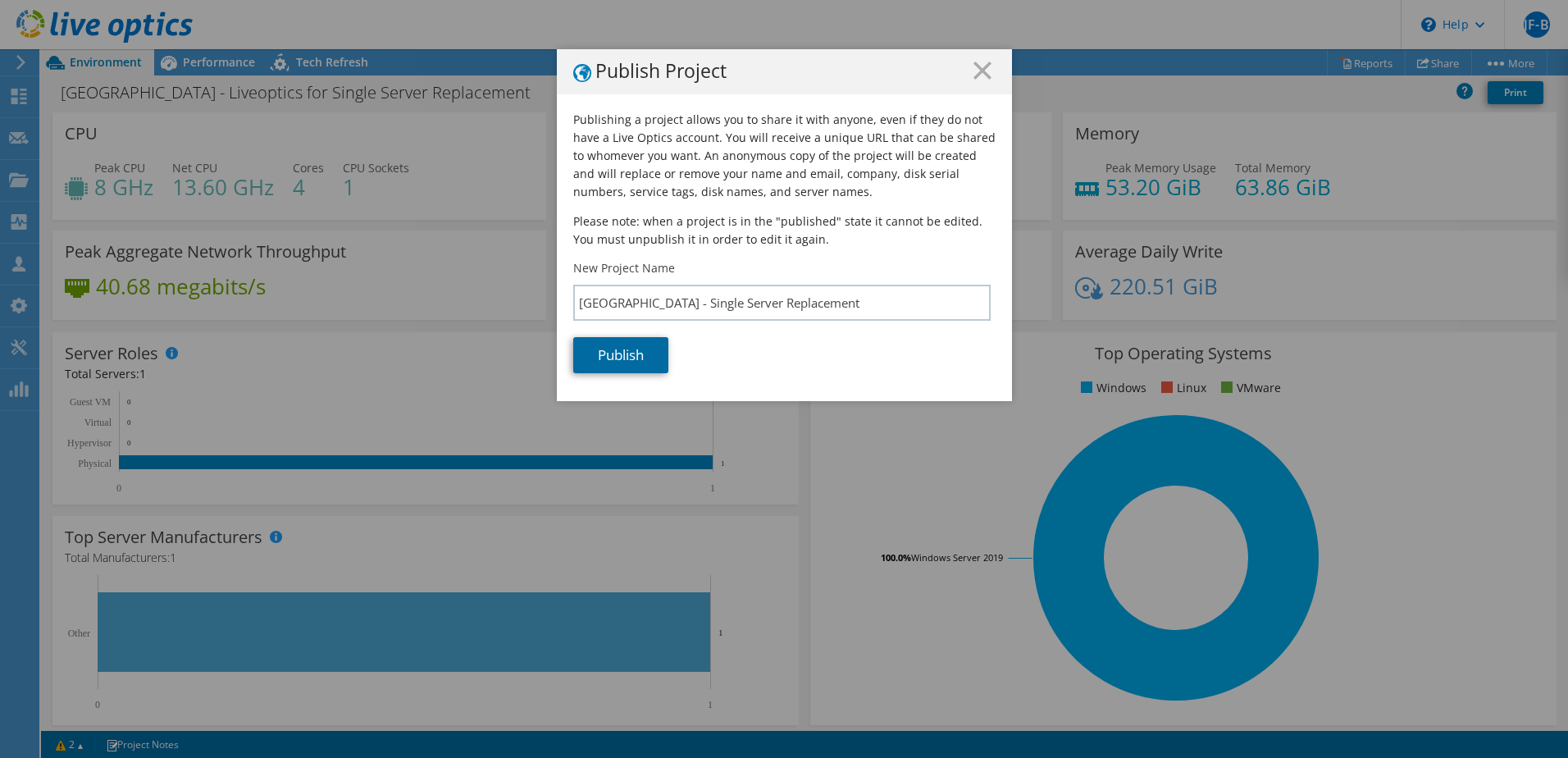
click at [630, 351] on link "Publish" at bounding box center [620, 355] width 95 height 36
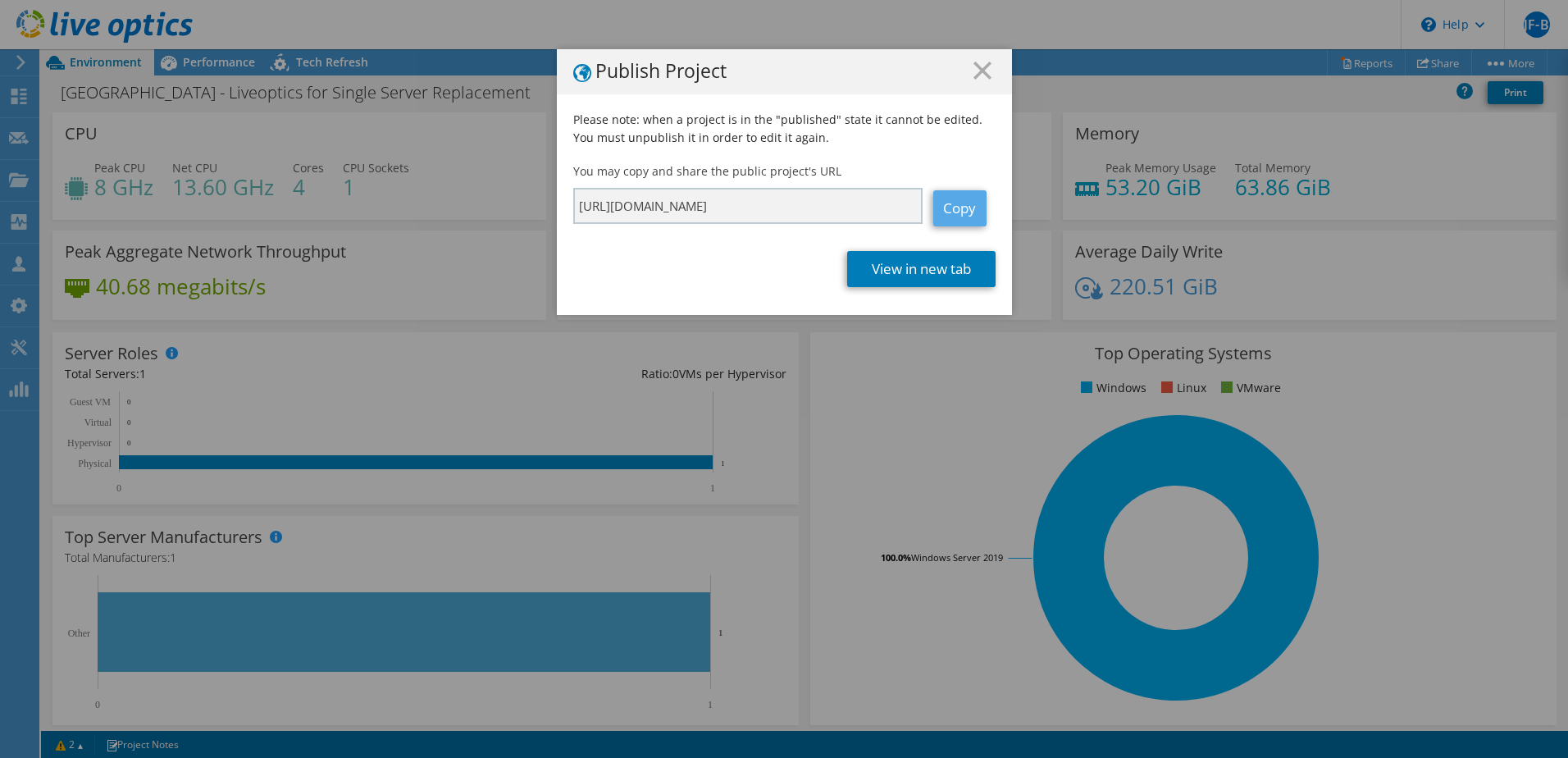
click at [951, 208] on link "Copy" at bounding box center [959, 208] width 54 height 36
click at [978, 64] on icon at bounding box center [982, 70] width 19 height 19
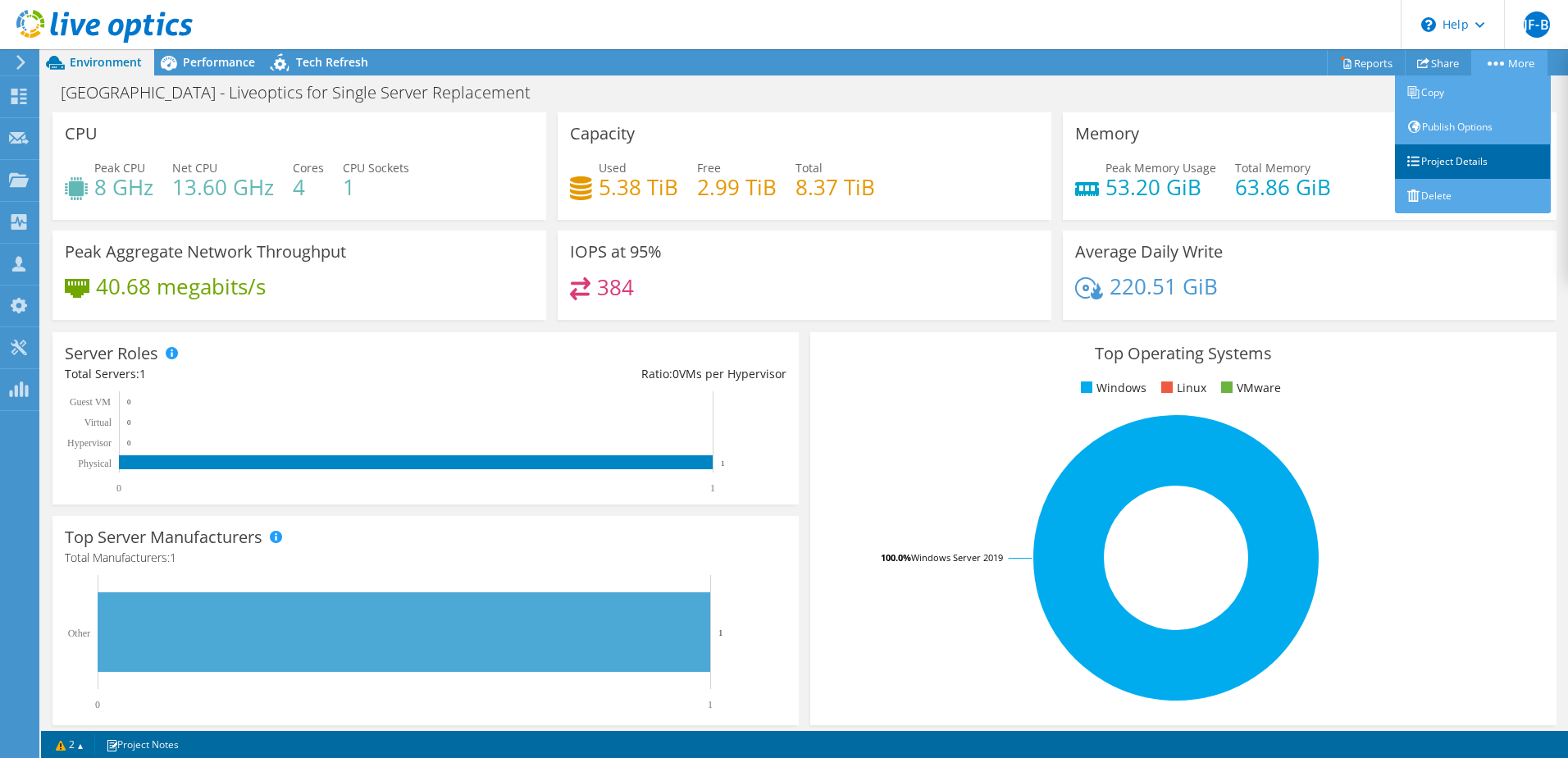
click at [1484, 159] on link "Project Details" at bounding box center [1473, 161] width 156 height 34
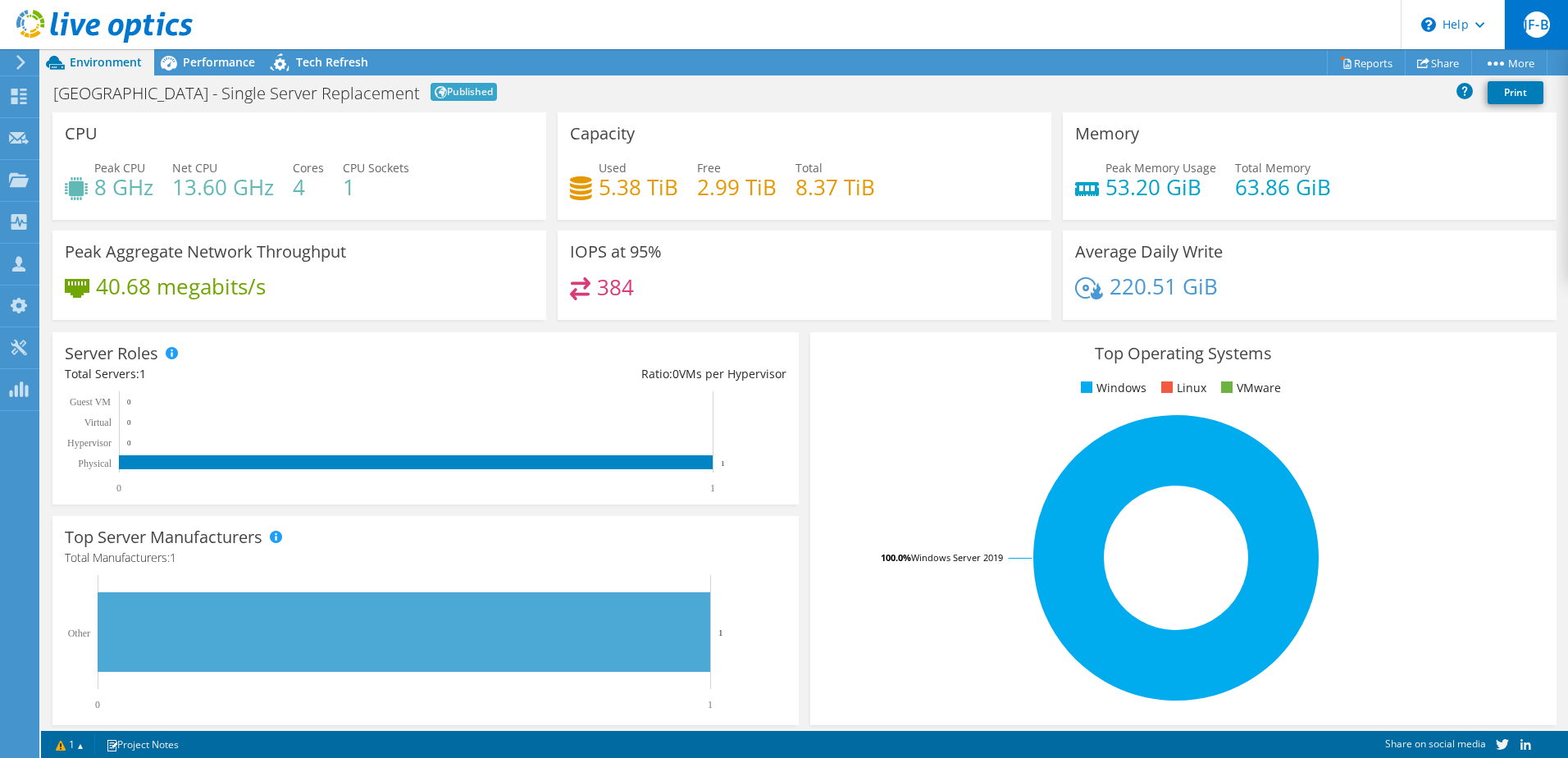
click at [1540, 13] on span "JF-B" at bounding box center [1536, 24] width 26 height 26
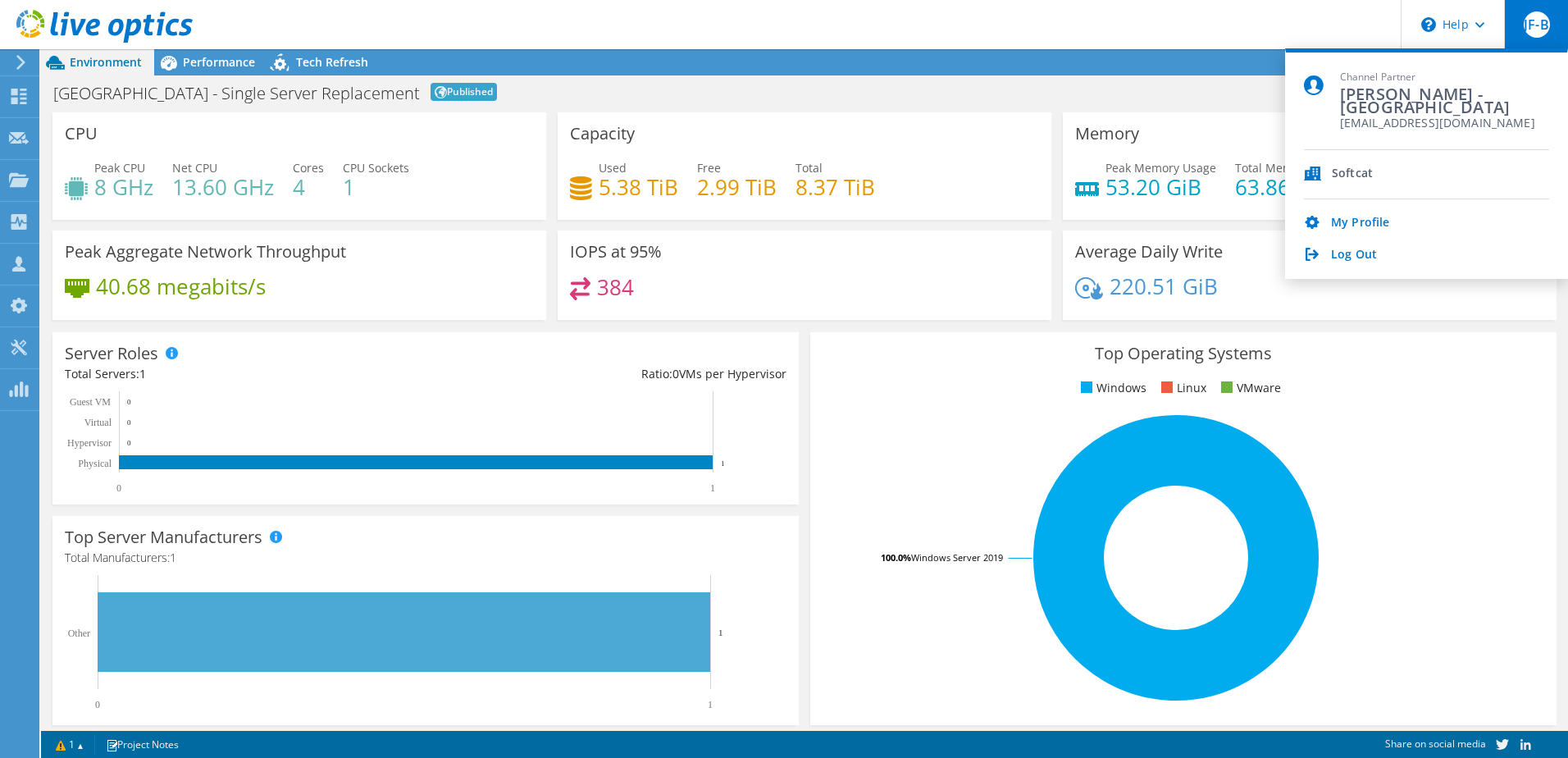
click at [1375, 251] on div "Log Out" at bounding box center [1427, 255] width 245 height 16
click at [1355, 253] on link "Log Out" at bounding box center [1353, 255] width 46 height 16
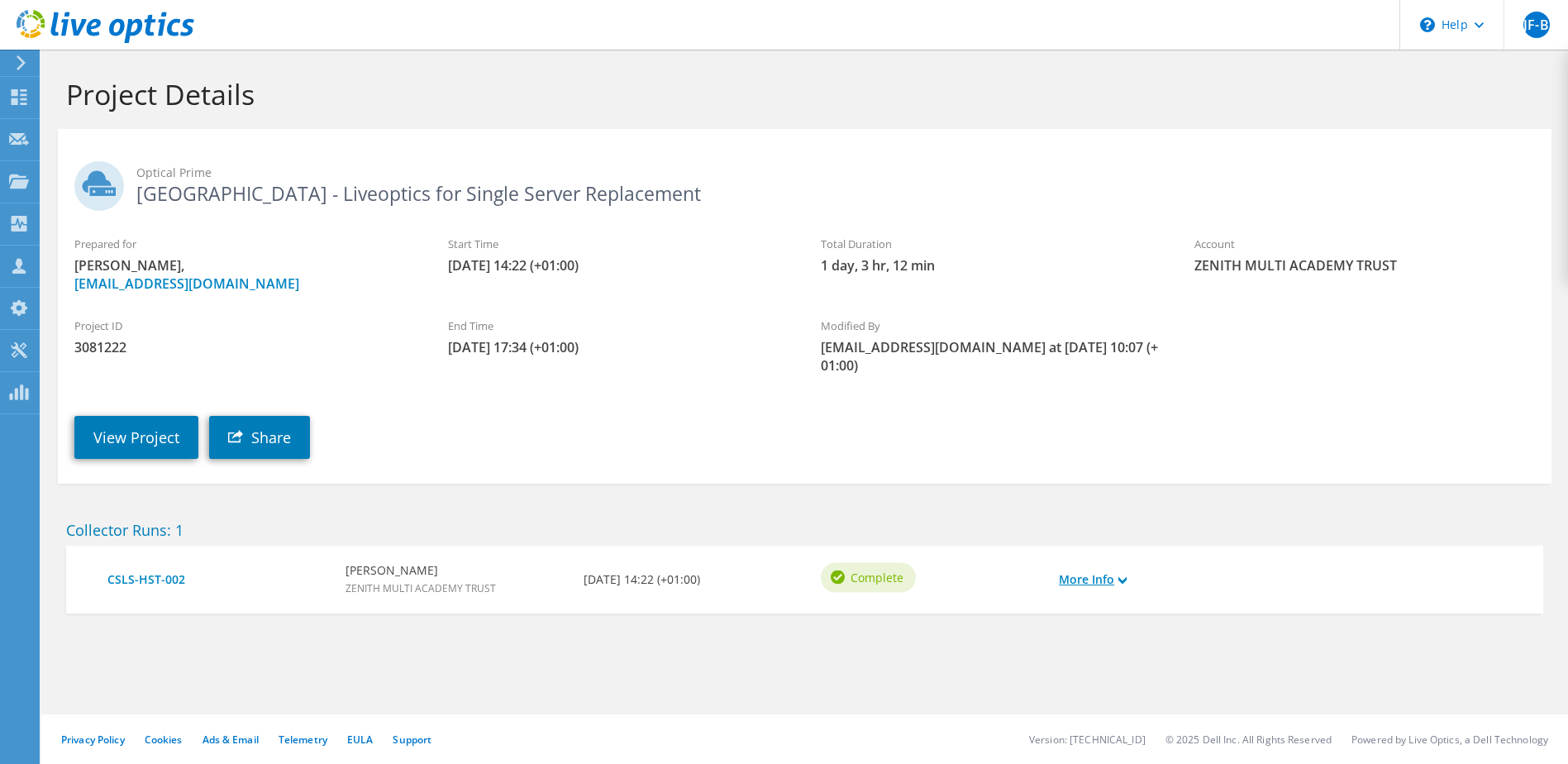
click at [1096, 571] on link "More Info" at bounding box center [1092, 579] width 68 height 19
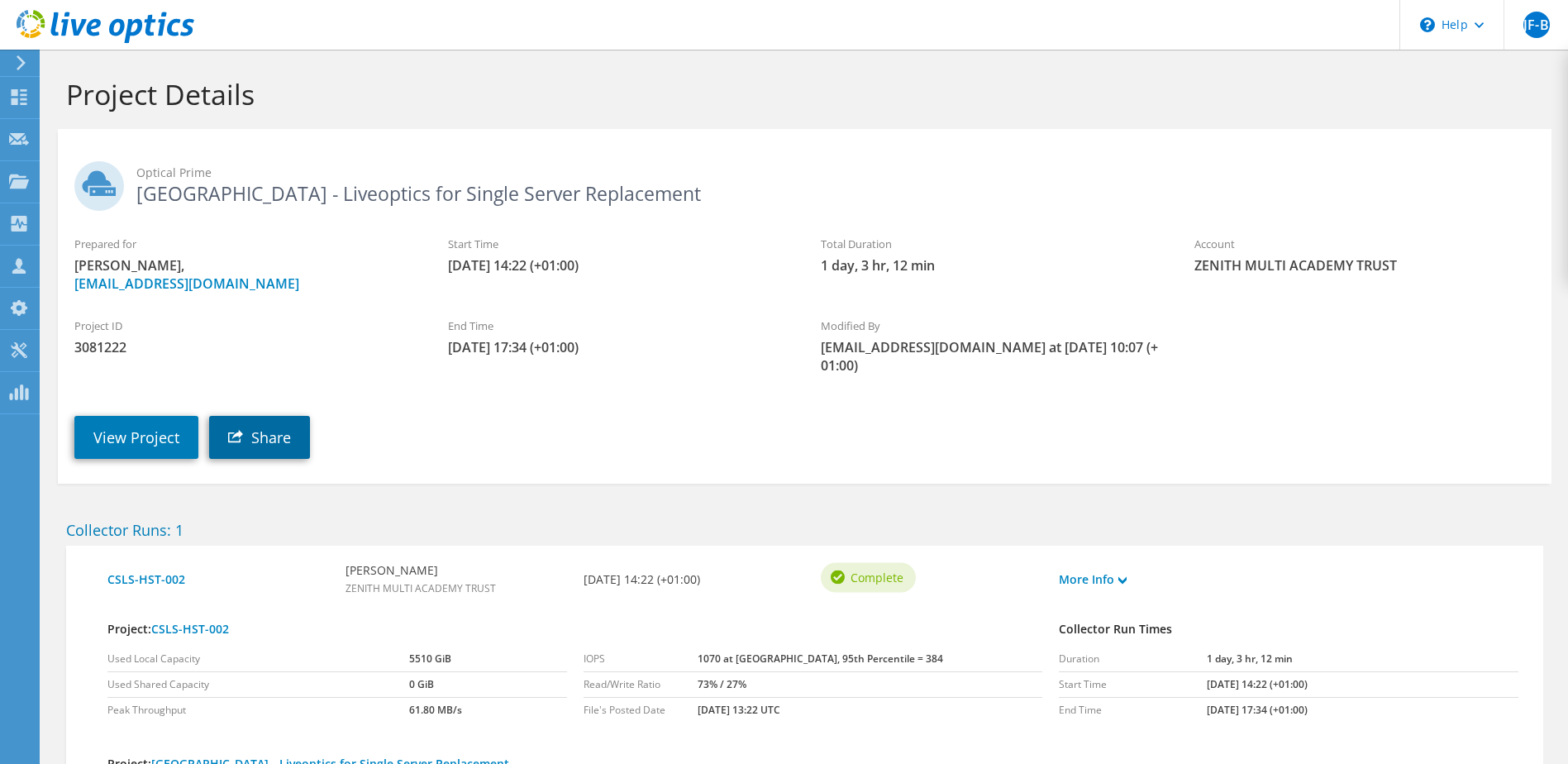
click at [276, 431] on link "Share" at bounding box center [259, 437] width 101 height 43
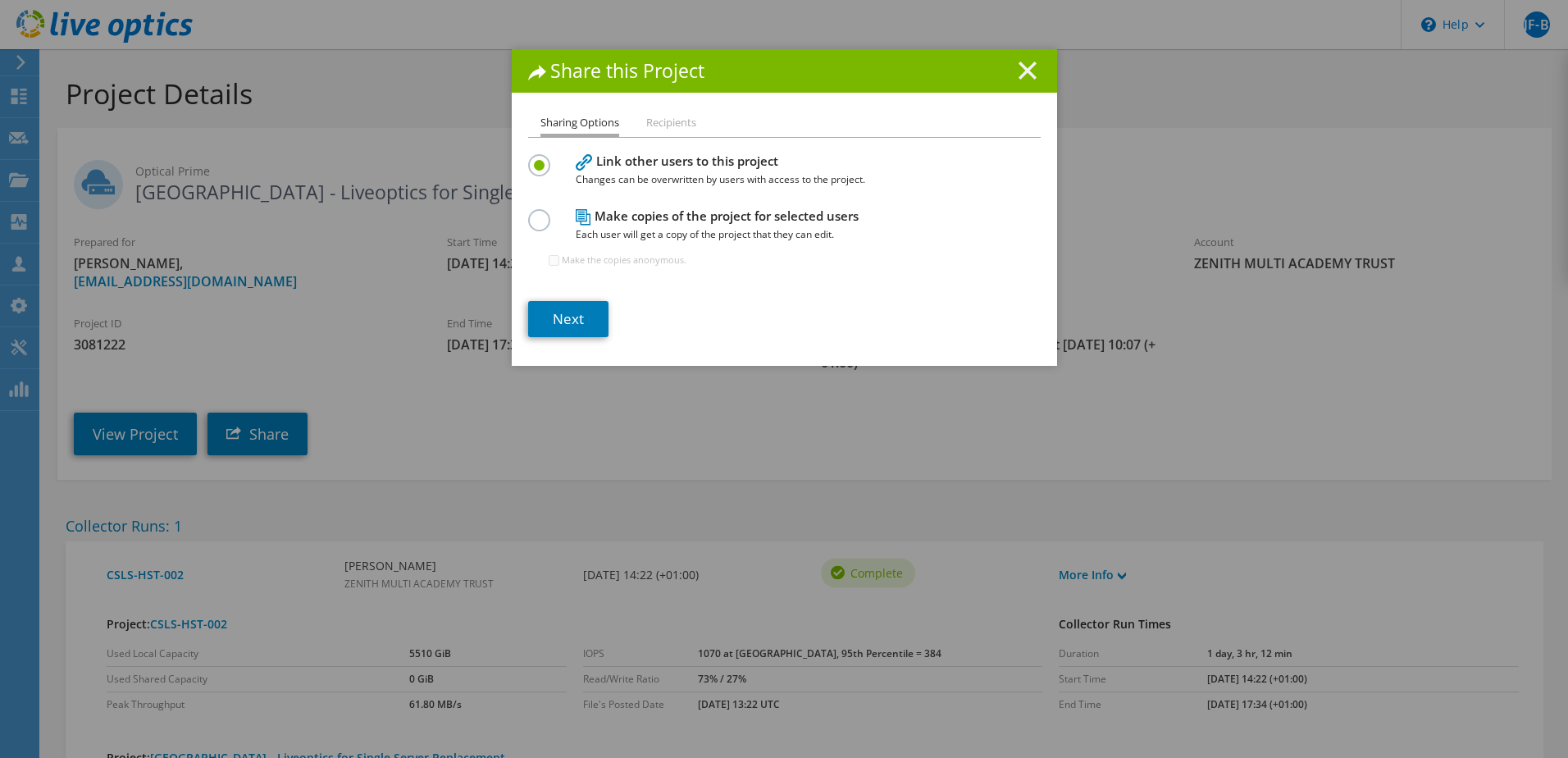
click at [1019, 61] on div "Share this Project" at bounding box center [784, 71] width 545 height 44
click at [1018, 88] on div "Share this Project" at bounding box center [784, 71] width 545 height 44
click at [1019, 71] on icon at bounding box center [1027, 70] width 19 height 19
